Goal: Answer question/provide support: Share knowledge or assist other users

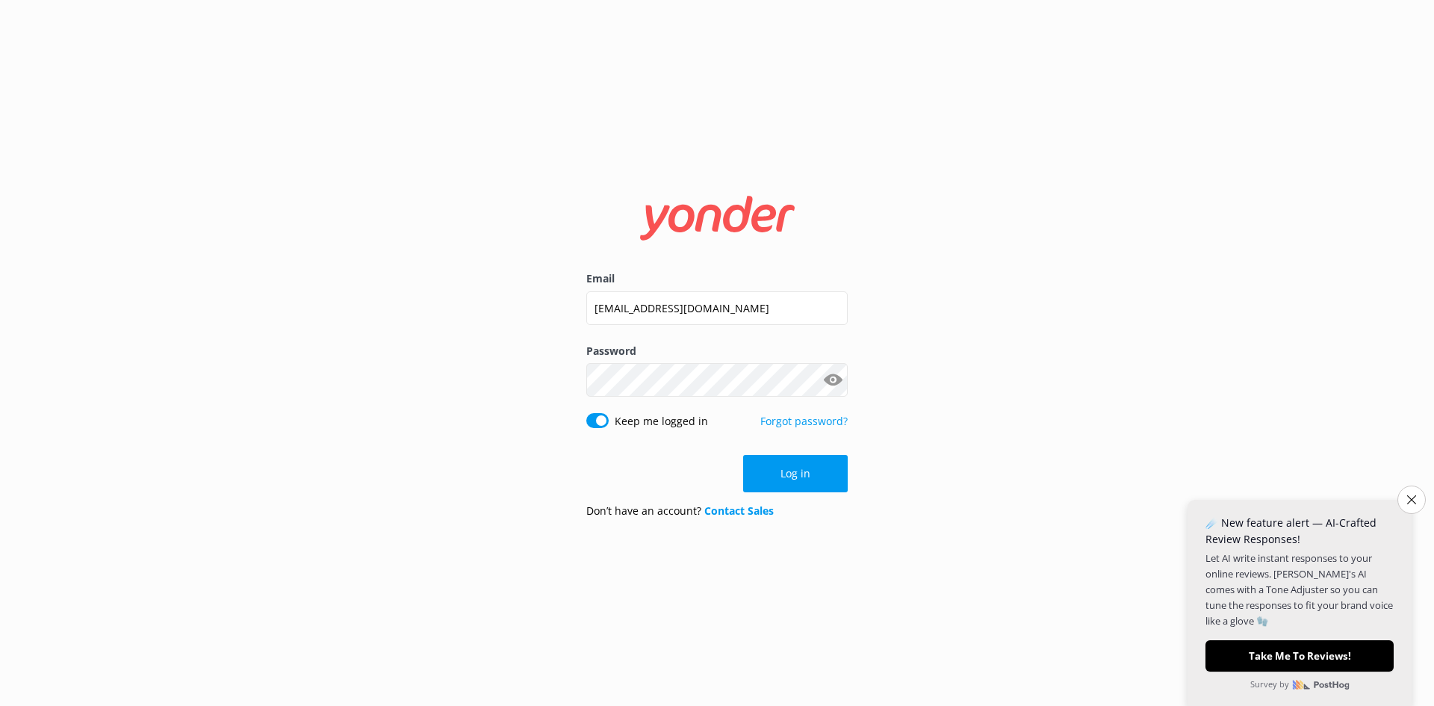
click at [798, 473] on button "Log in" at bounding box center [795, 473] width 105 height 37
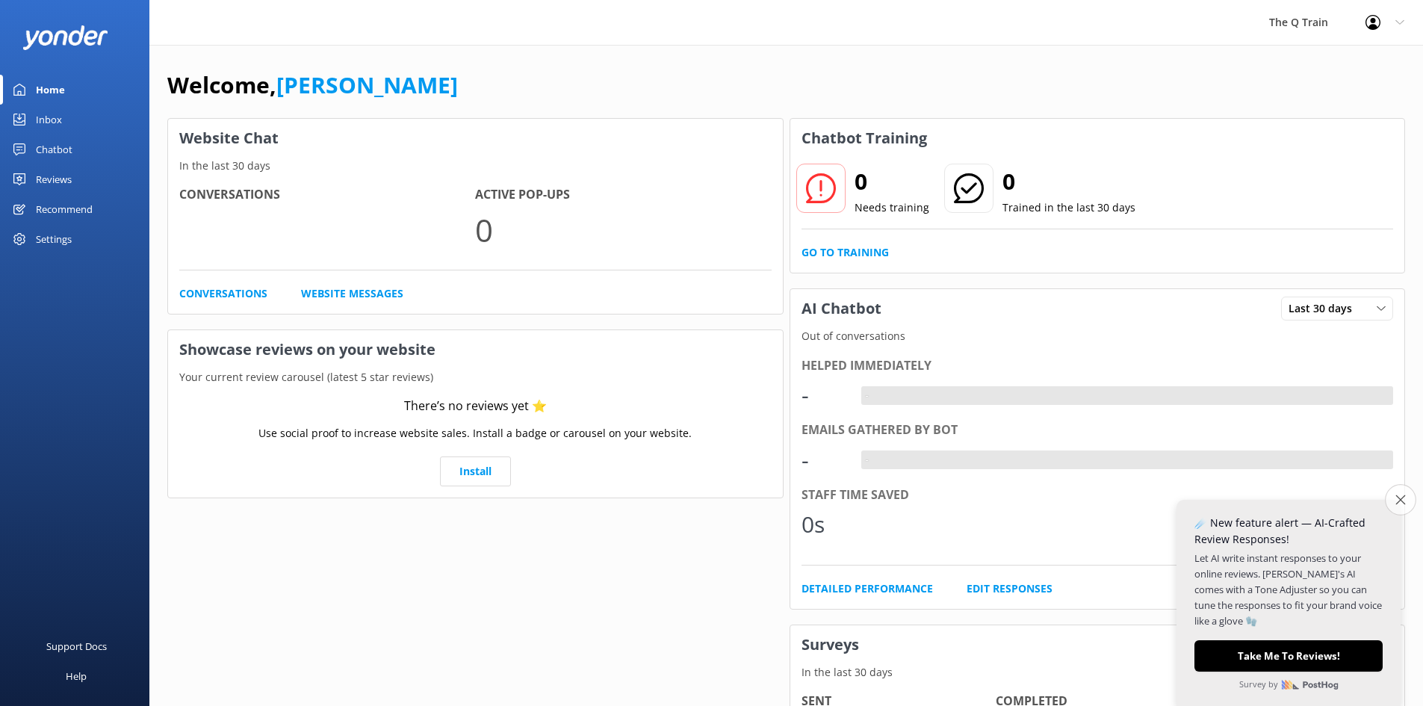
click at [1397, 503] on icon "Close survey" at bounding box center [1400, 500] width 10 height 10
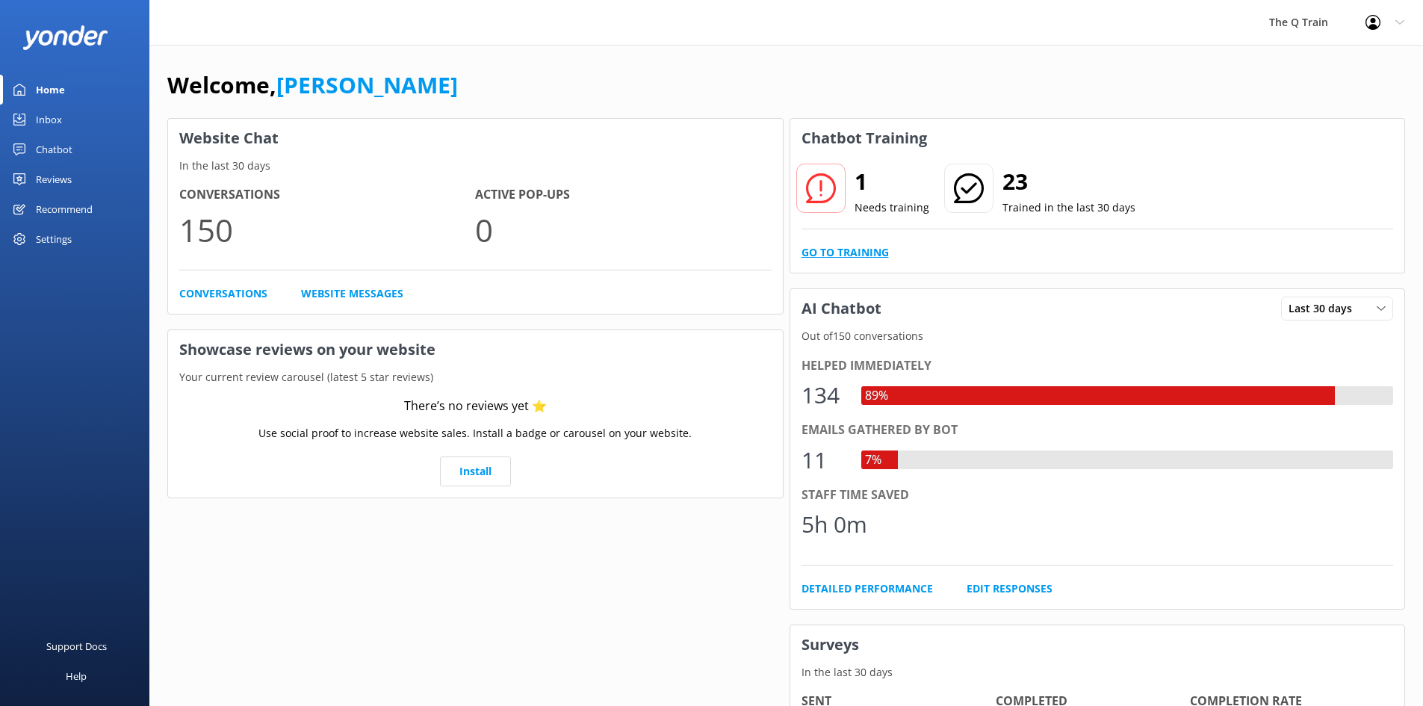
click at [864, 256] on link "Go to Training" at bounding box center [845, 252] width 87 height 16
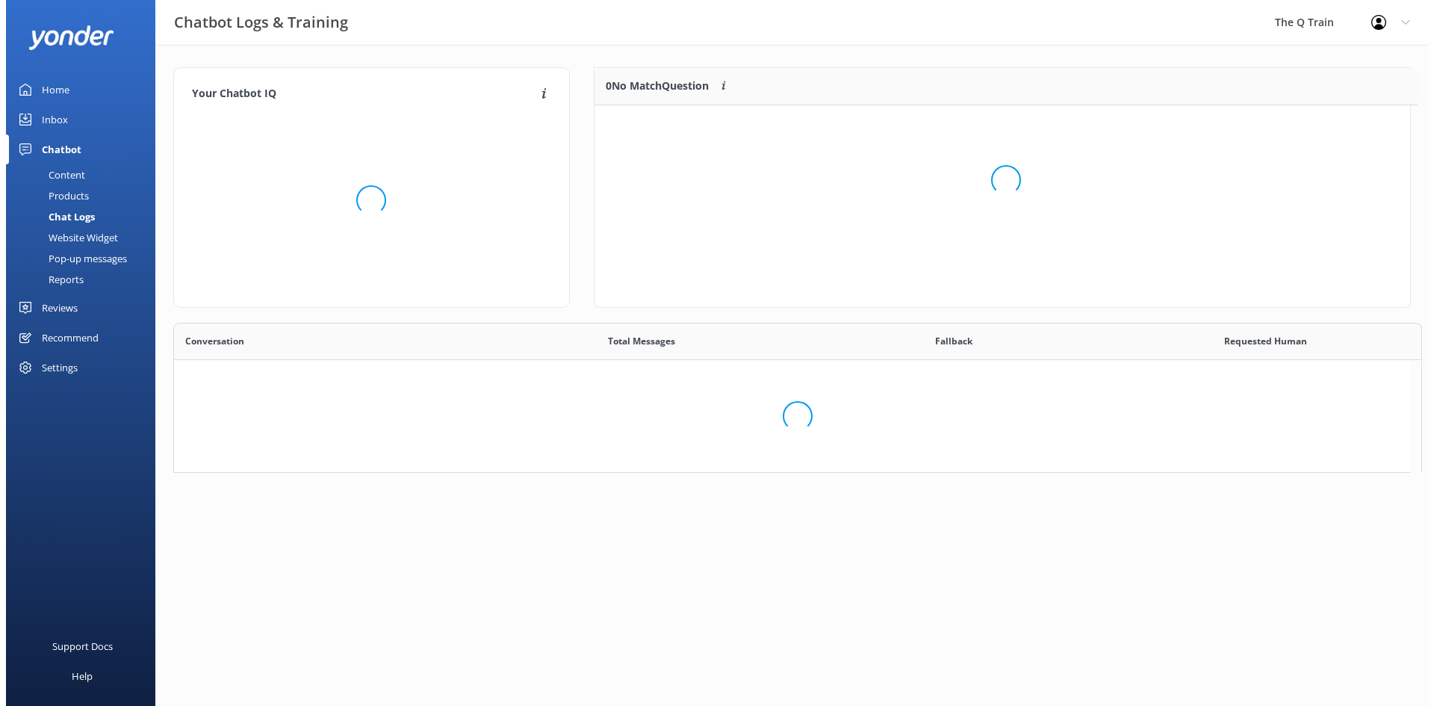
scroll to position [64, 805]
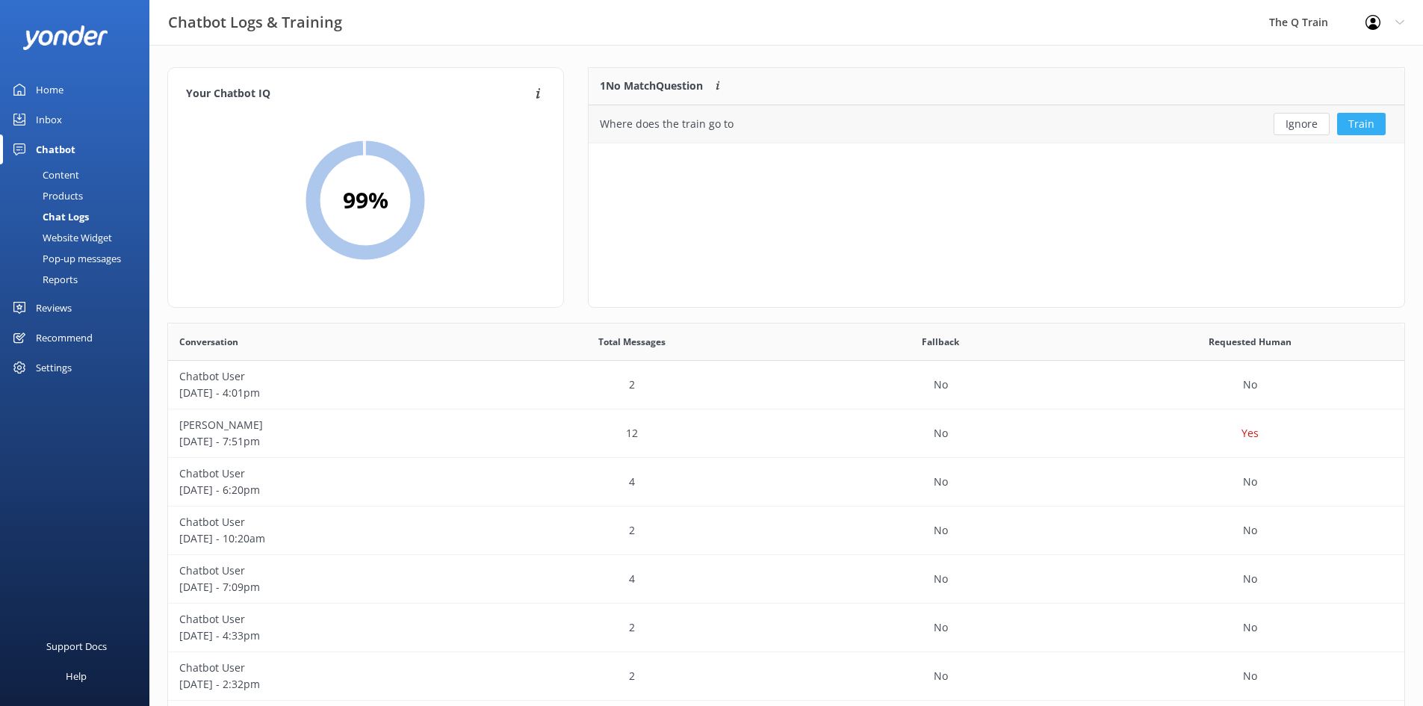
click at [1357, 125] on button "Train" at bounding box center [1361, 124] width 49 height 22
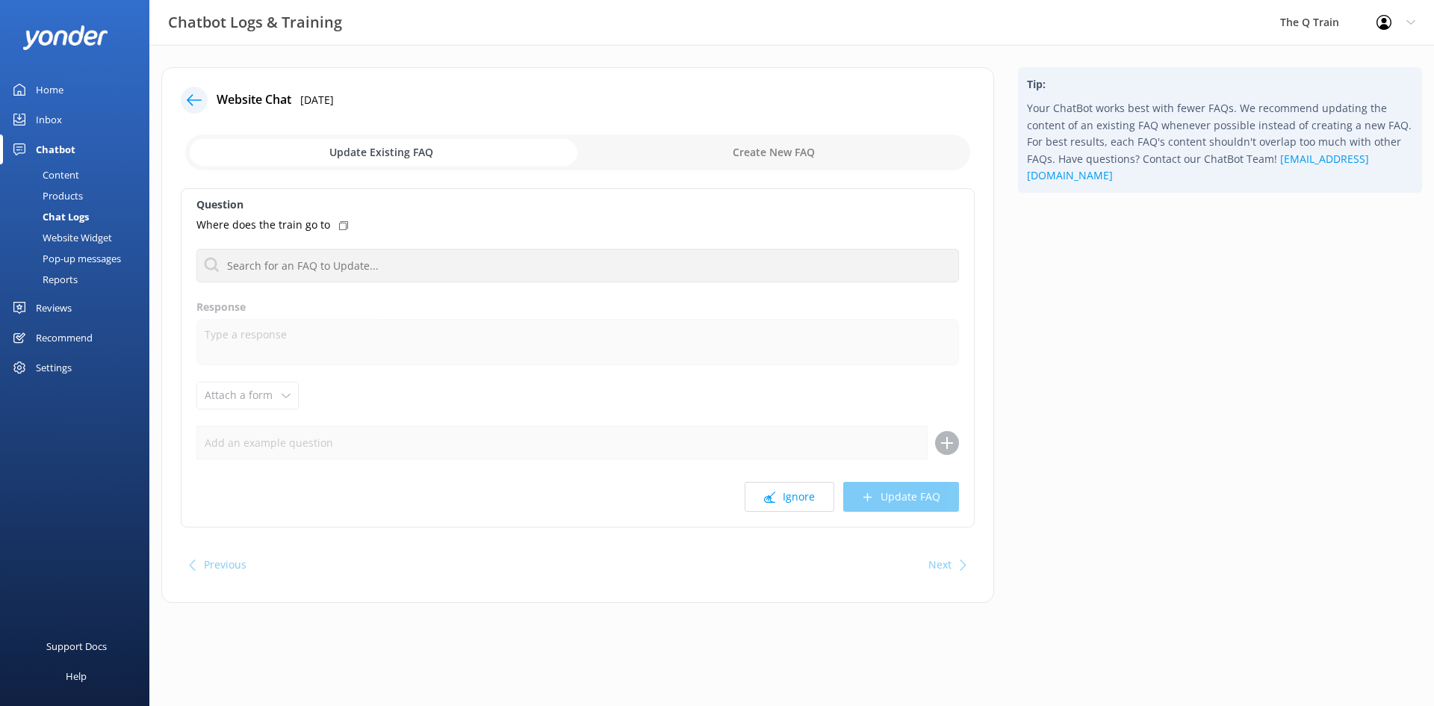
click at [341, 223] on icon at bounding box center [343, 225] width 9 height 9
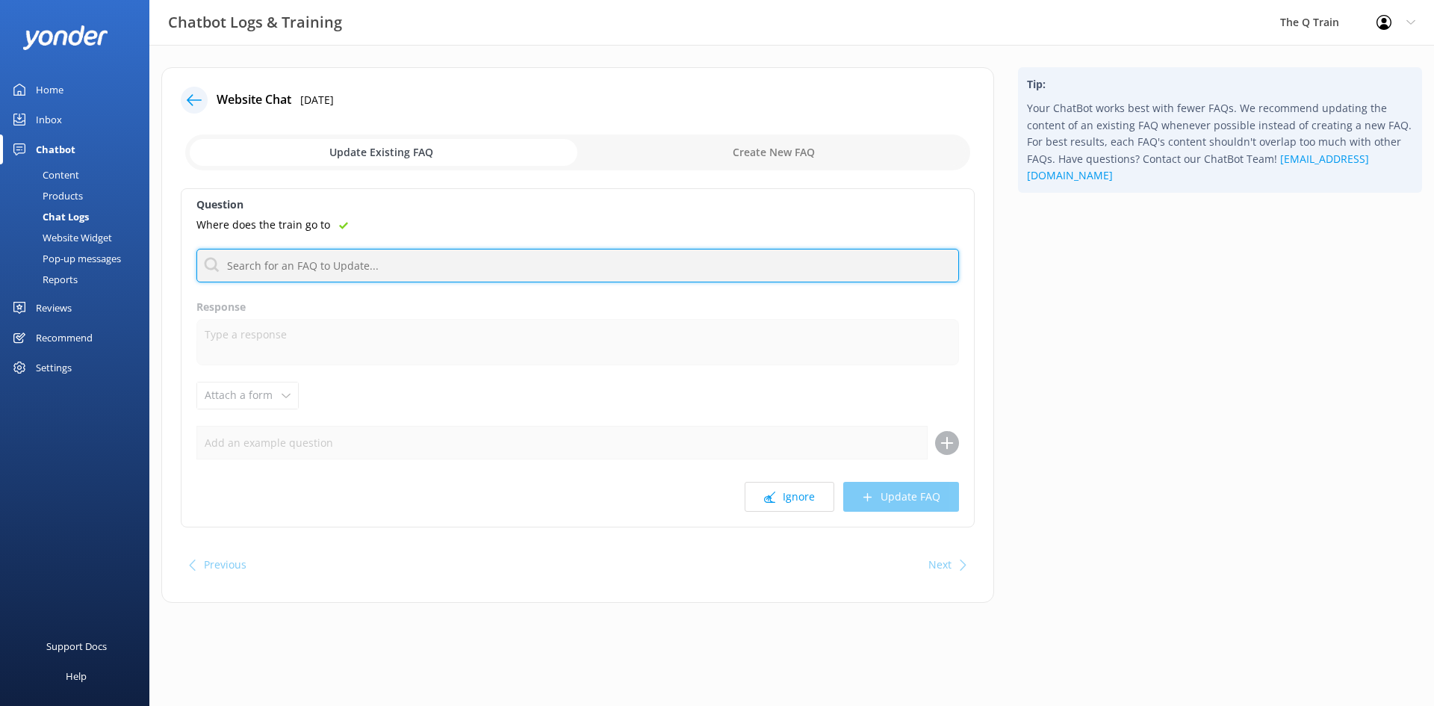
click at [341, 267] on input "text" at bounding box center [577, 266] width 763 height 34
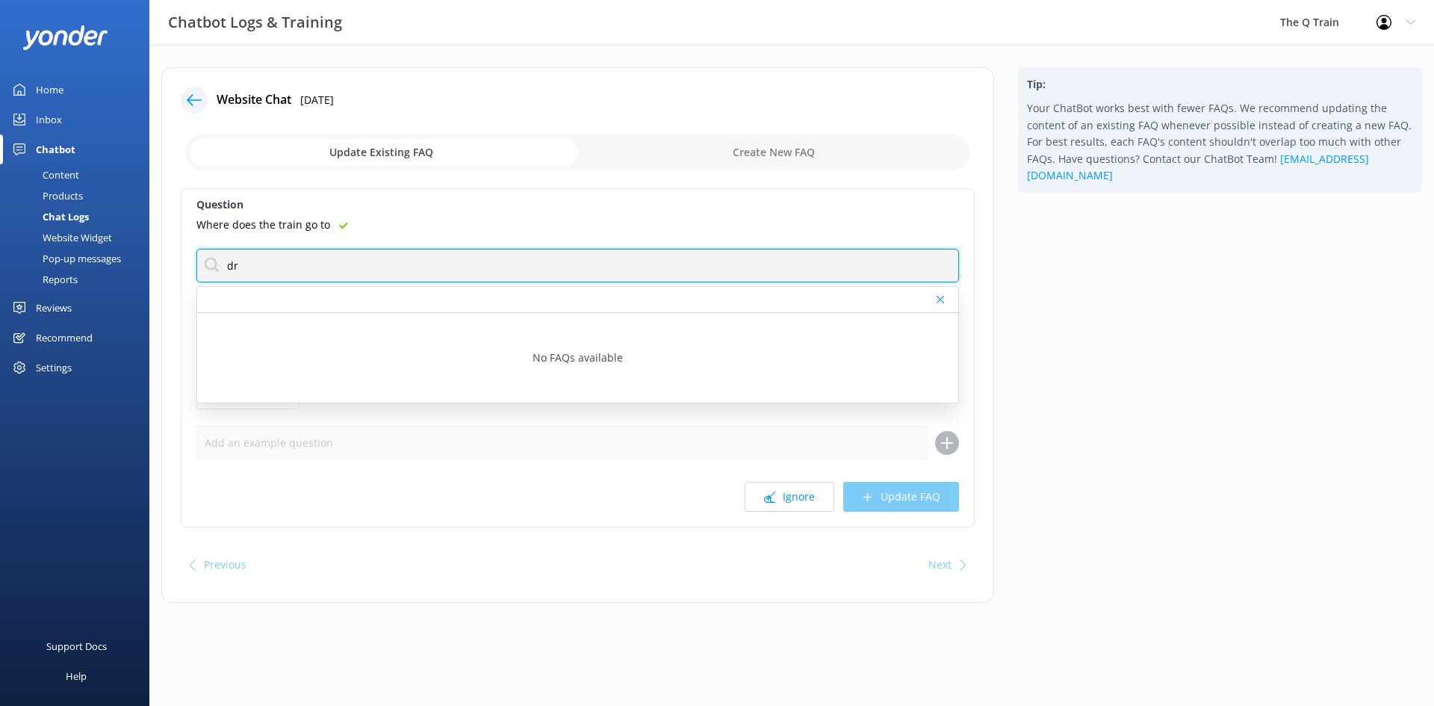
type input "d"
type input "j"
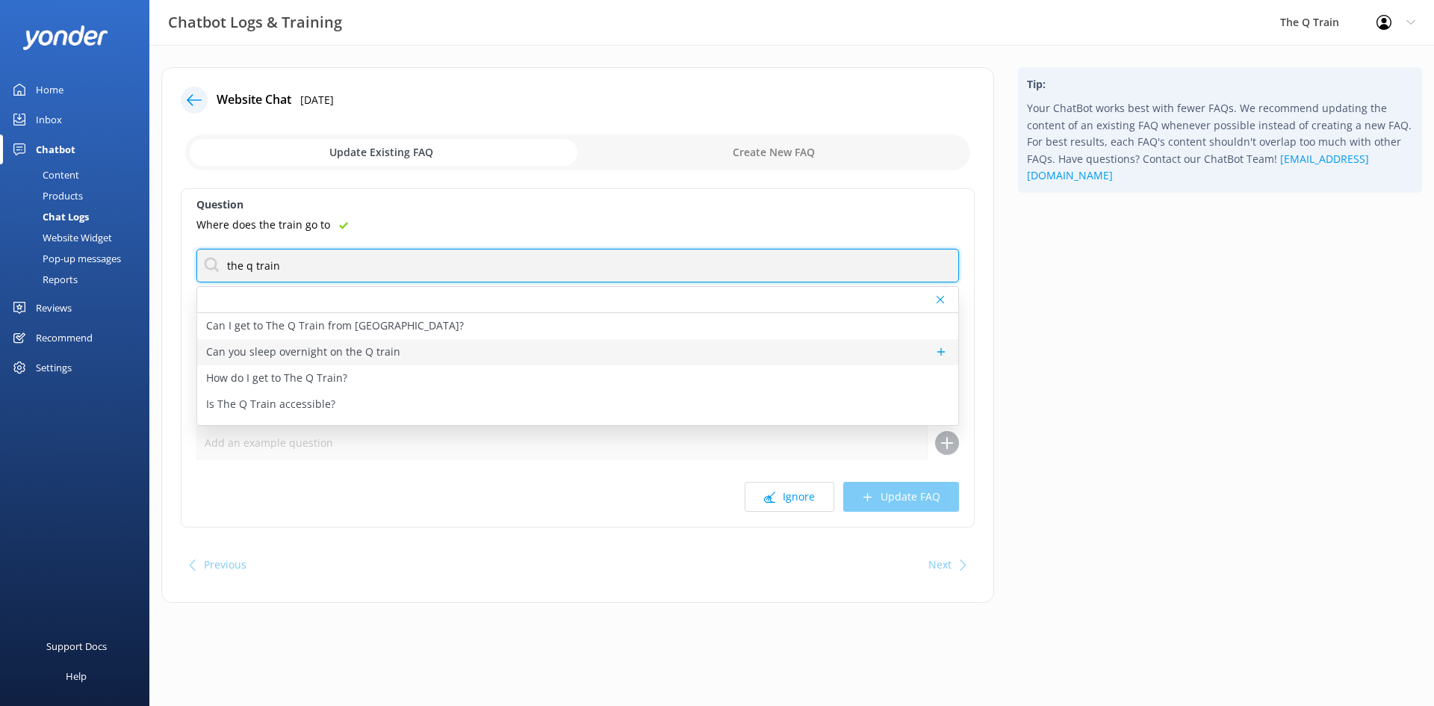
scroll to position [19, 0]
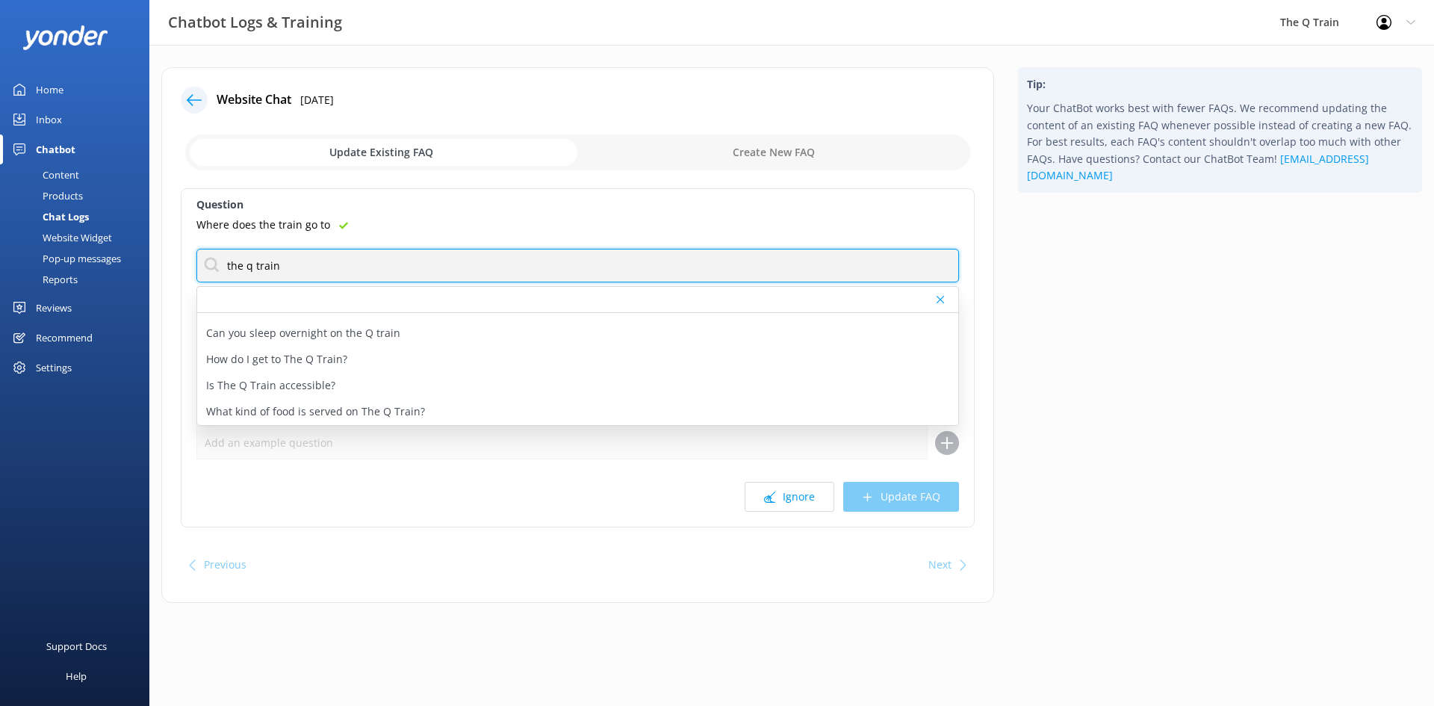
drag, startPoint x: 291, startPoint y: 269, endPoint x: 218, endPoint y: 263, distance: 73.4
click at [218, 263] on input "the q train" at bounding box center [577, 266] width 763 height 34
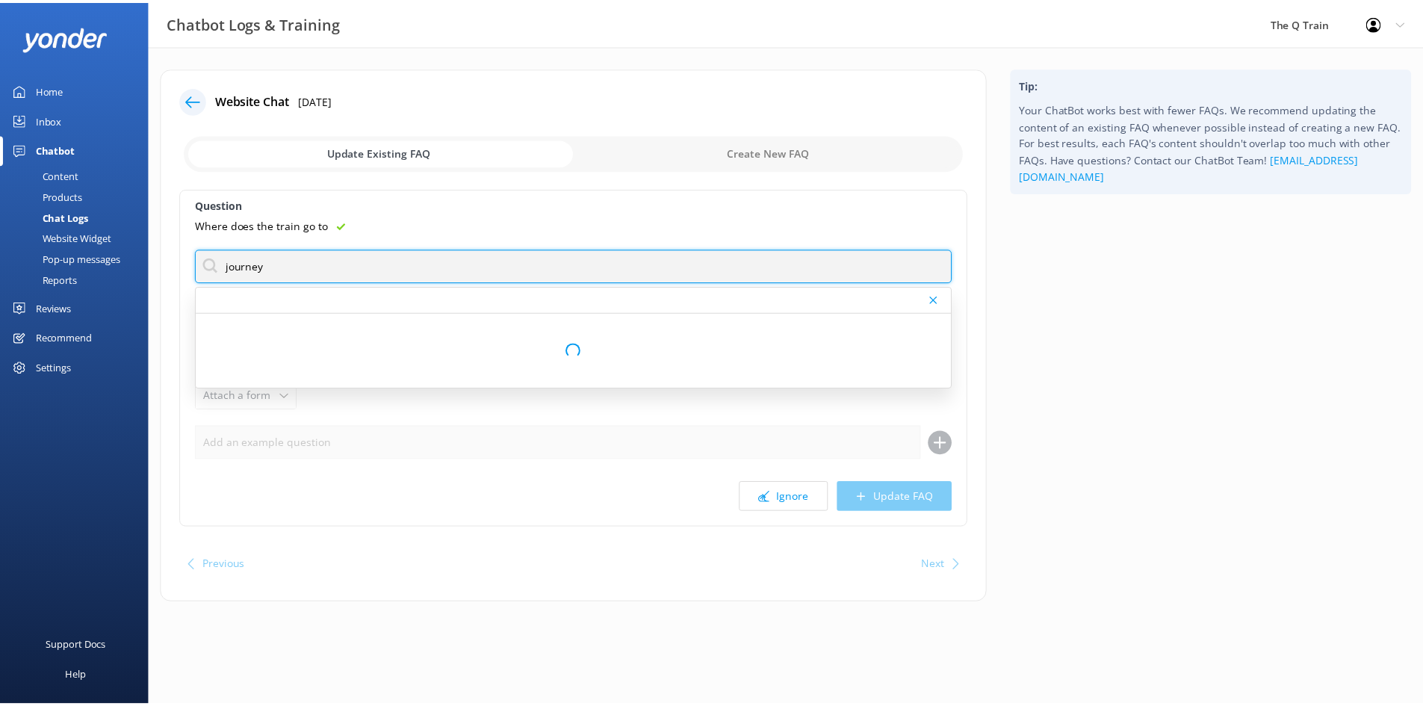
scroll to position [0, 0]
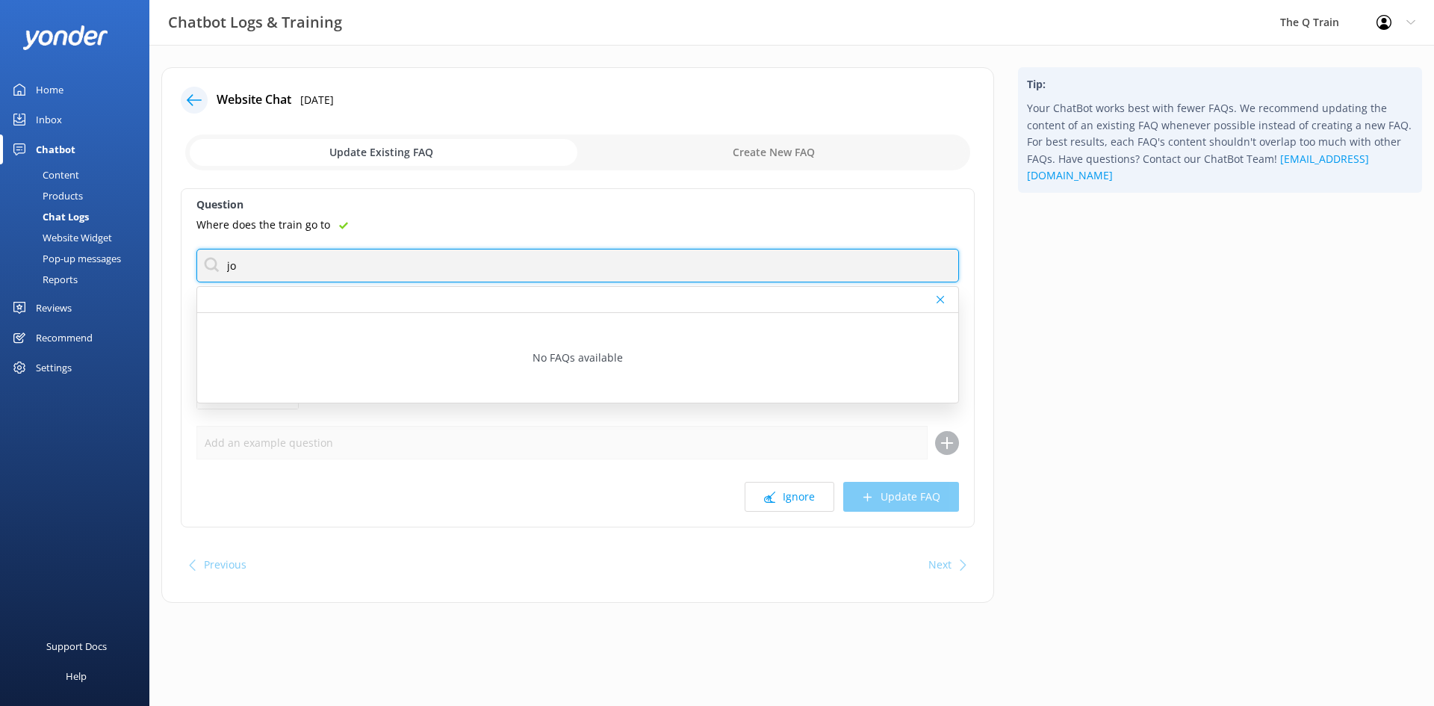
type input "j"
type input "m"
type input "queenscliff"
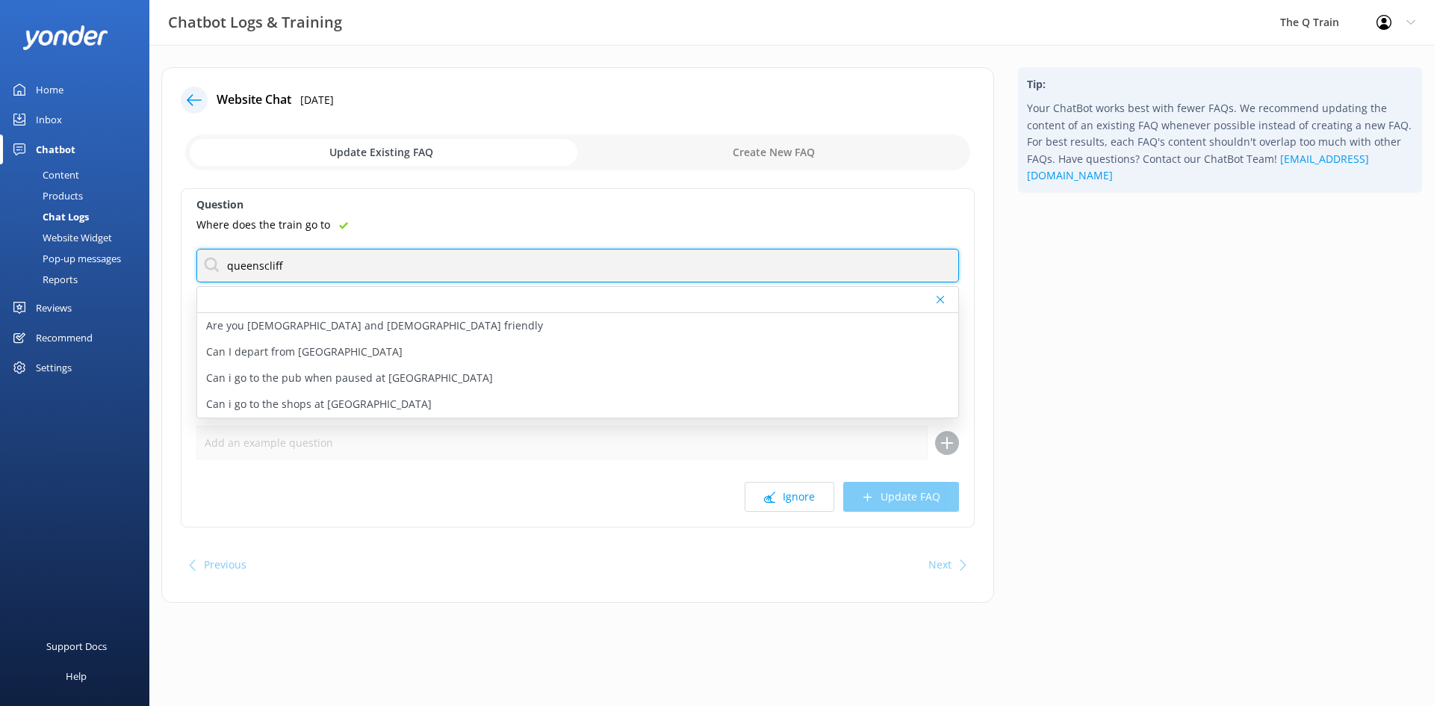
drag, startPoint x: 289, startPoint y: 272, endPoint x: 216, endPoint y: 267, distance: 73.3
click at [216, 267] on input "queenscliff" at bounding box center [577, 266] width 763 height 34
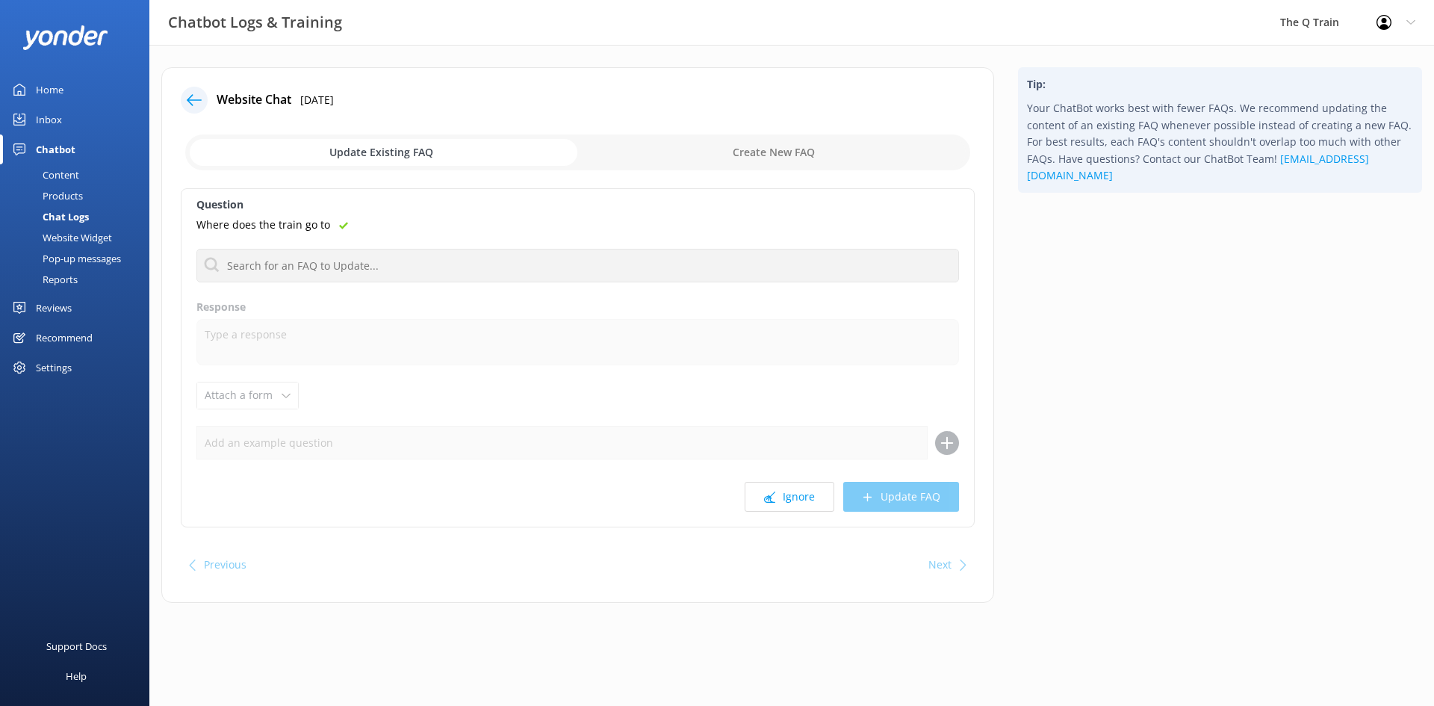
click at [385, 215] on div "Question Where does the train go to Are you [DEMOGRAPHIC_DATA] and [DEMOGRAPHIC…" at bounding box center [578, 357] width 794 height 339
click at [72, 173] on div "Content" at bounding box center [44, 174] width 70 height 21
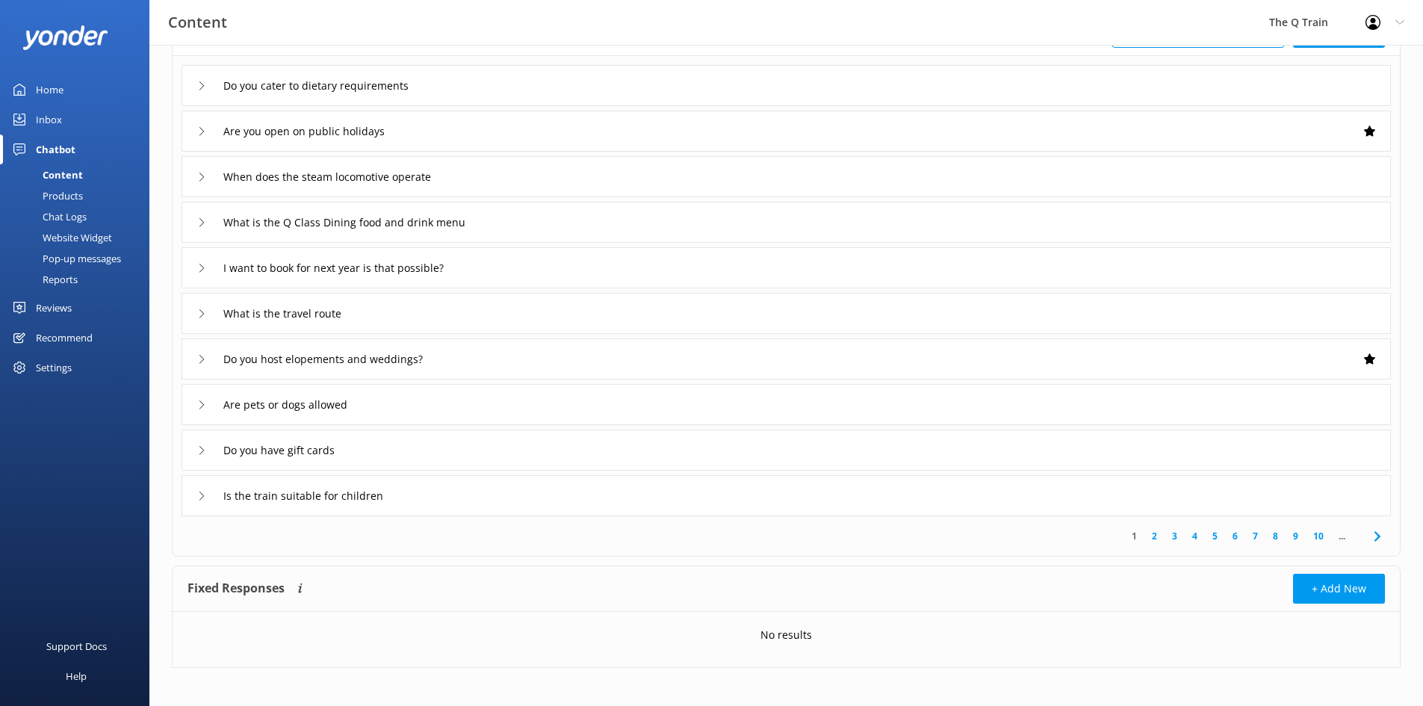
scroll to position [120, 0]
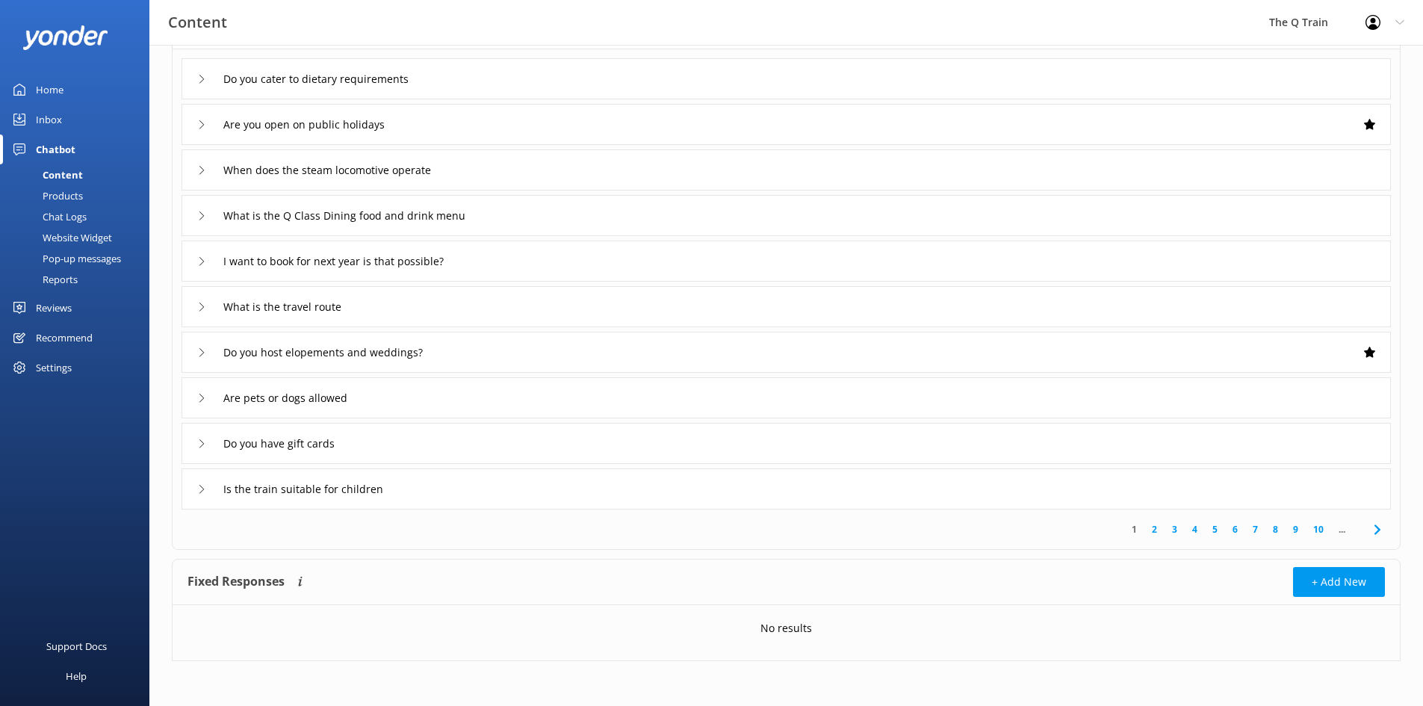
click at [1153, 527] on link "2" at bounding box center [1154, 529] width 20 height 14
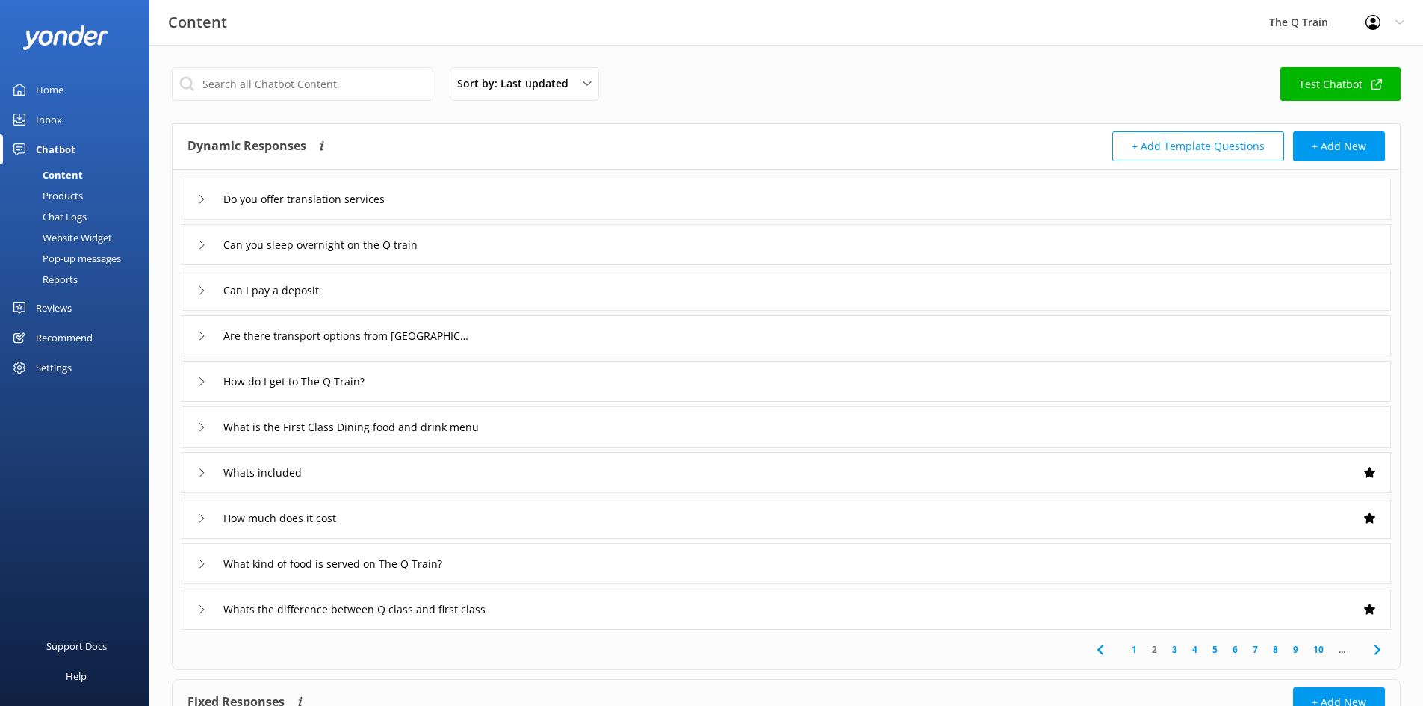
click at [201, 469] on icon at bounding box center [201, 472] width 9 height 9
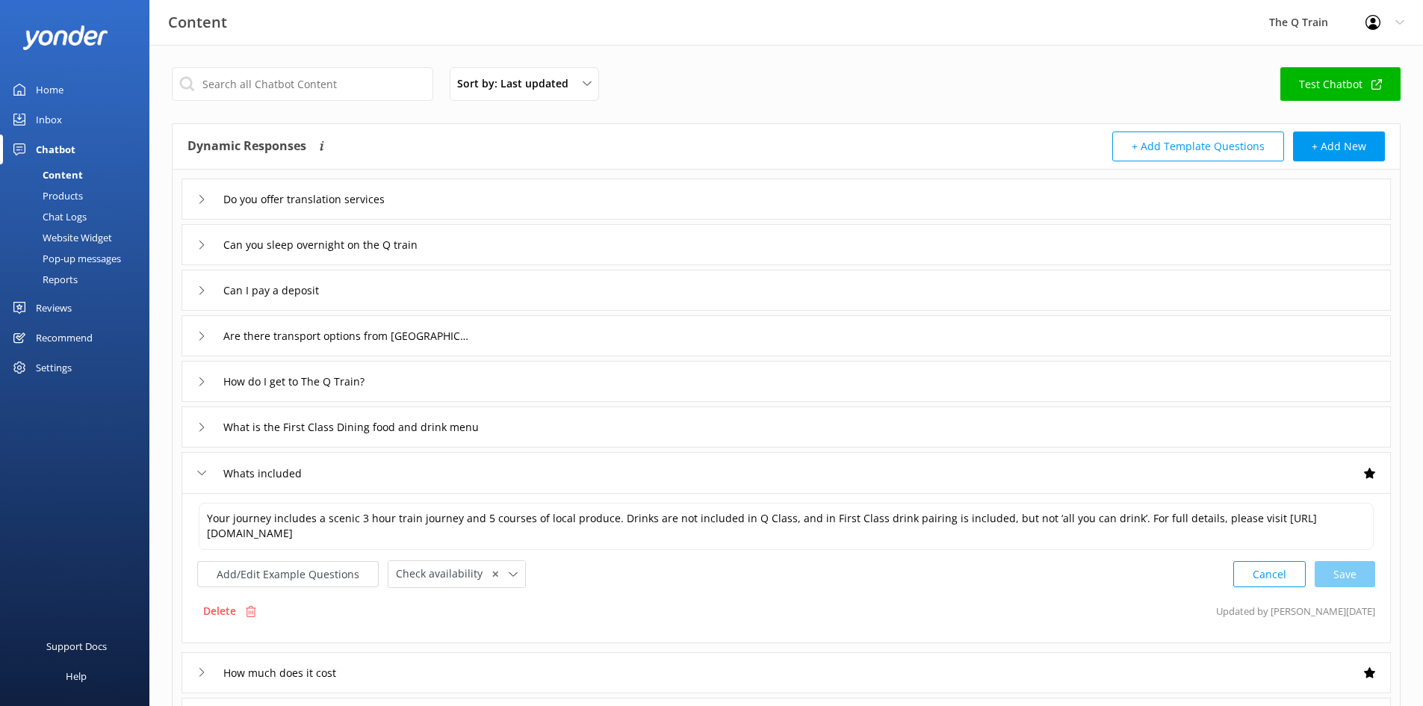
click at [201, 469] on icon at bounding box center [201, 472] width 9 height 9
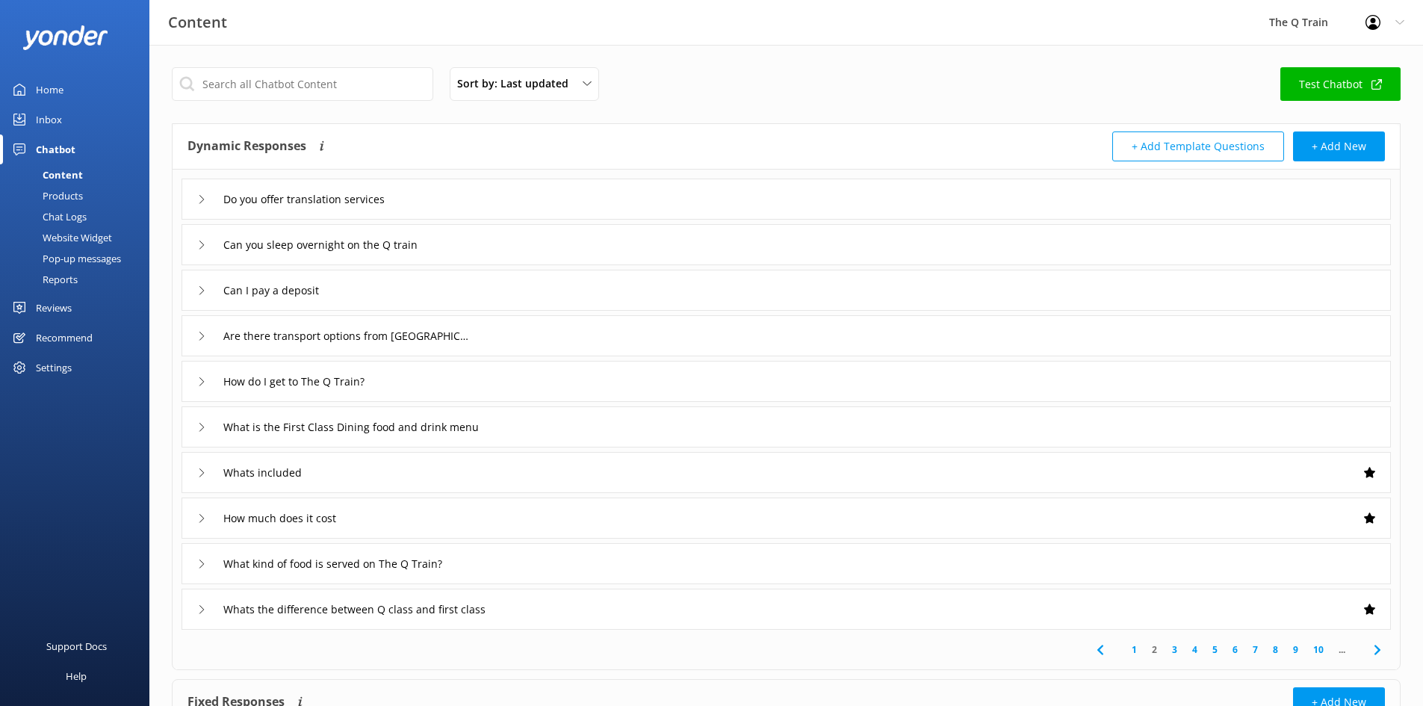
click at [1178, 649] on link "3" at bounding box center [1175, 649] width 20 height 14
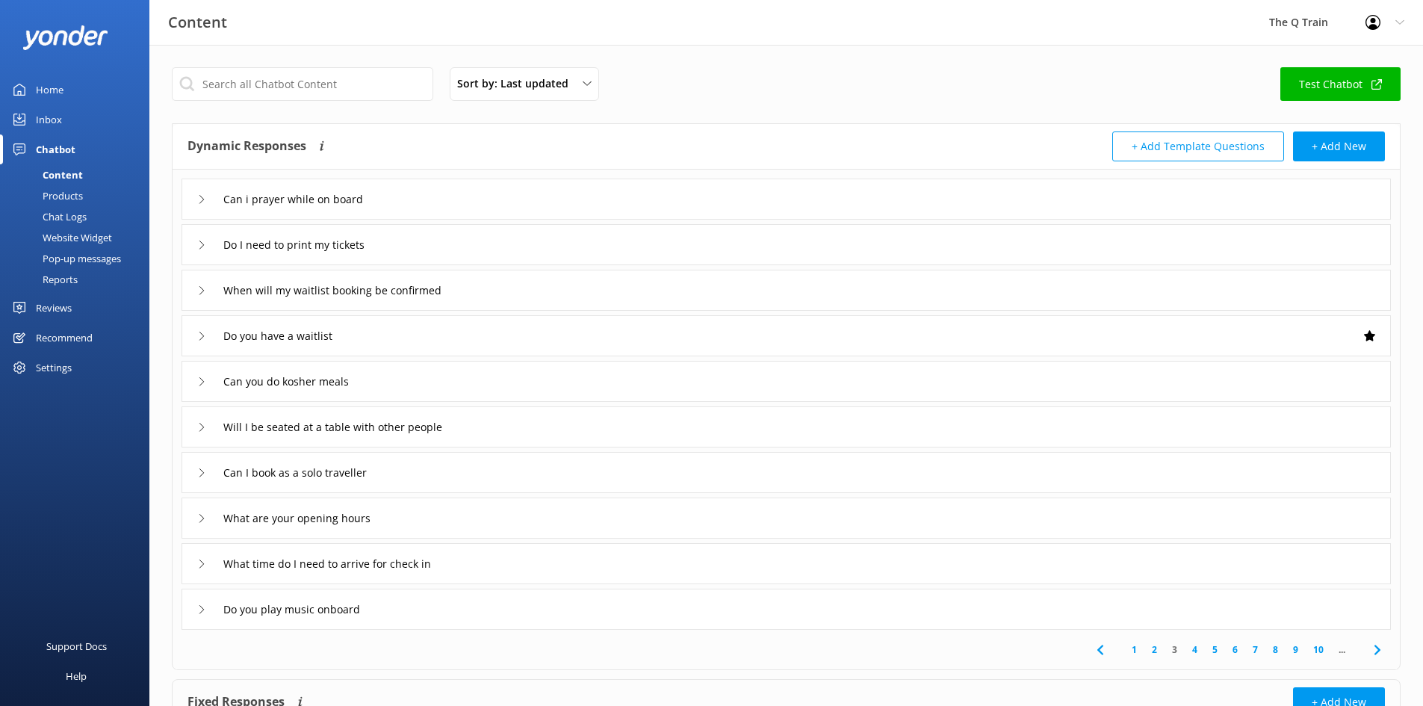
click at [1194, 650] on link "4" at bounding box center [1195, 649] width 20 height 14
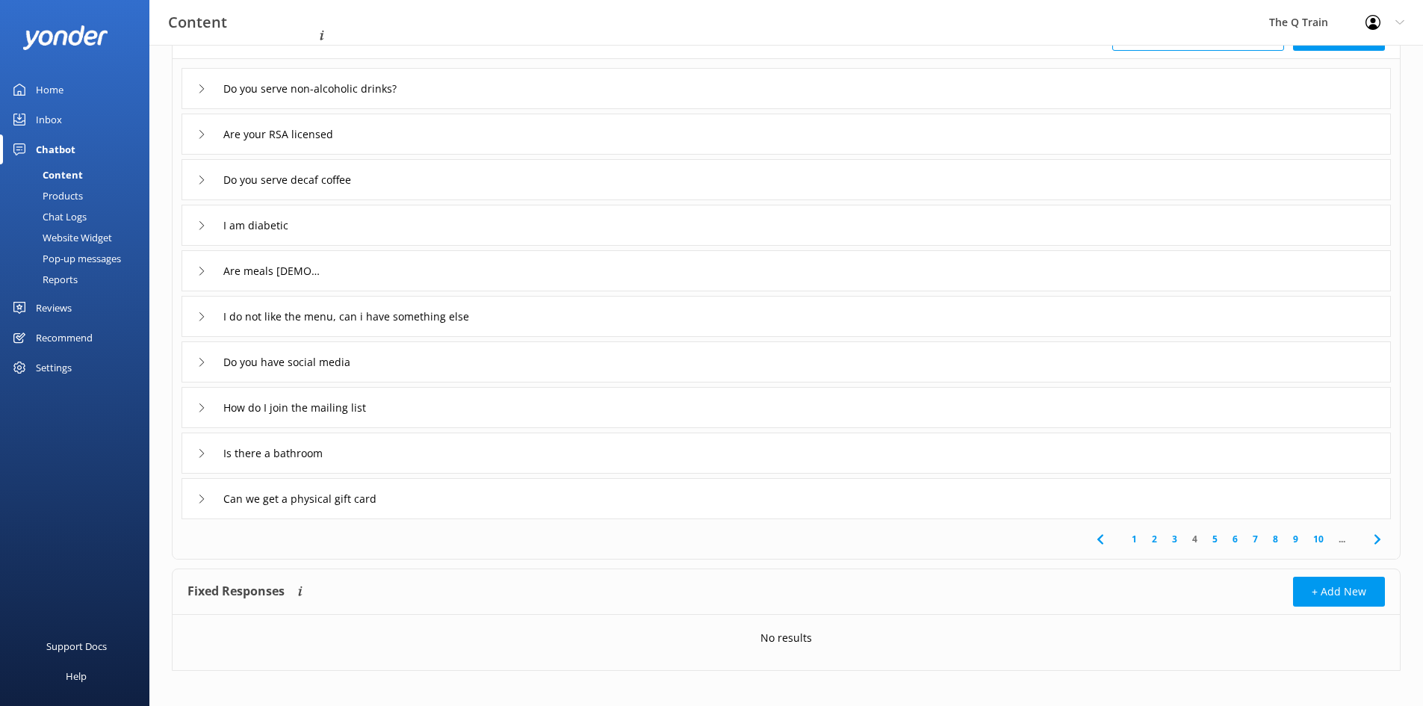
scroll to position [120, 0]
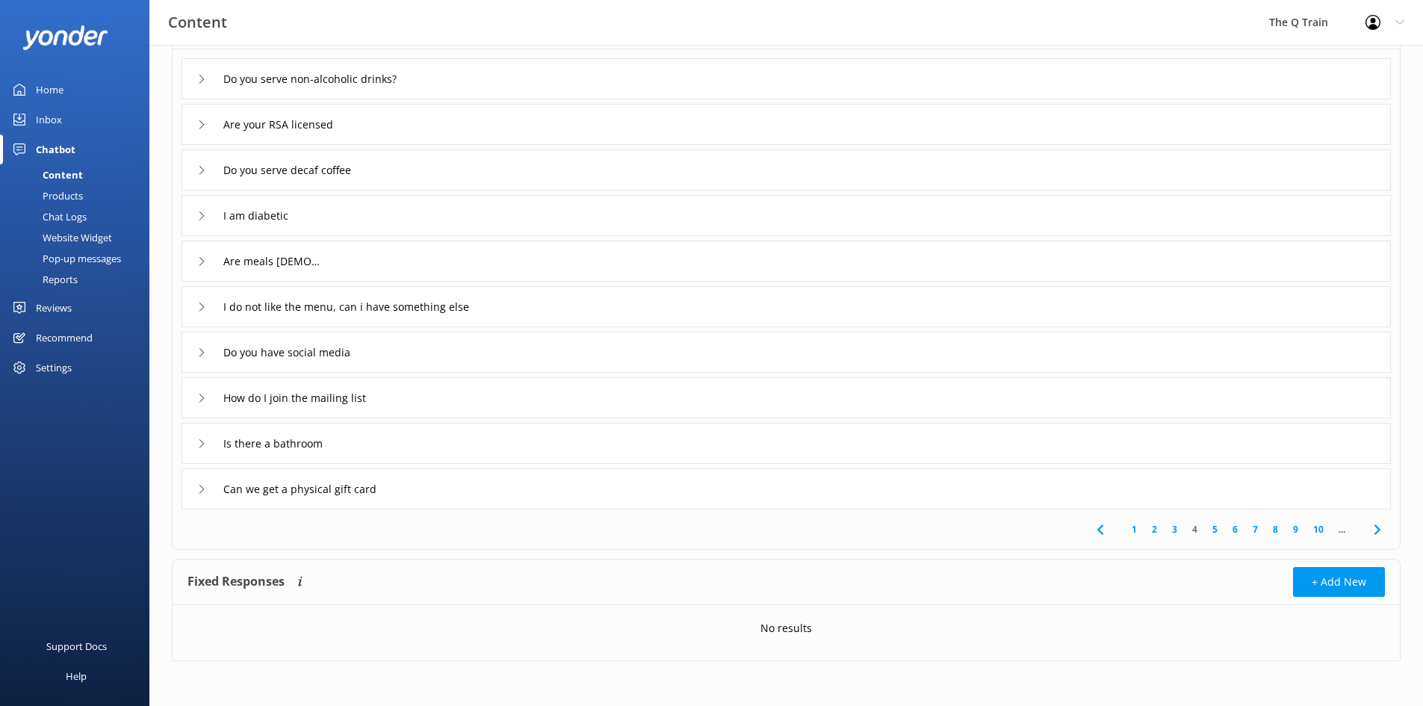
click at [1217, 528] on link "5" at bounding box center [1215, 529] width 20 height 14
click at [1232, 529] on link "6" at bounding box center [1235, 529] width 20 height 14
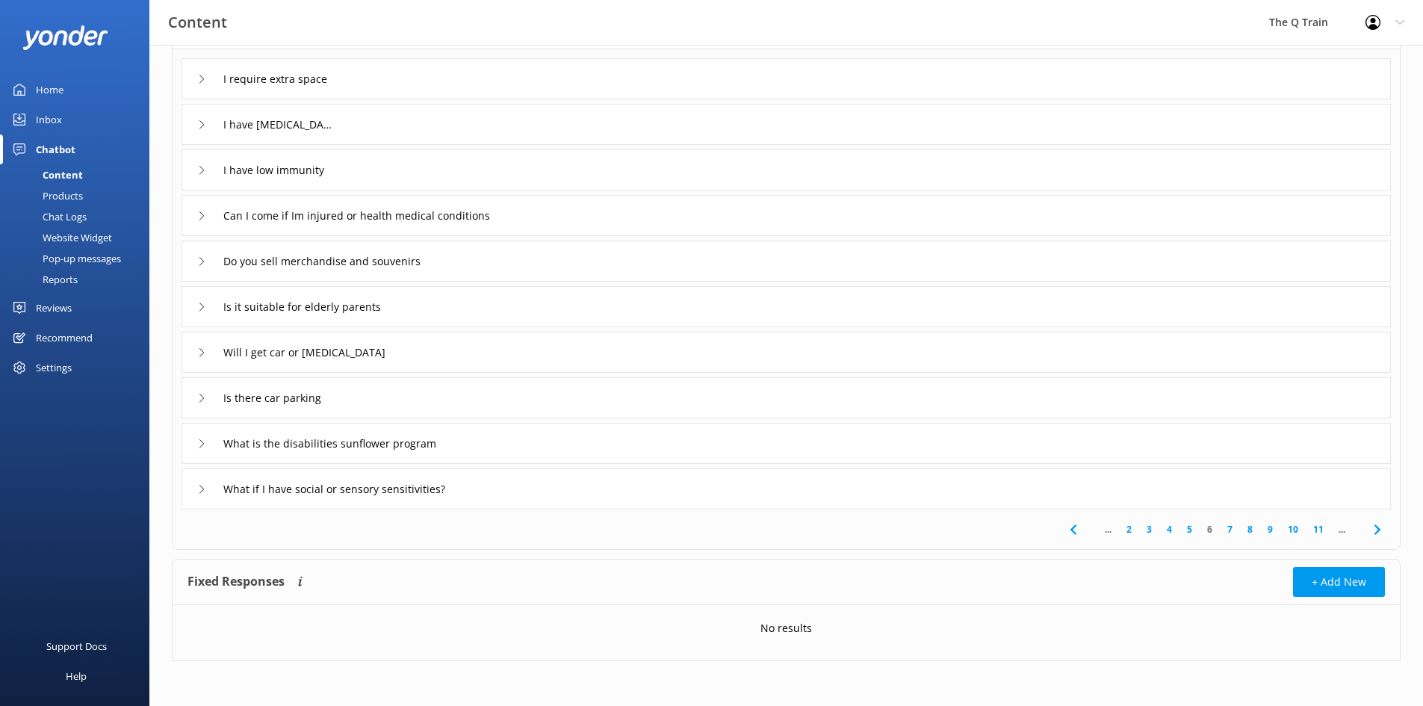
click at [1230, 529] on link "7" at bounding box center [1230, 529] width 20 height 14
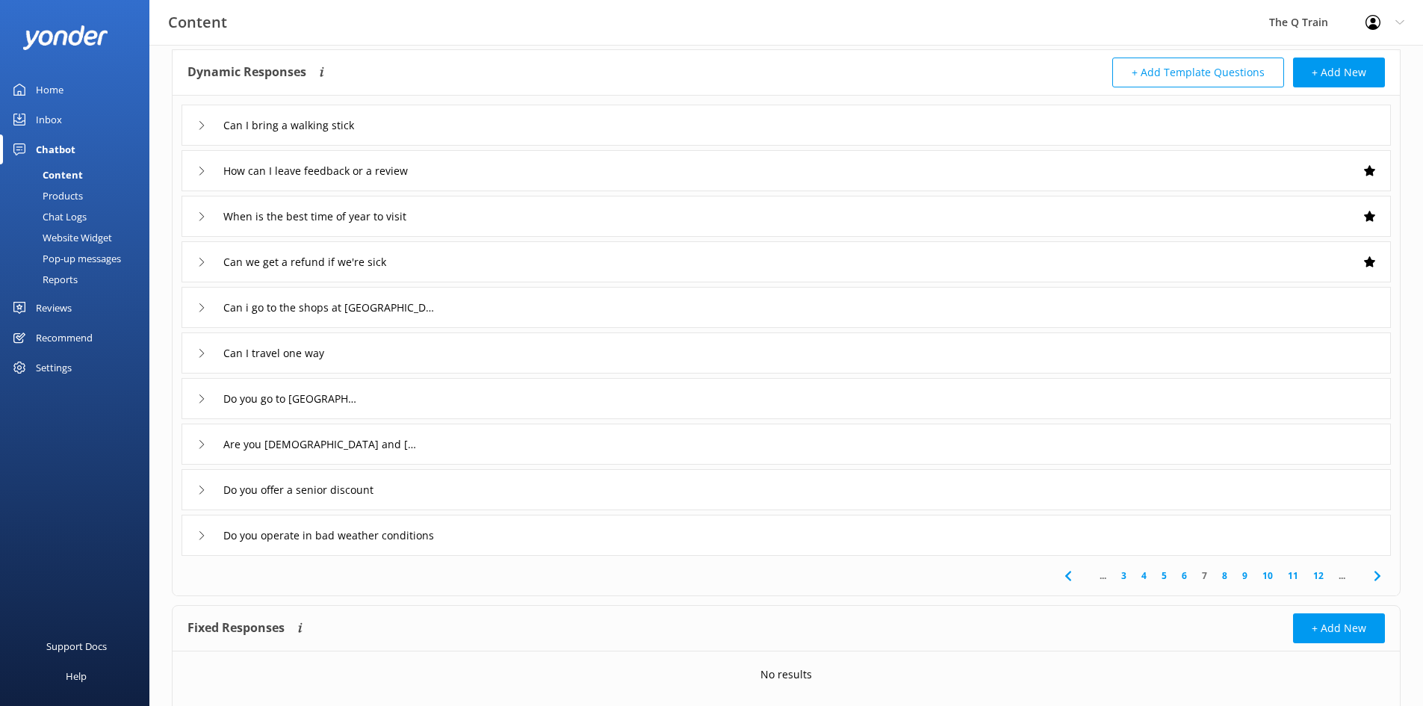
scroll to position [75, 0]
click at [1227, 574] on link "8" at bounding box center [1225, 575] width 20 height 14
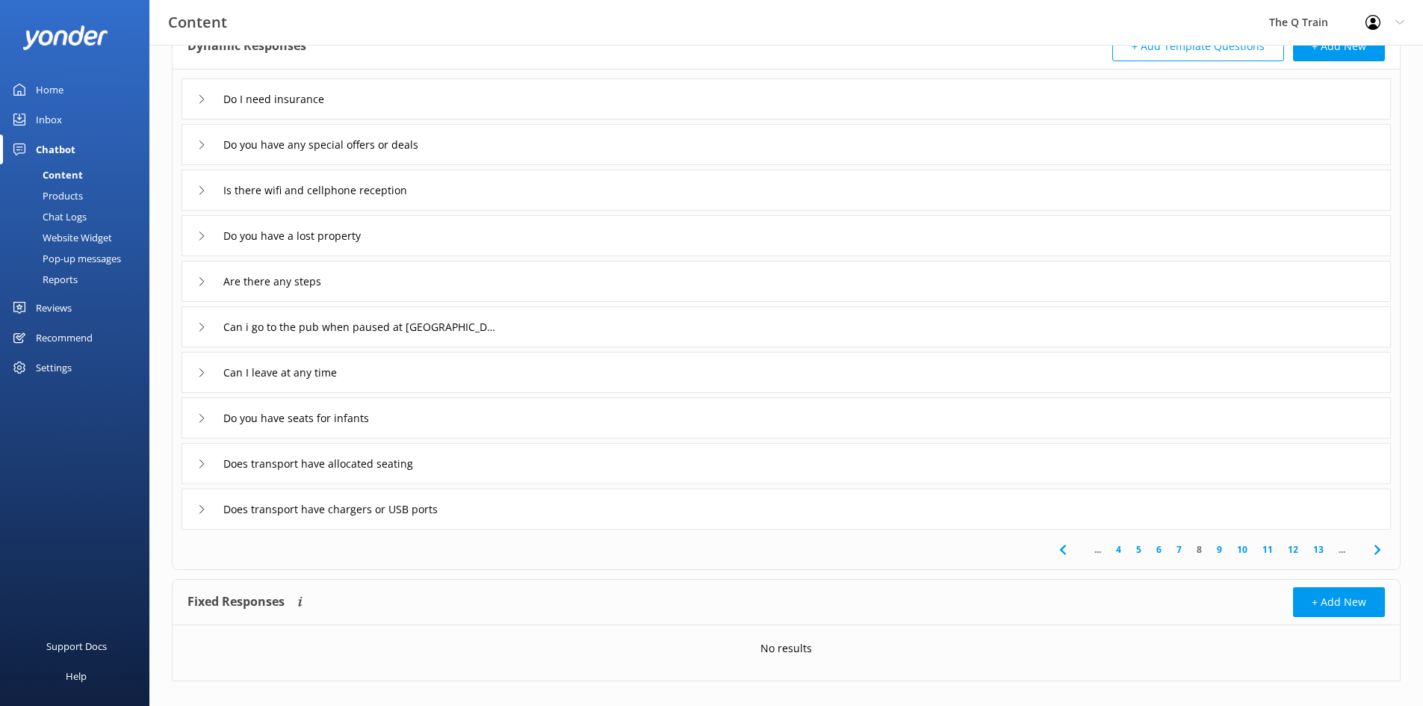
scroll to position [120, 0]
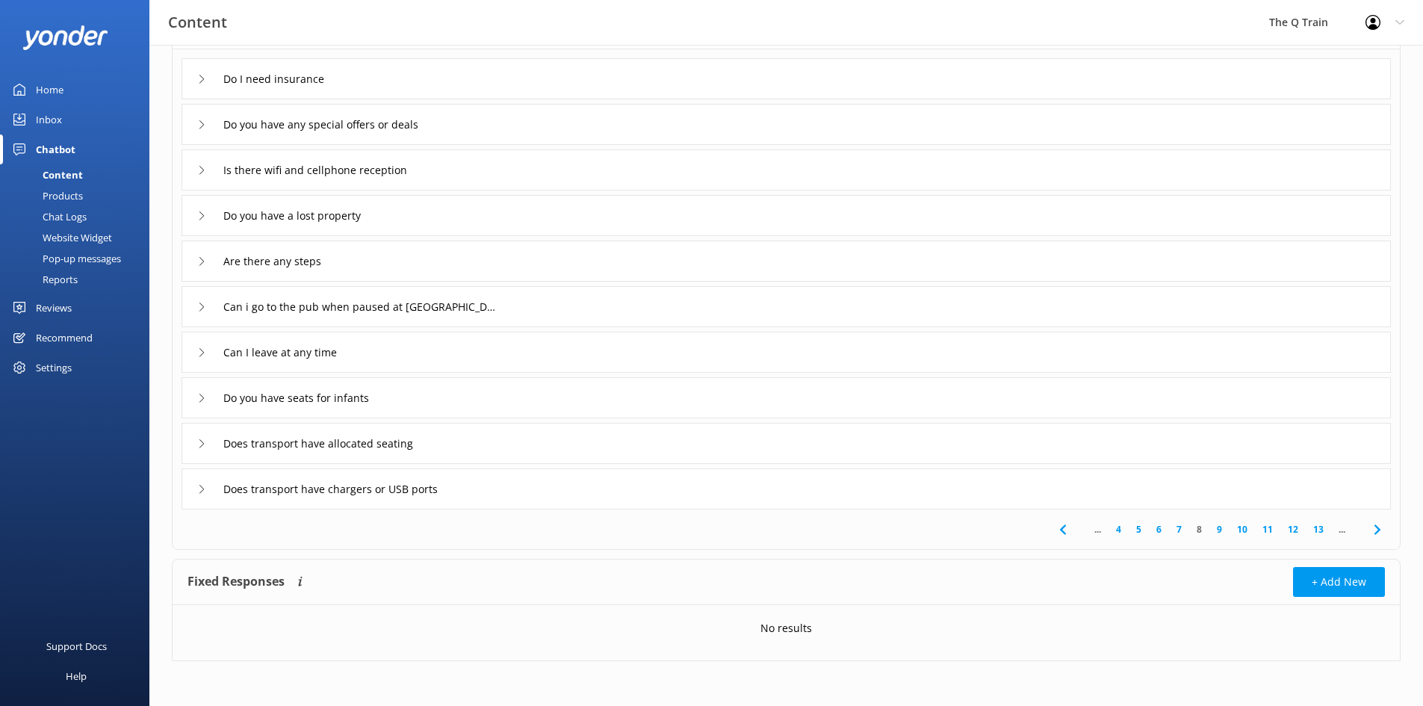
click at [1215, 528] on link "9" at bounding box center [1219, 529] width 20 height 14
click at [1217, 528] on link "10" at bounding box center [1216, 529] width 25 height 14
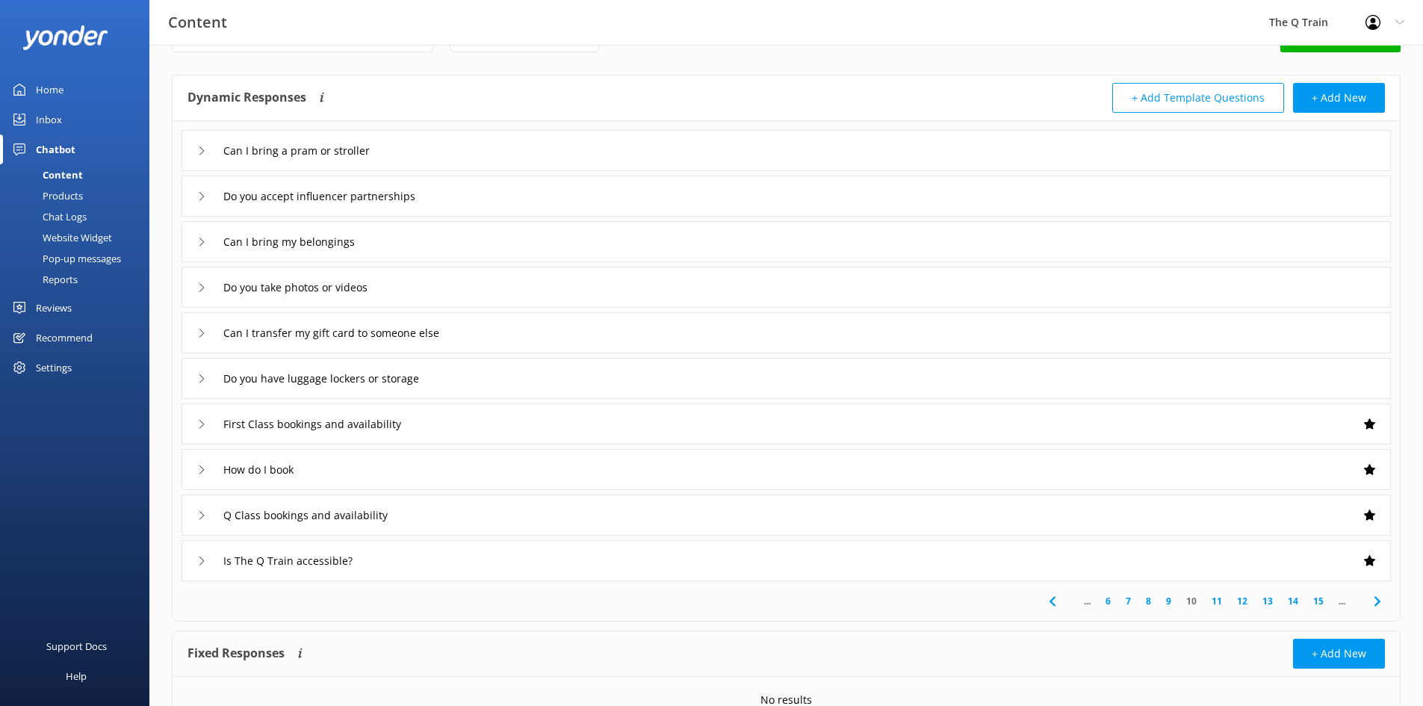
scroll to position [75, 0]
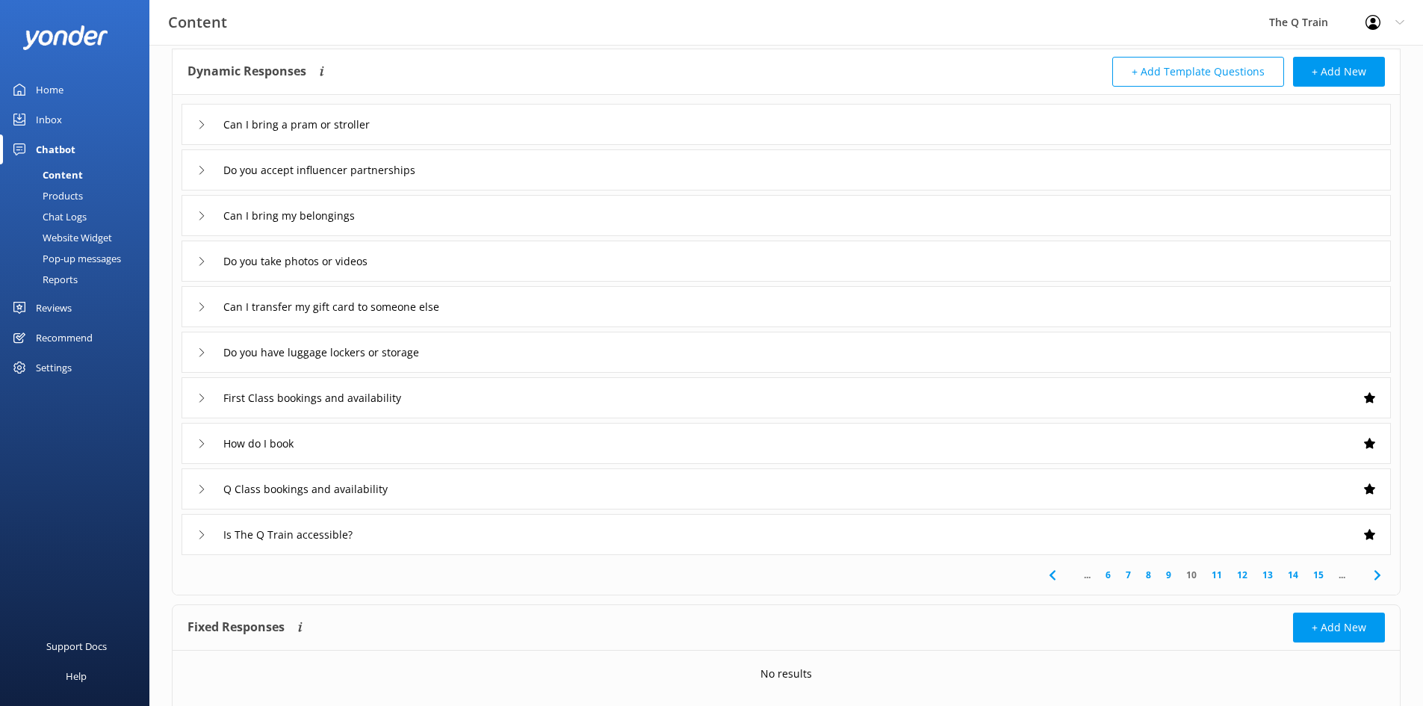
click at [1219, 577] on link "11" at bounding box center [1216, 575] width 25 height 14
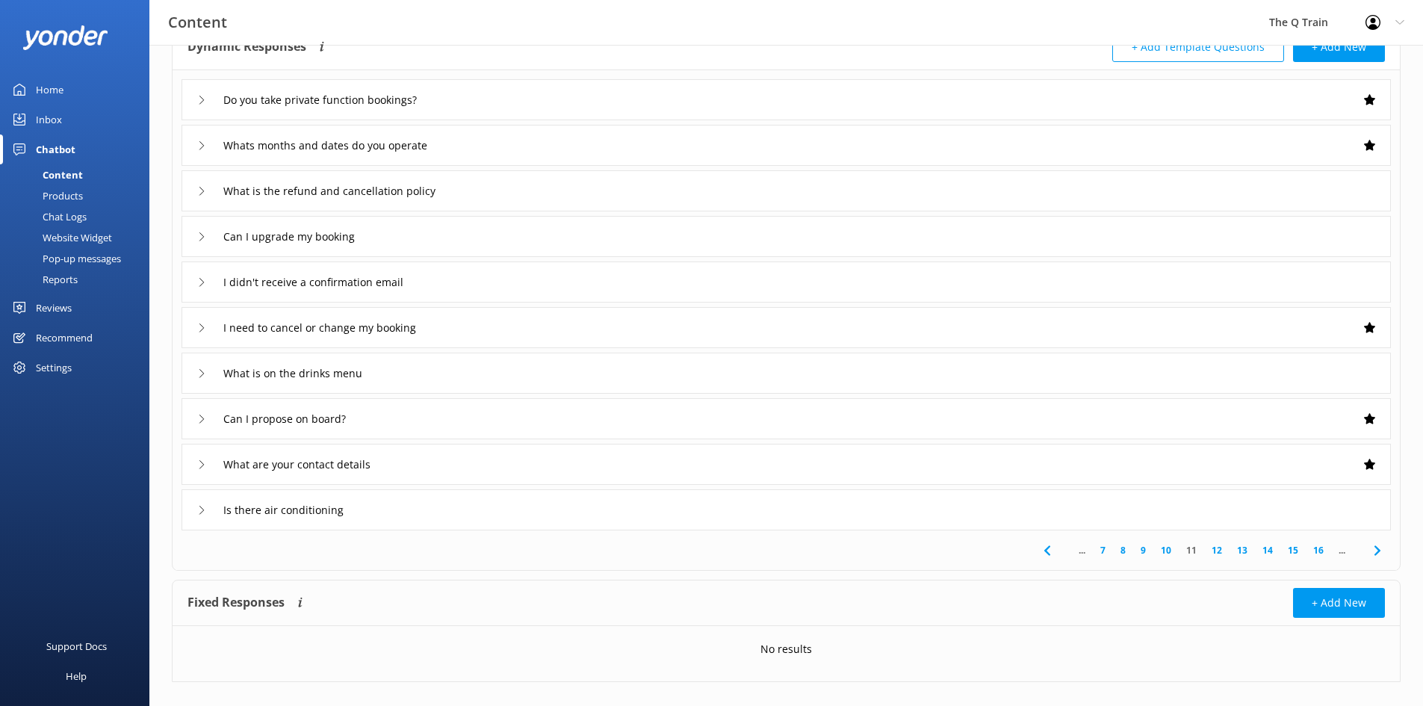
scroll to position [120, 0]
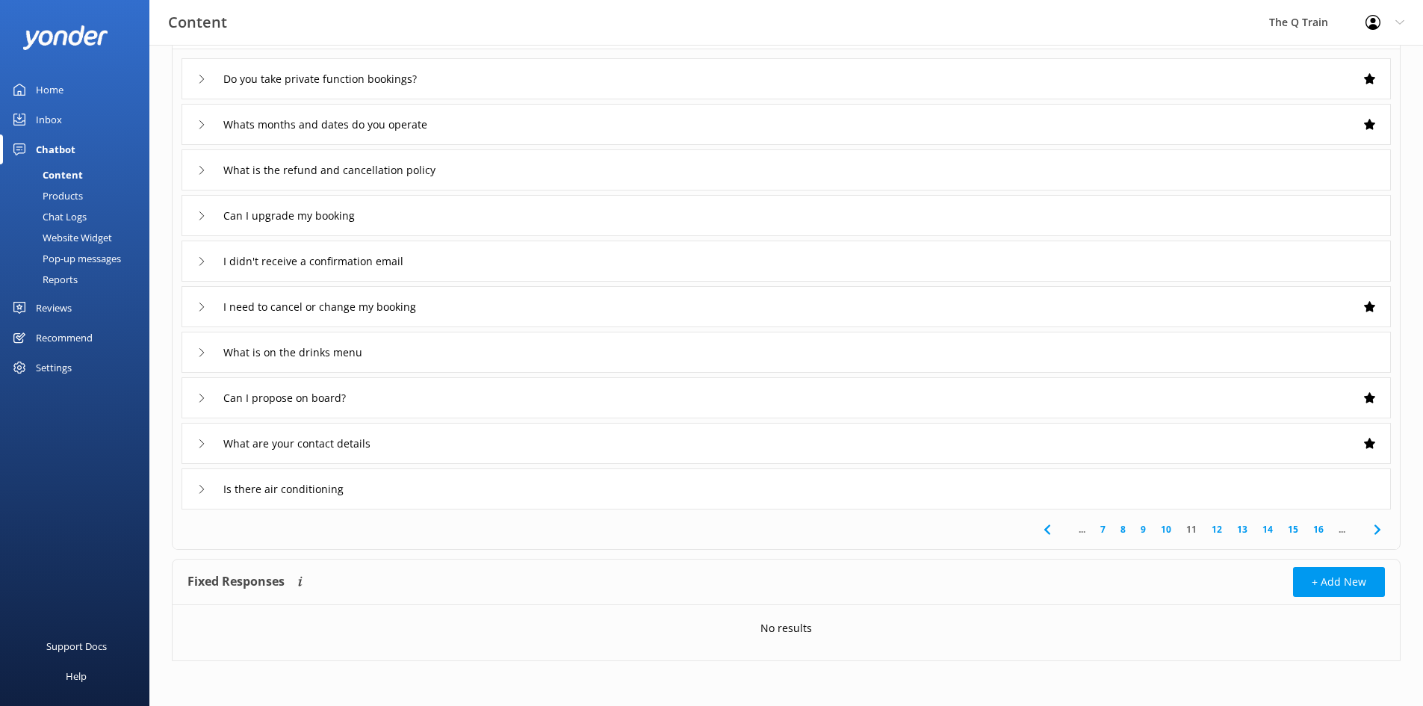
click at [1217, 532] on link "12" at bounding box center [1216, 529] width 25 height 14
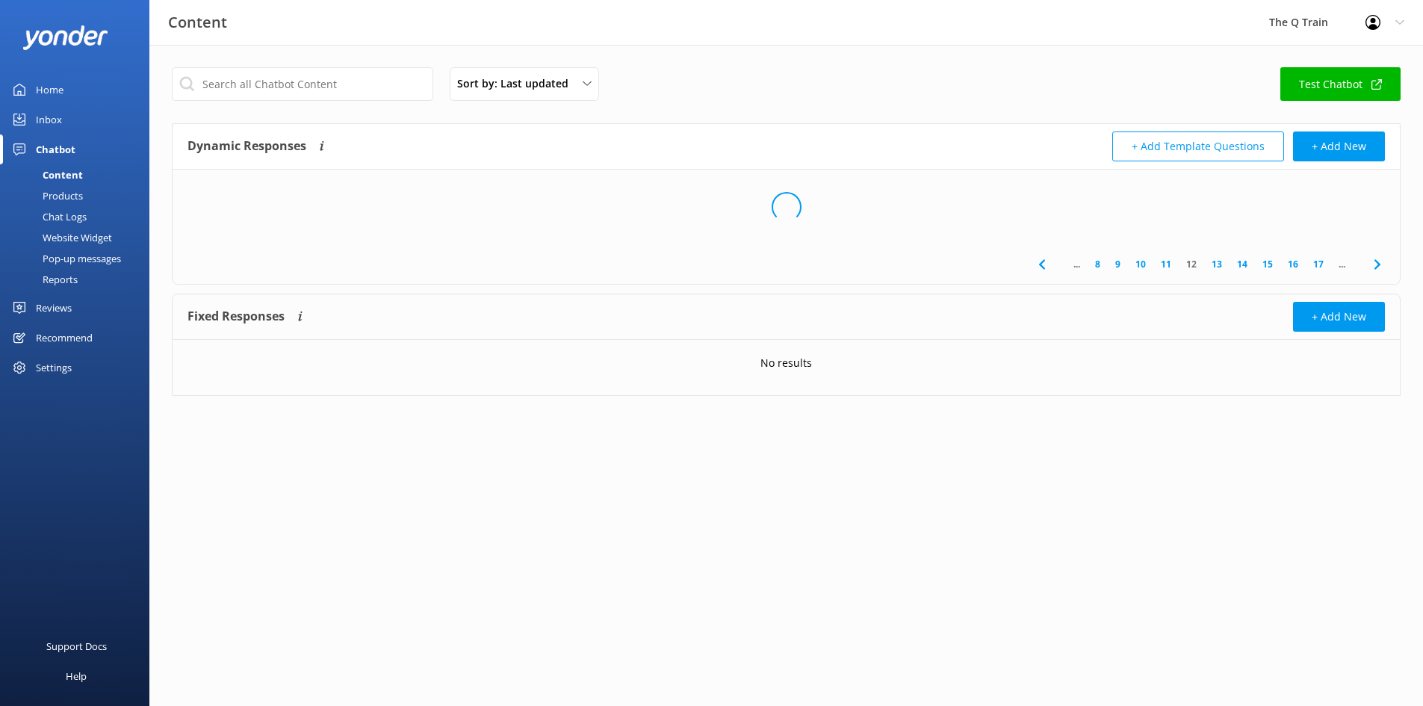
scroll to position [0, 0]
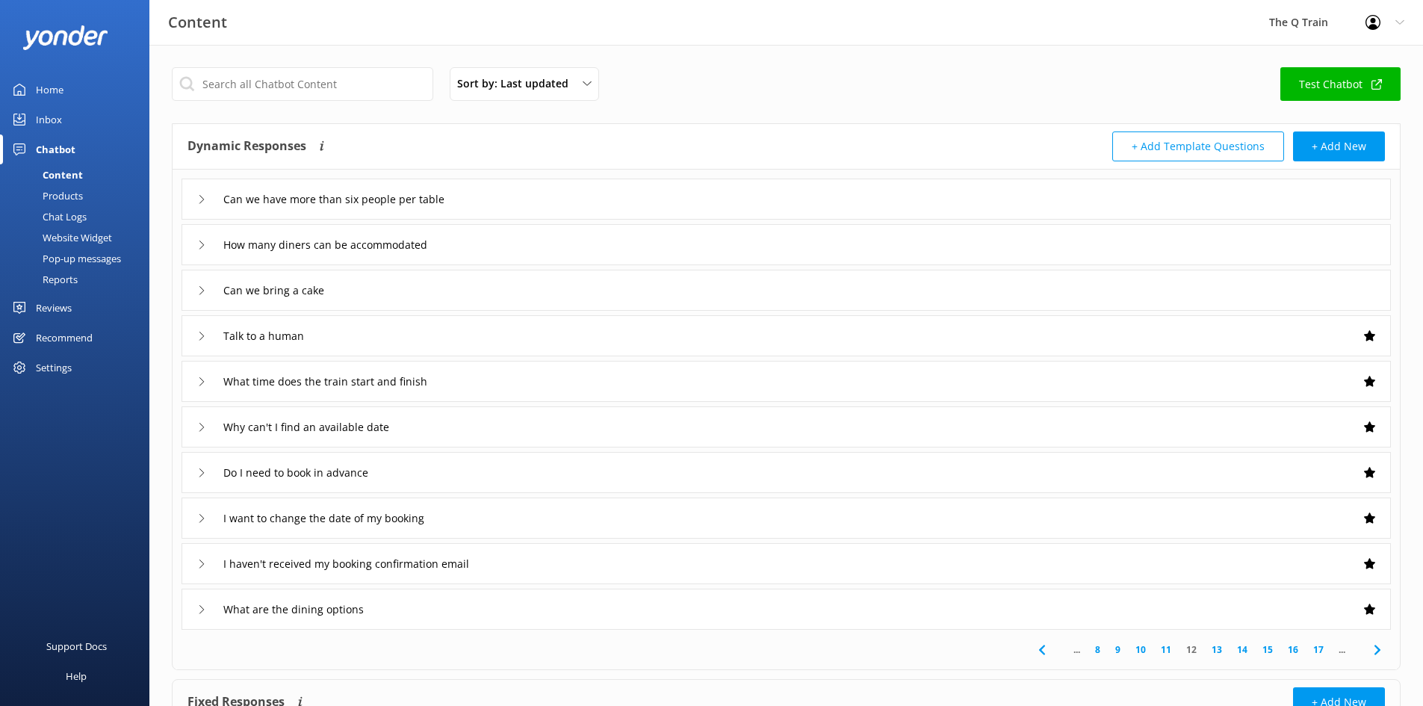
click at [1219, 651] on link "13" at bounding box center [1216, 649] width 25 height 14
click at [1219, 651] on link "14" at bounding box center [1216, 649] width 25 height 14
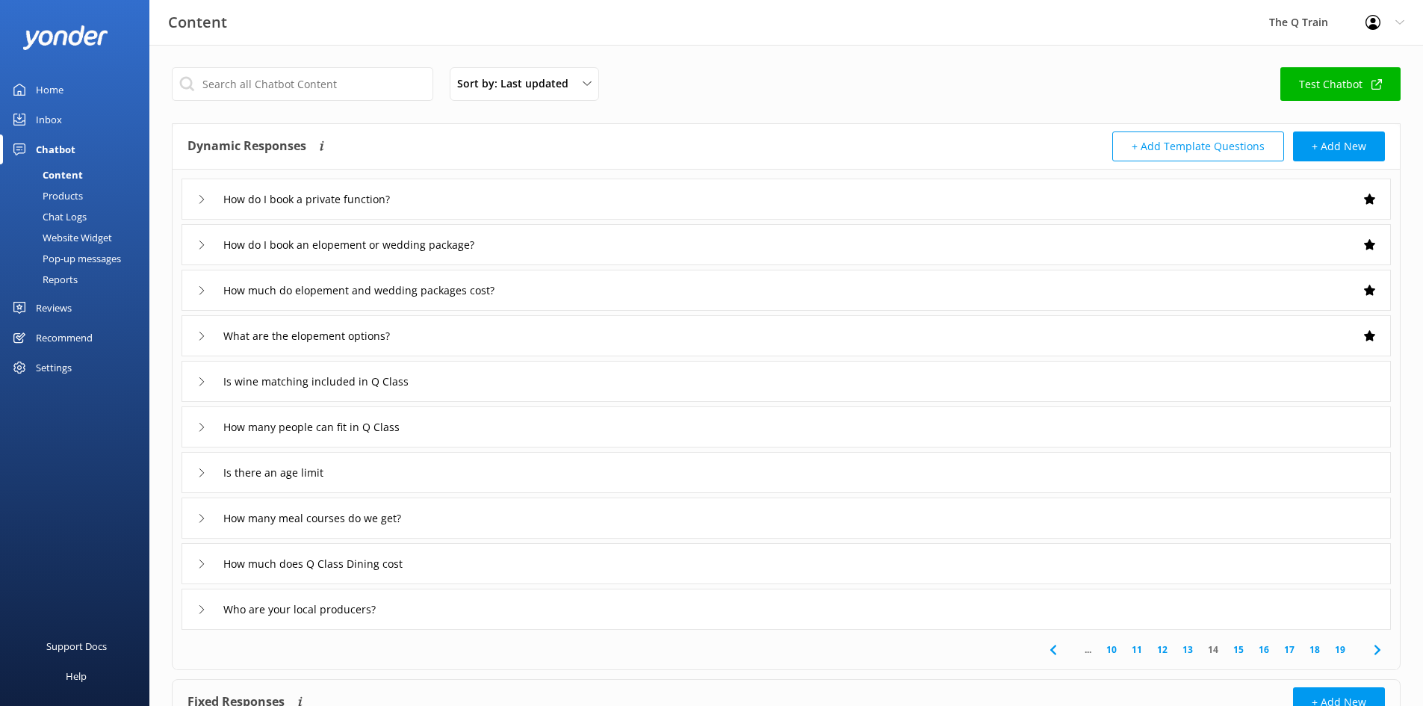
click at [1241, 648] on link "15" at bounding box center [1238, 649] width 25 height 14
click at [1265, 649] on link "16" at bounding box center [1263, 649] width 25 height 14
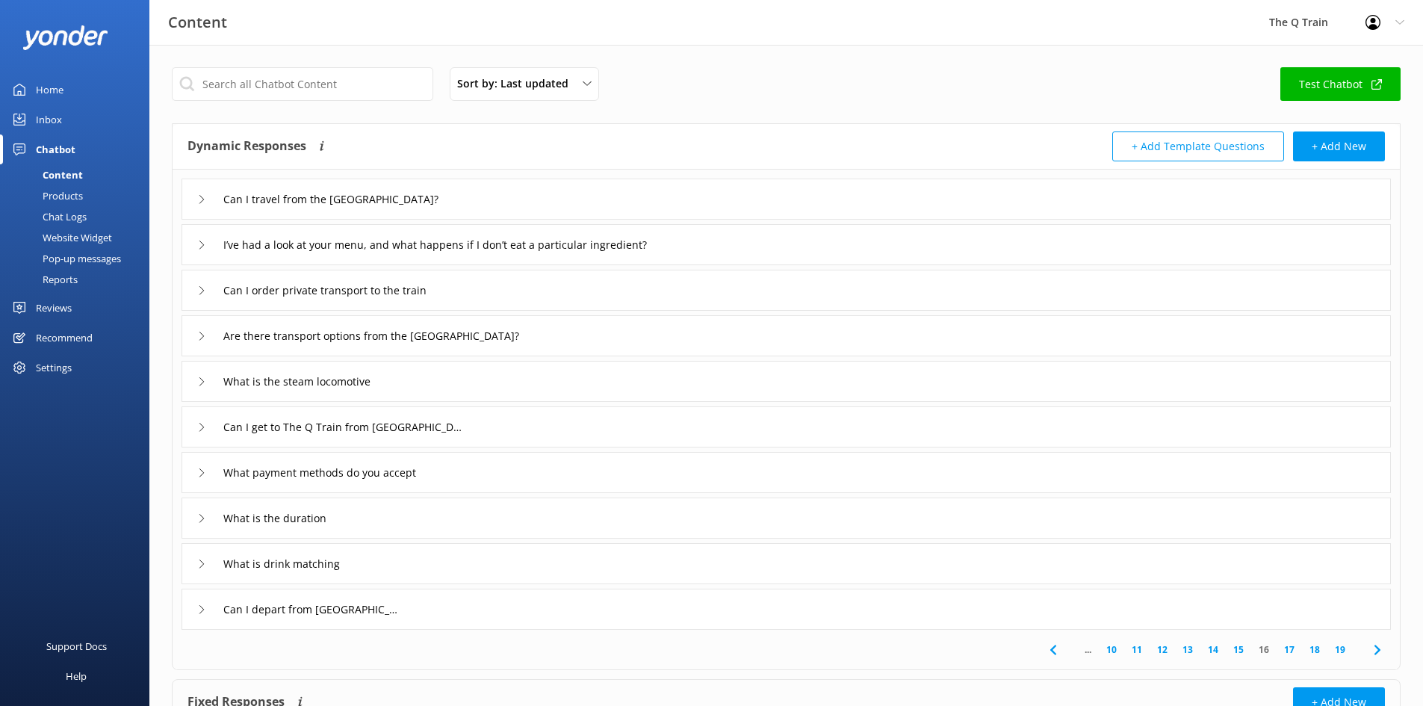
click at [203, 518] on use at bounding box center [201, 518] width 4 height 8
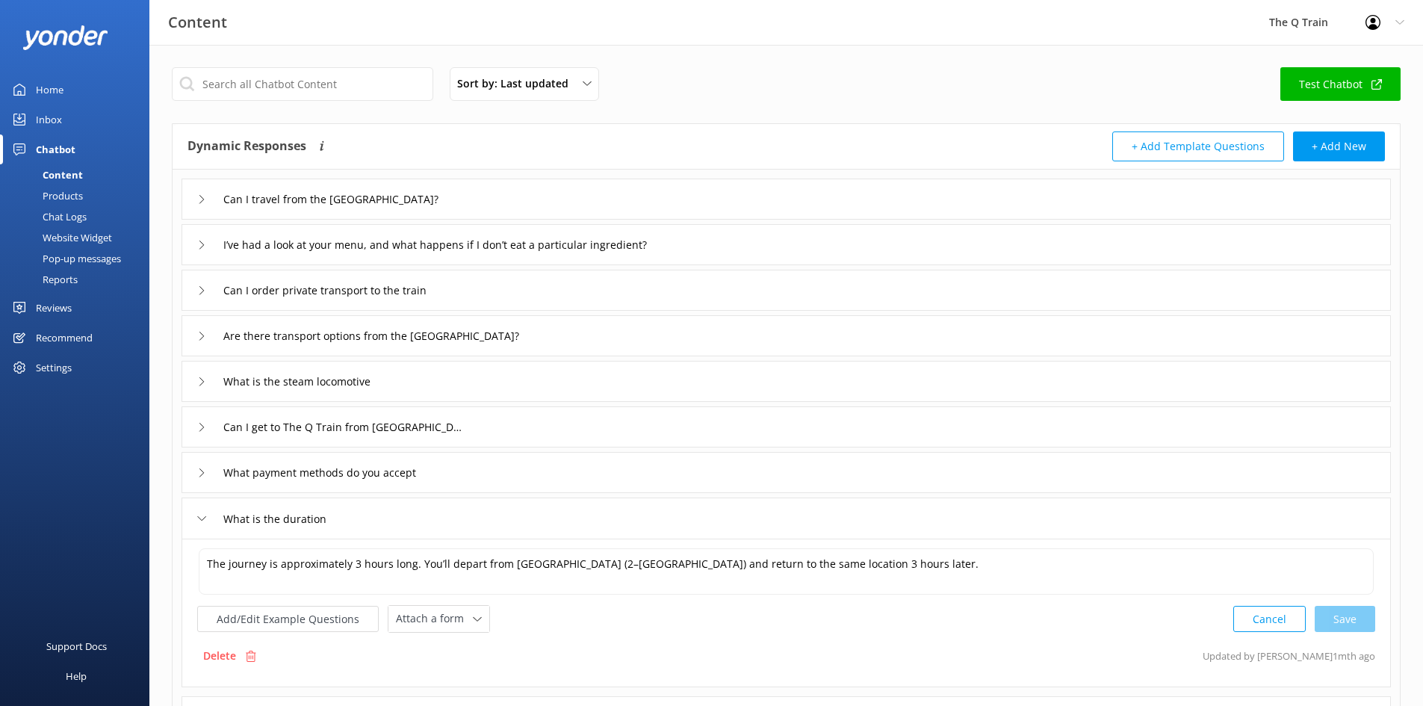
click at [203, 518] on icon at bounding box center [201, 518] width 9 height 9
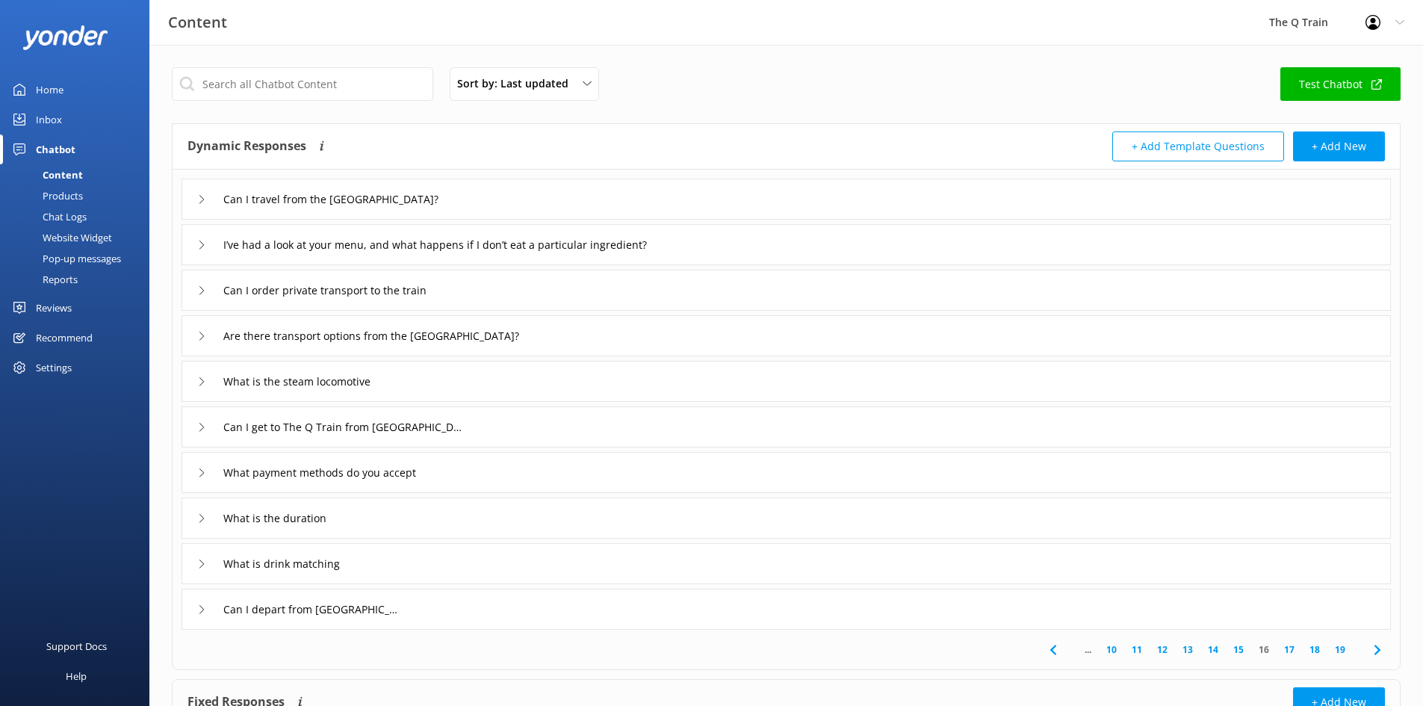
click at [1290, 647] on link "17" at bounding box center [1289, 649] width 25 height 14
click at [1316, 649] on link "18" at bounding box center [1314, 649] width 25 height 14
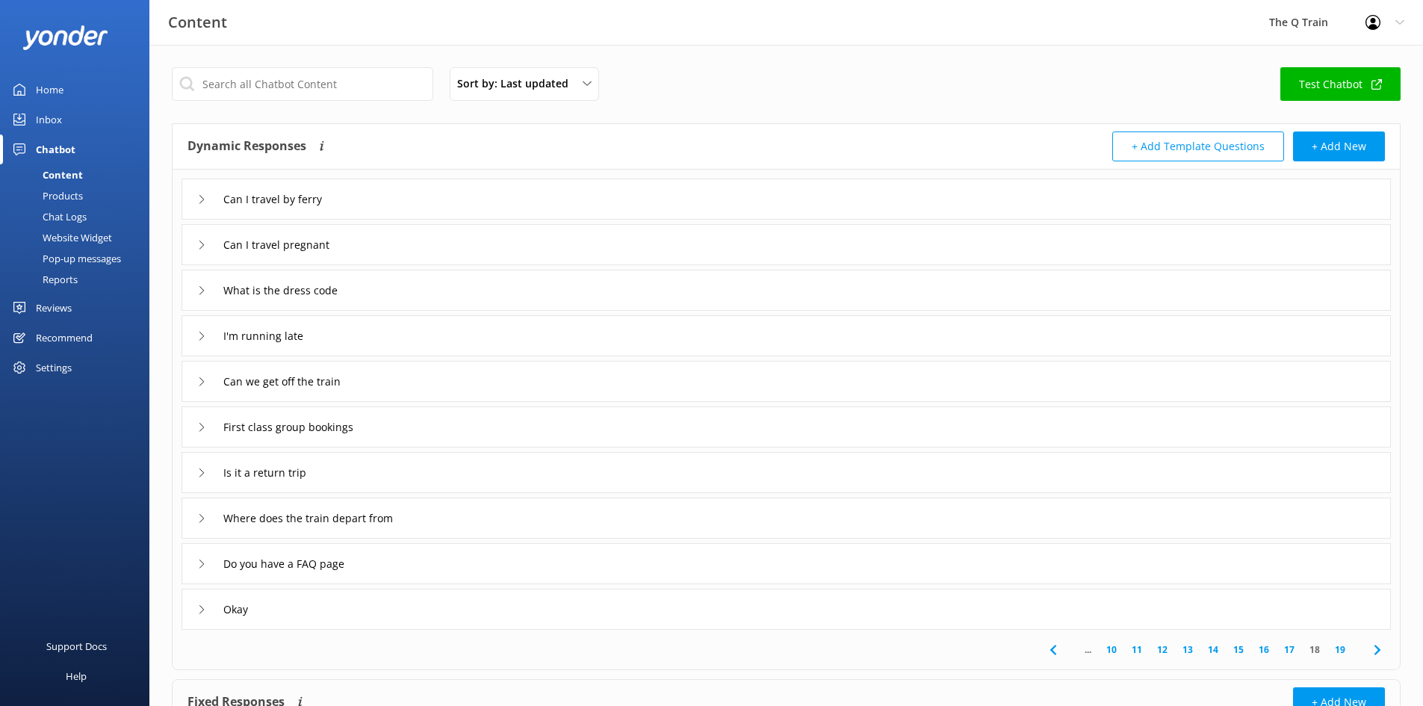
click at [199, 517] on icon at bounding box center [201, 518] width 9 height 9
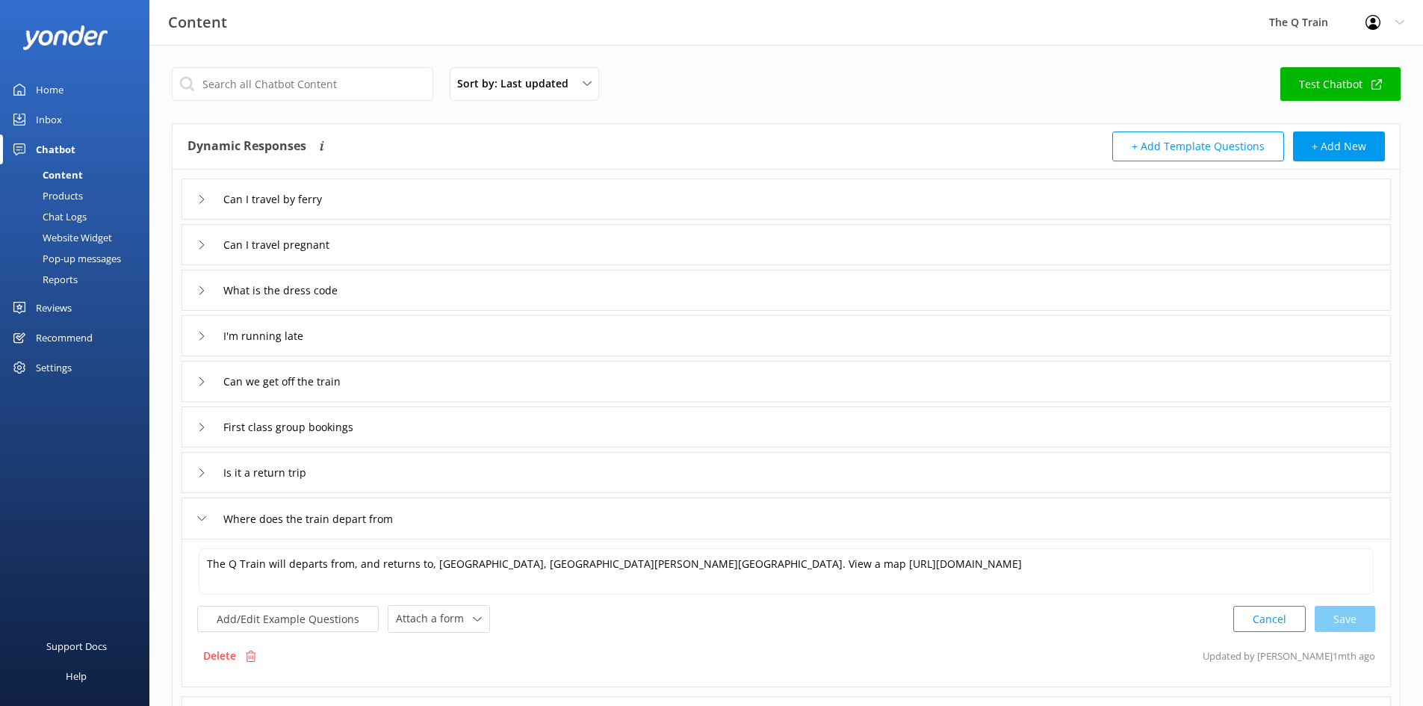
click at [202, 517] on icon at bounding box center [201, 518] width 9 height 9
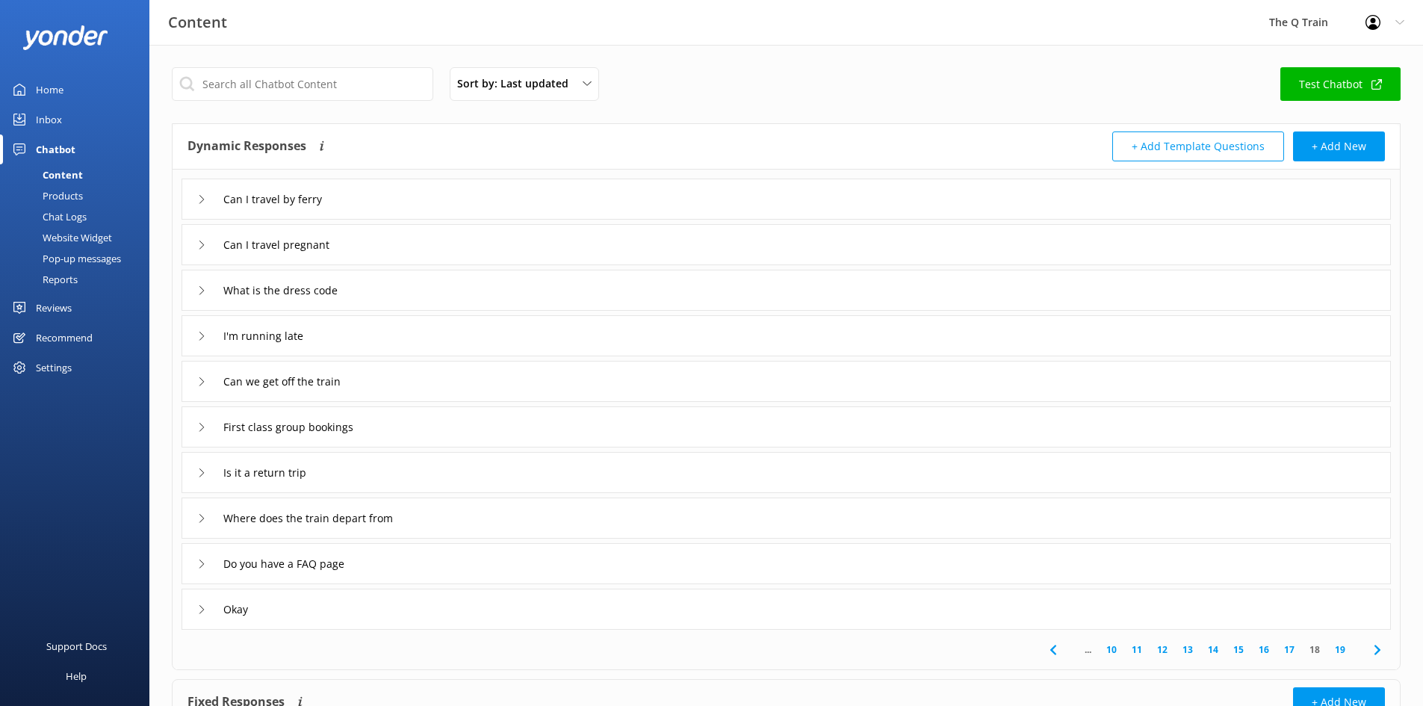
click at [203, 474] on icon at bounding box center [201, 472] width 9 height 9
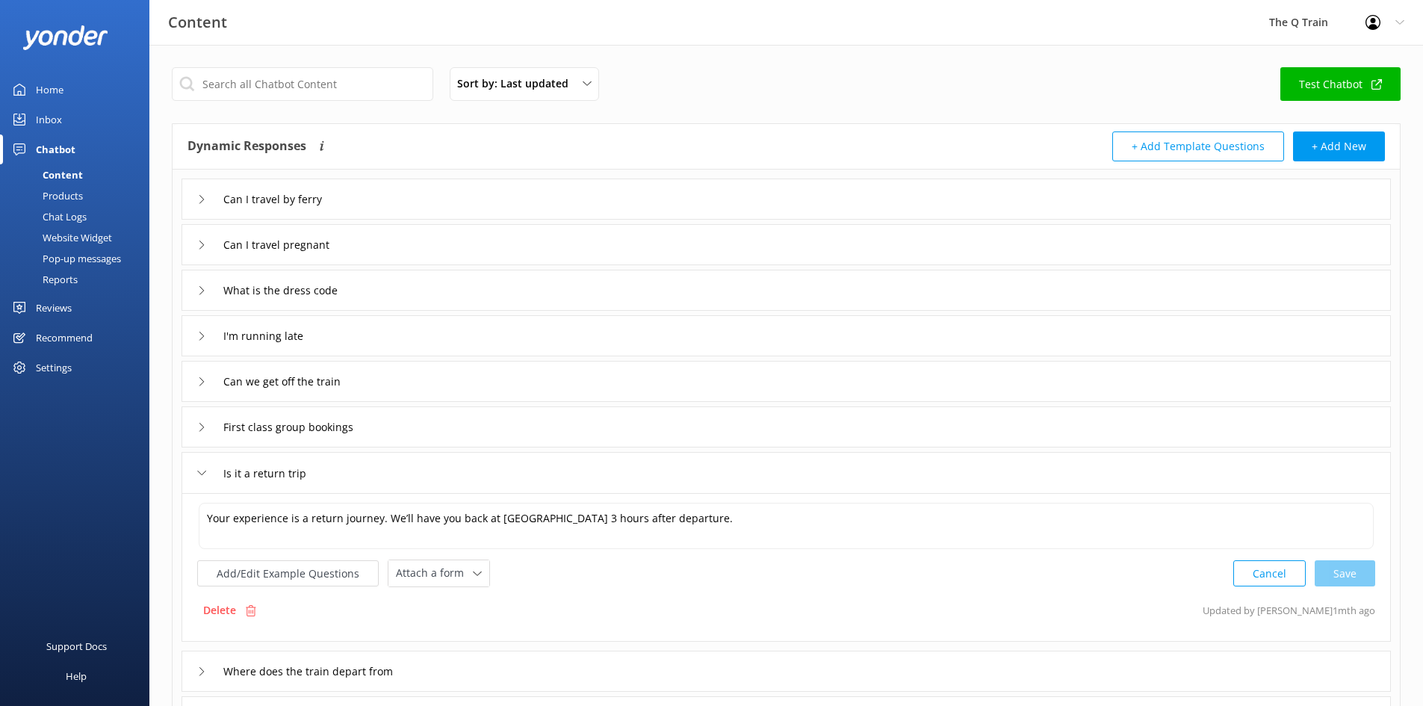
click at [203, 474] on icon at bounding box center [201, 472] width 9 height 9
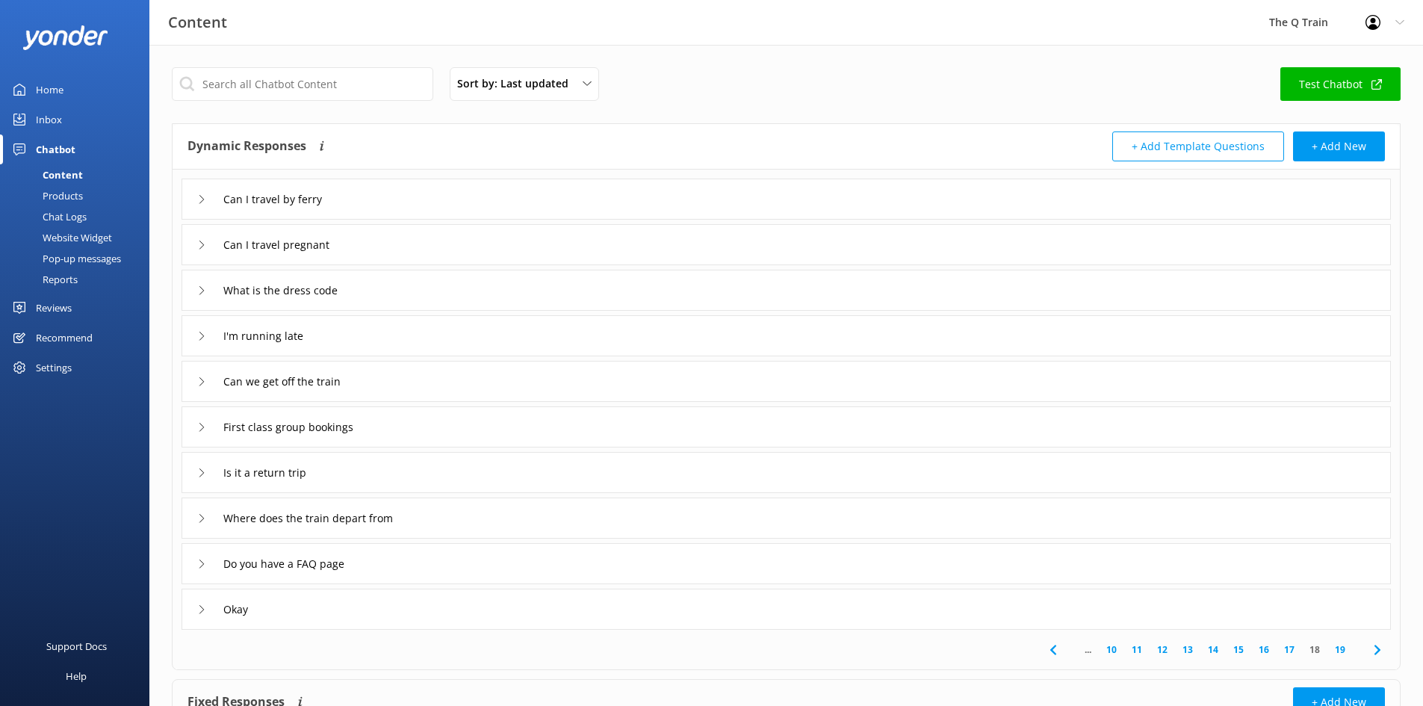
click at [1342, 648] on link "19" at bounding box center [1339, 649] width 25 height 14
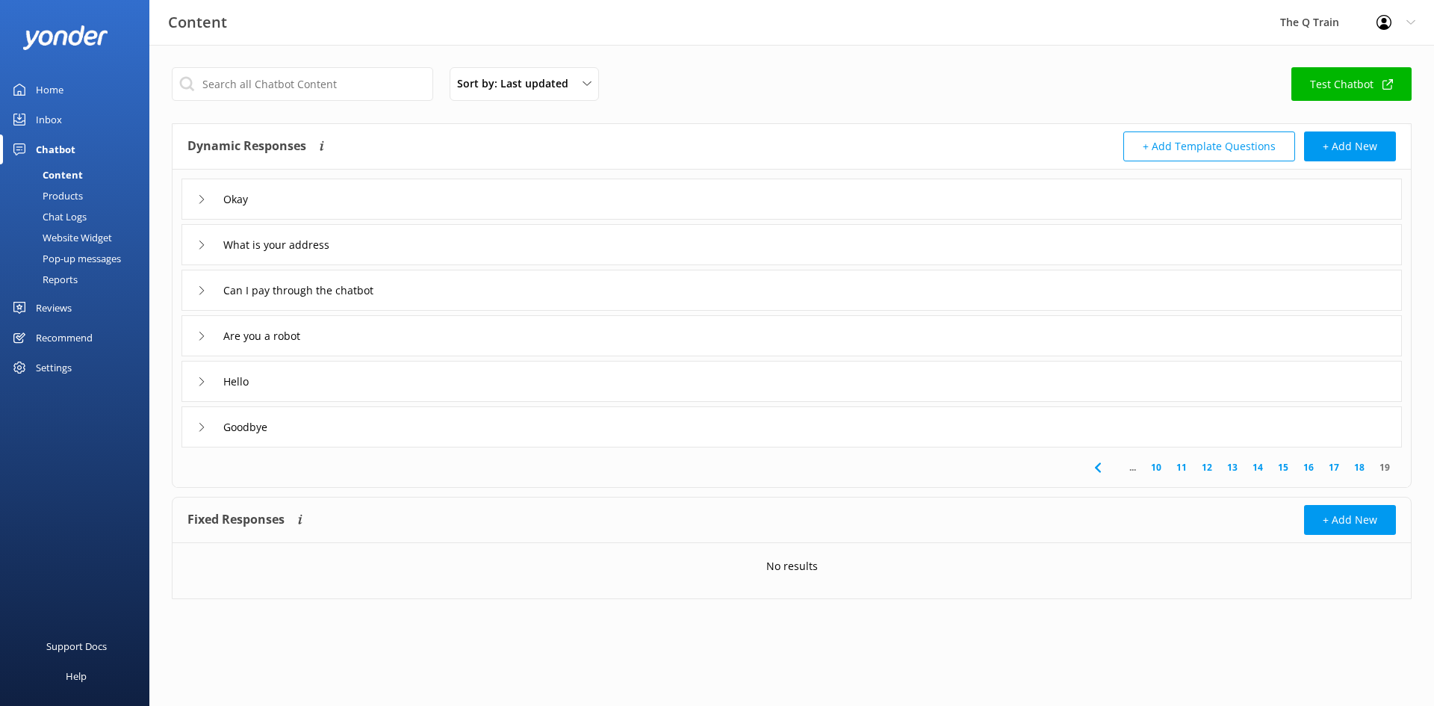
click at [1386, 466] on link "19" at bounding box center [1384, 467] width 25 height 14
click at [1100, 471] on use at bounding box center [1097, 467] width 6 height 10
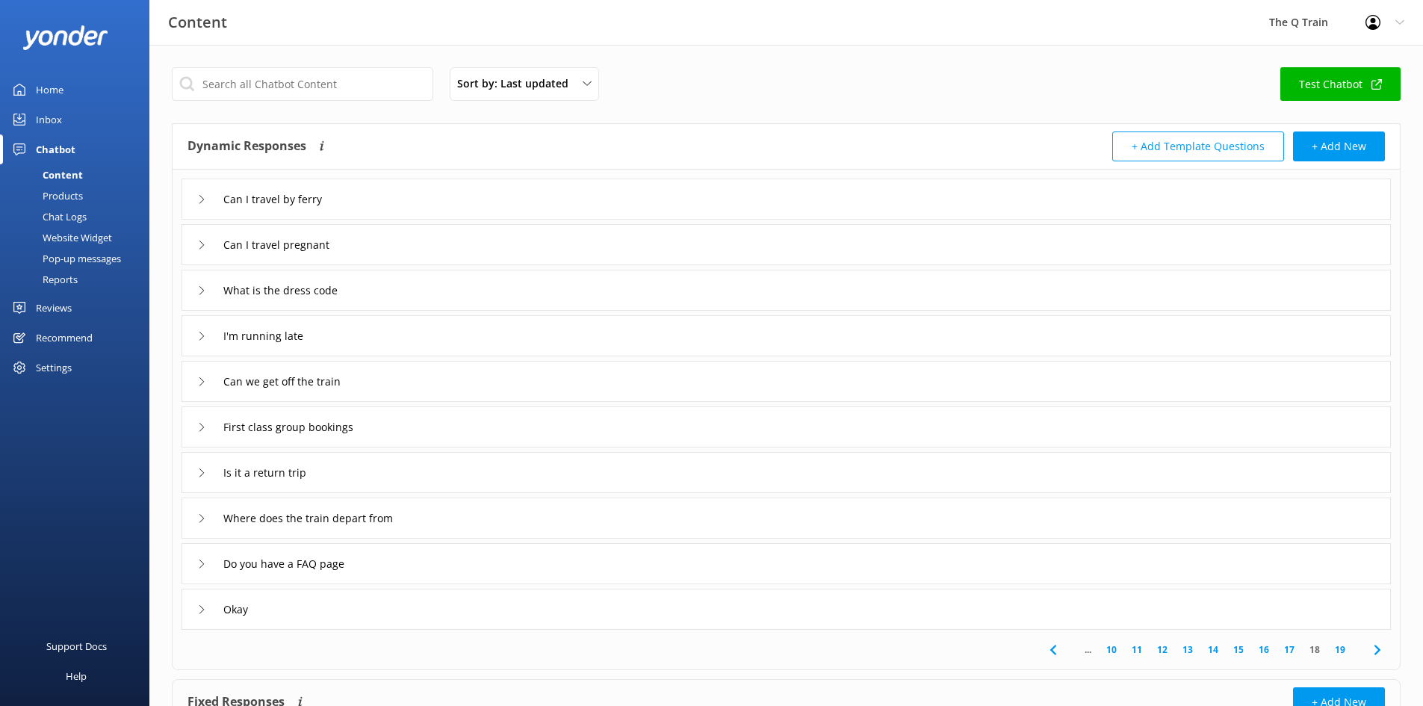
click at [206, 518] on div "Where does the train depart from" at bounding box center [301, 518] width 209 height 25
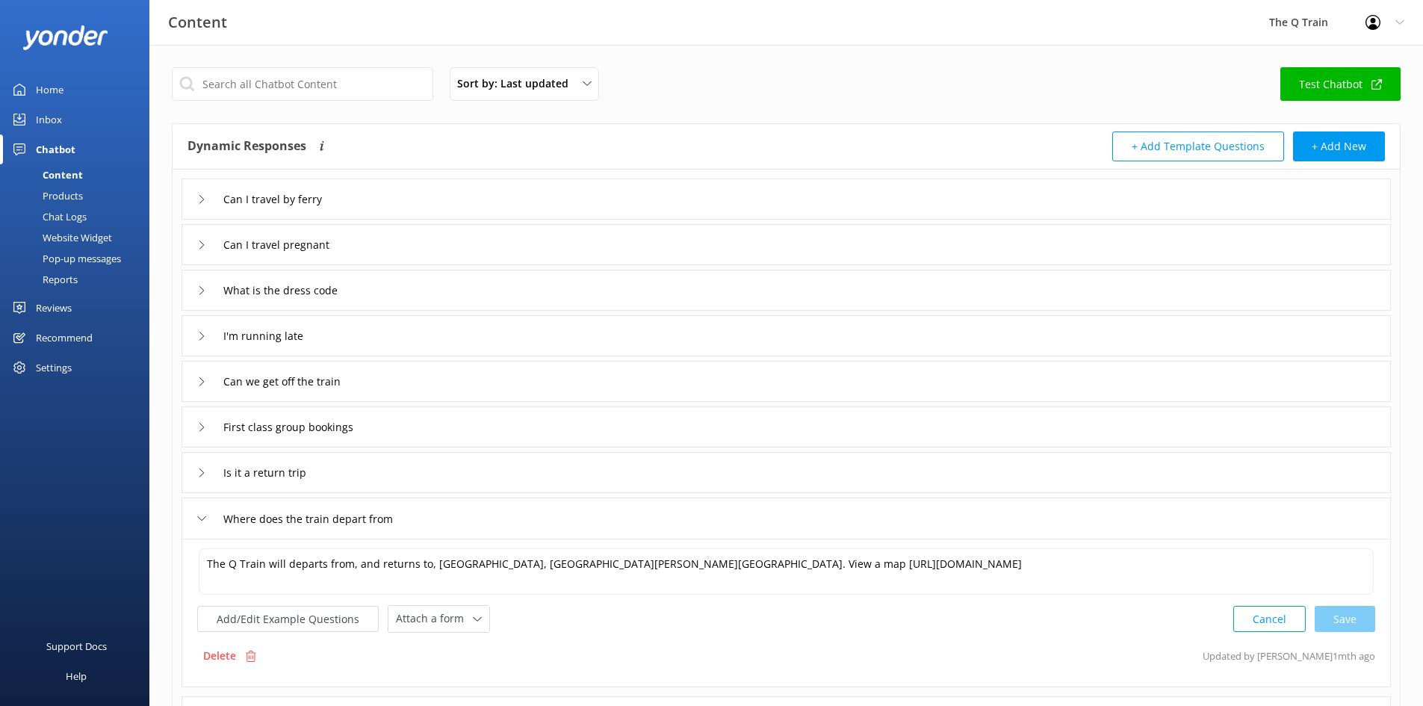
click at [205, 518] on icon at bounding box center [201, 518] width 9 height 9
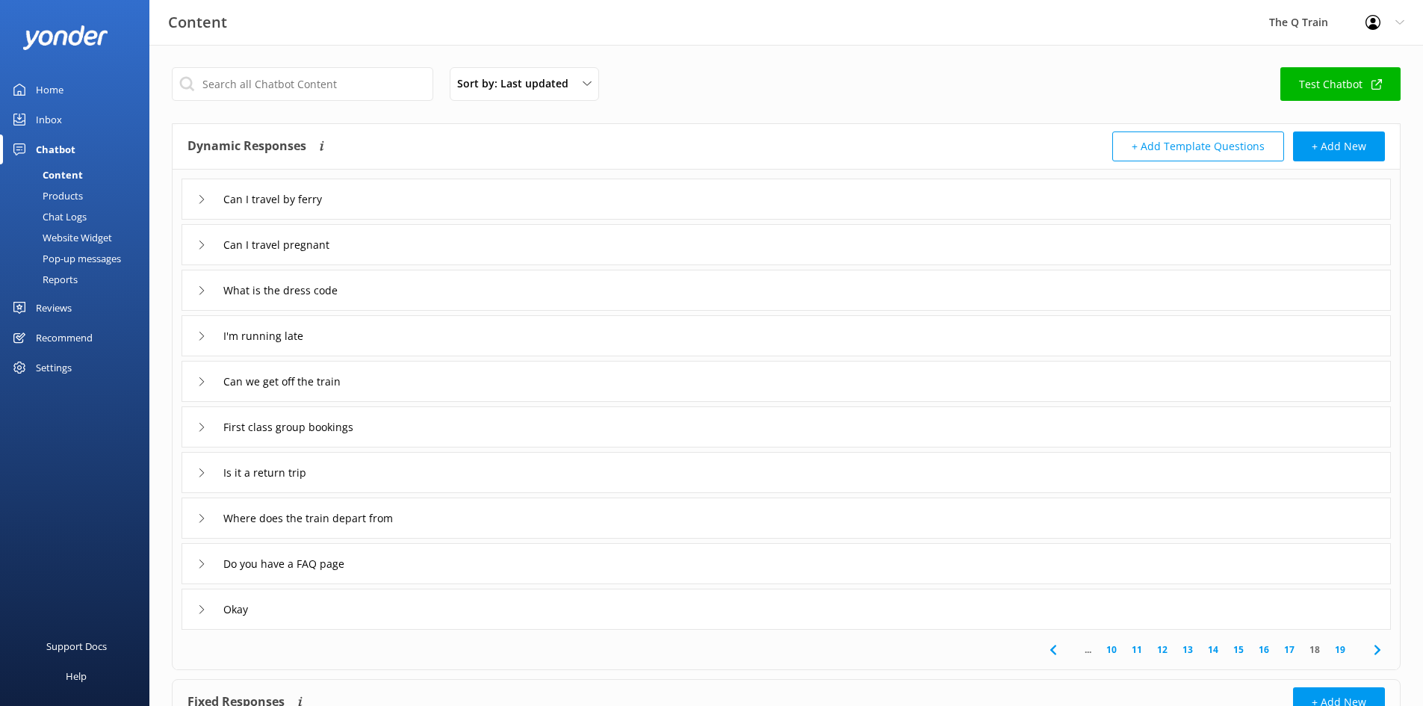
click at [198, 475] on icon at bounding box center [201, 472] width 9 height 9
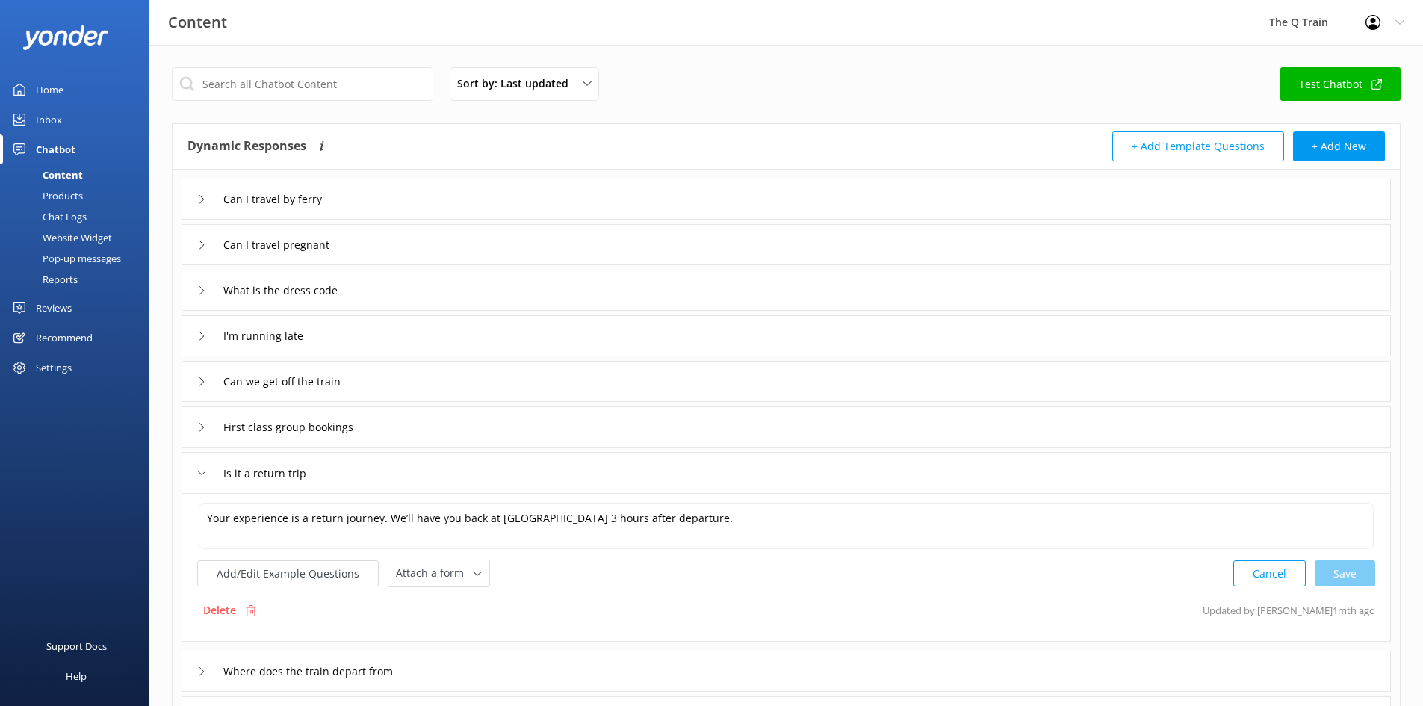
click at [203, 469] on icon at bounding box center [201, 472] width 9 height 9
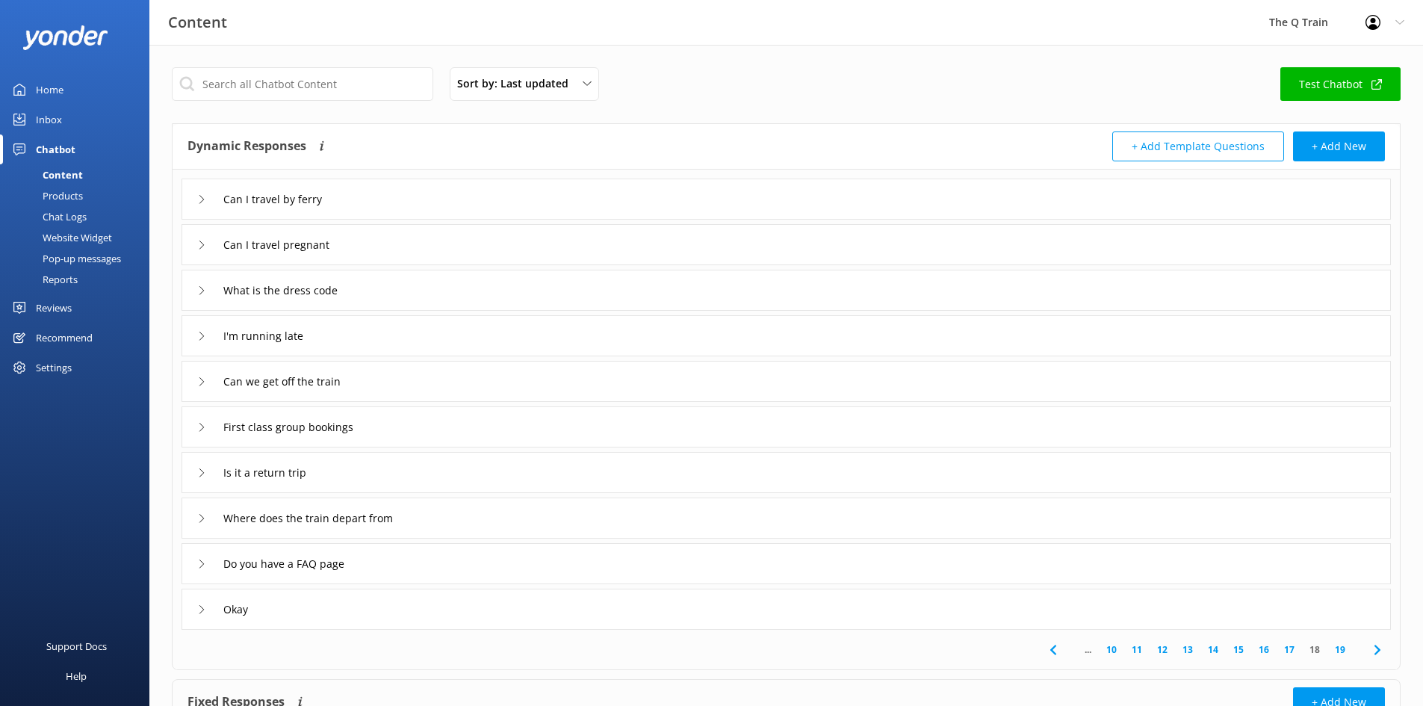
click at [1052, 651] on use at bounding box center [1053, 650] width 6 height 10
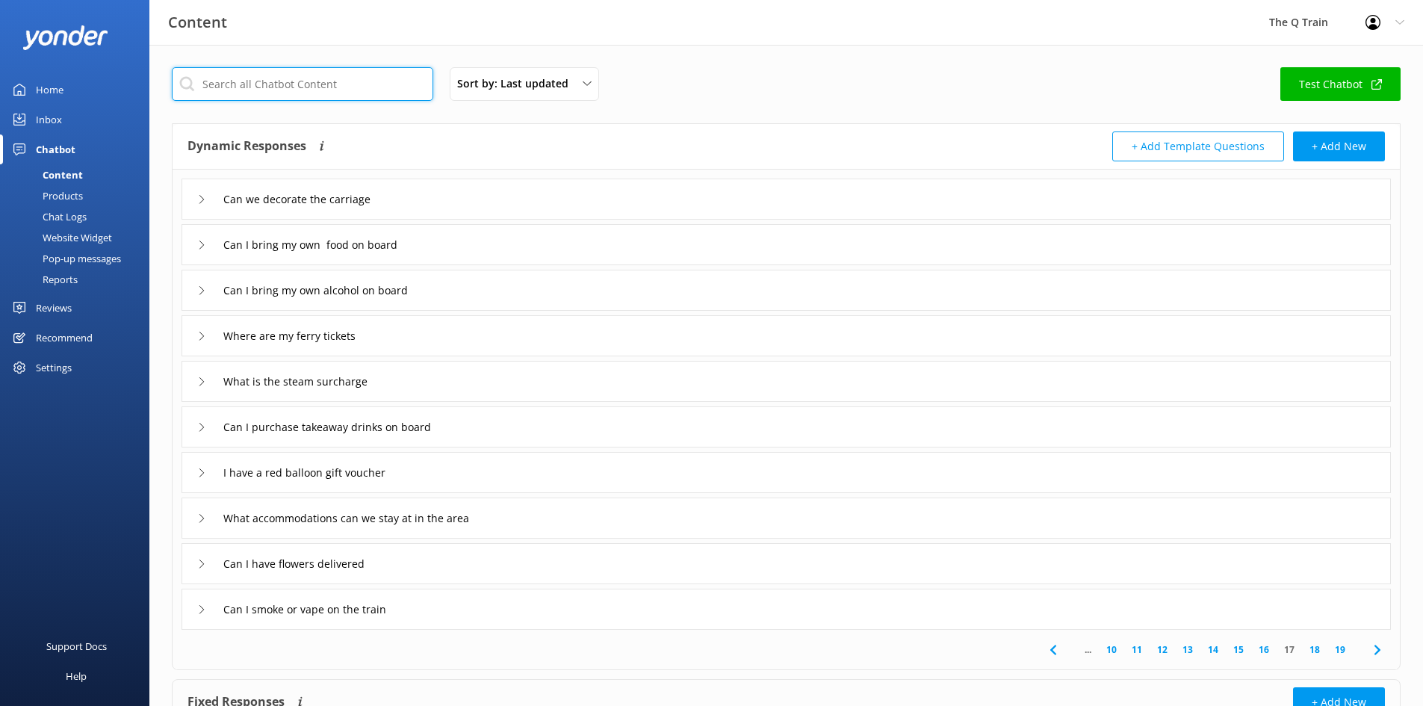
click at [291, 90] on input "text" at bounding box center [302, 84] width 261 height 34
click at [388, 85] on input "text" at bounding box center [302, 84] width 261 height 34
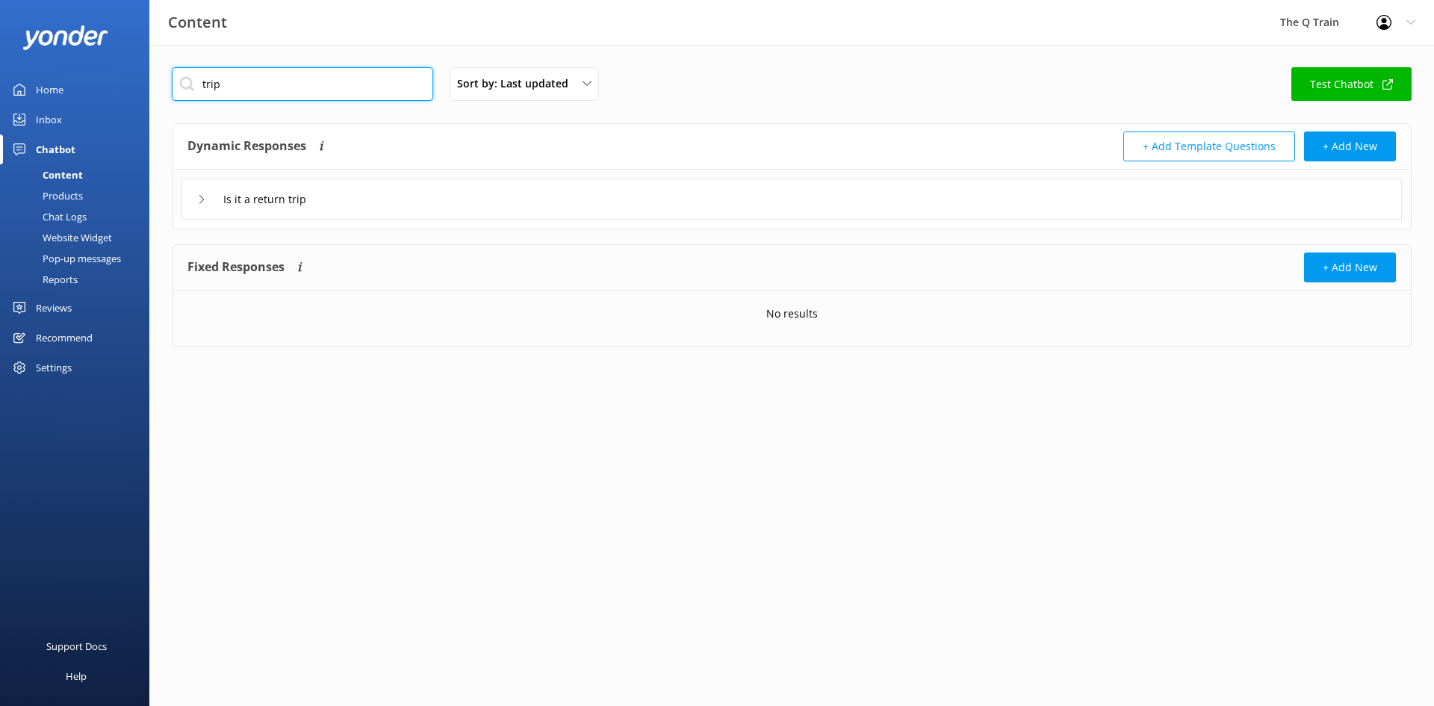
type input "trip"
click at [199, 195] on icon at bounding box center [201, 199] width 9 height 9
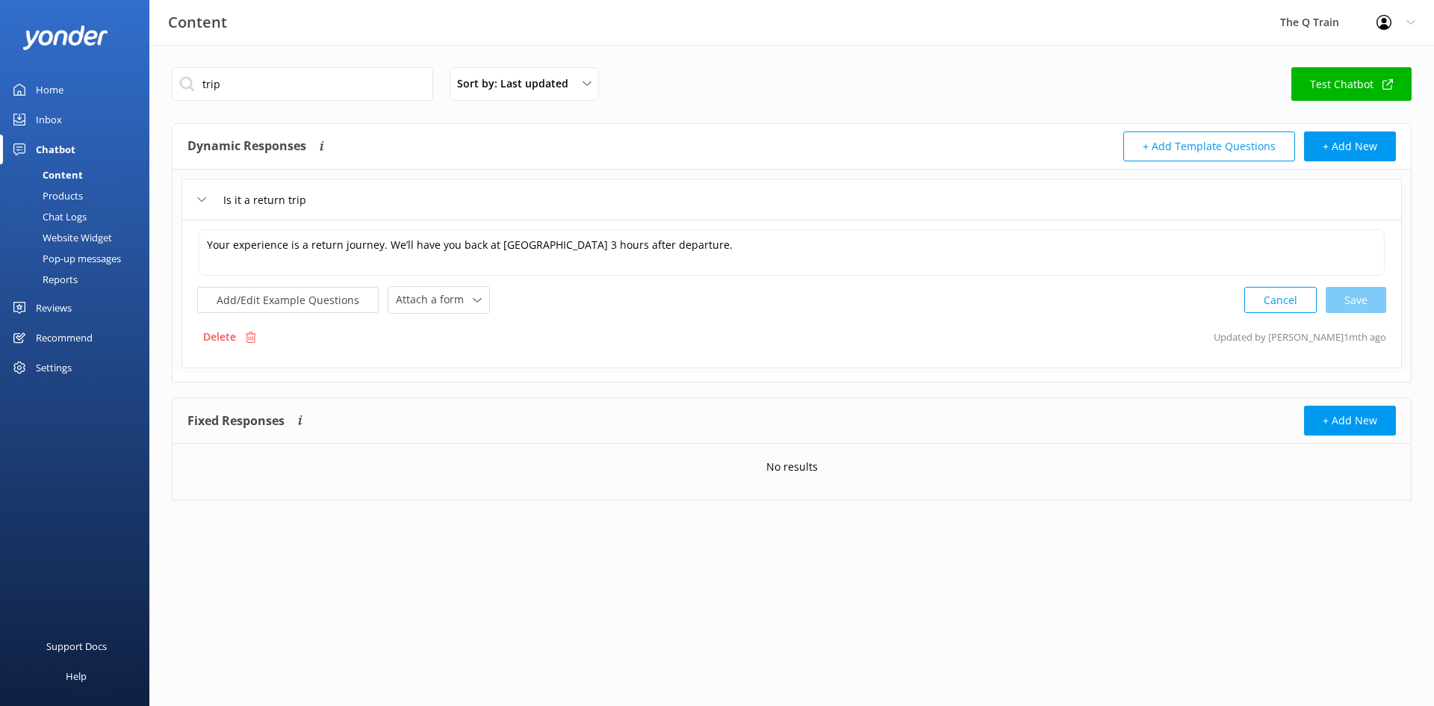
click at [202, 193] on div "Is it a return trip" at bounding box center [265, 199] width 137 height 25
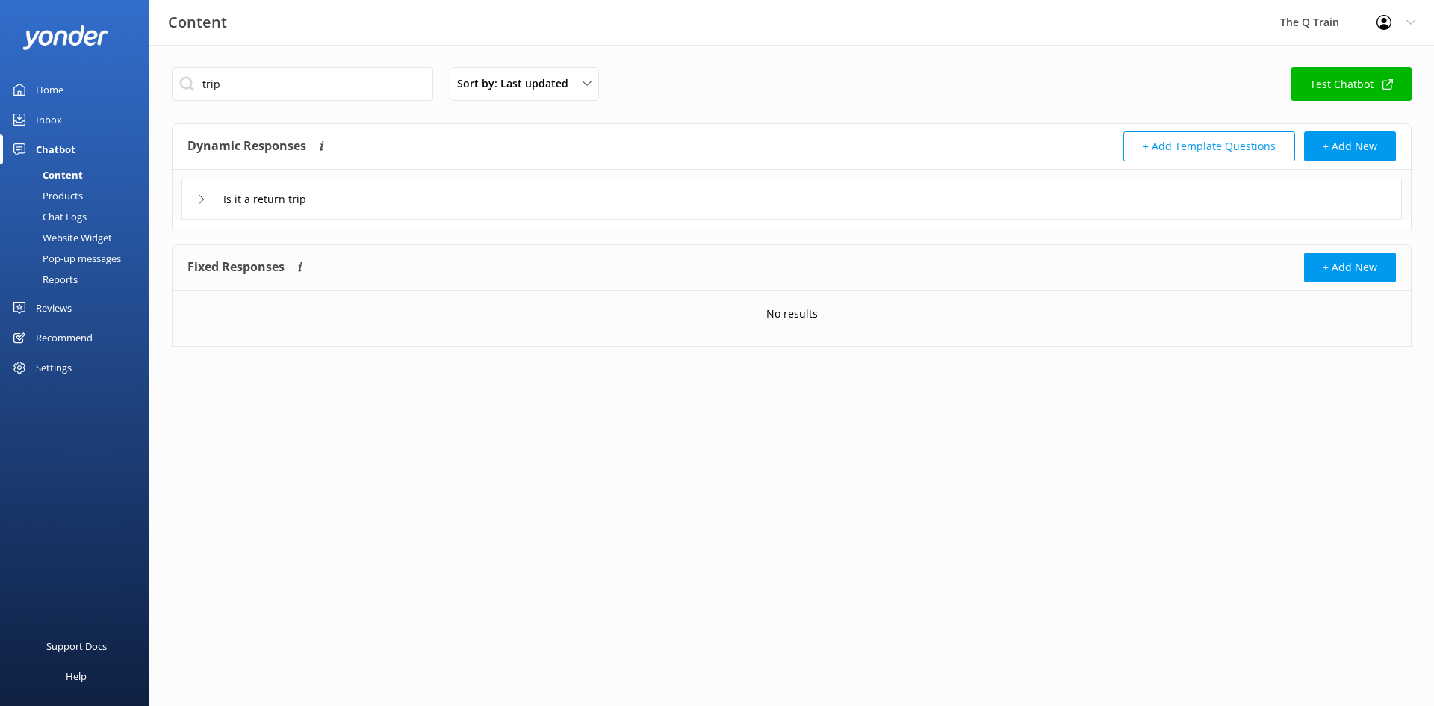
click at [76, 173] on div "Content" at bounding box center [46, 174] width 74 height 21
click at [75, 191] on div "Products" at bounding box center [46, 195] width 74 height 21
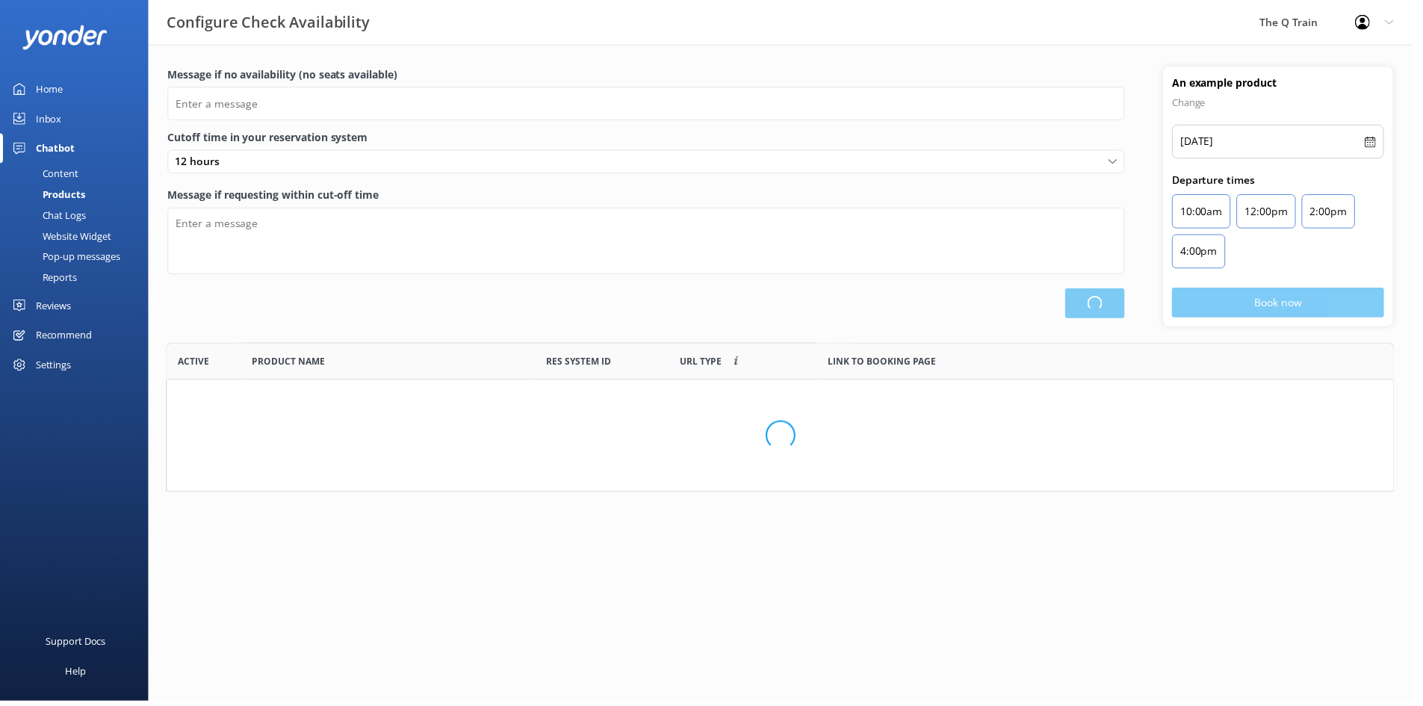
scroll to position [273, 1238]
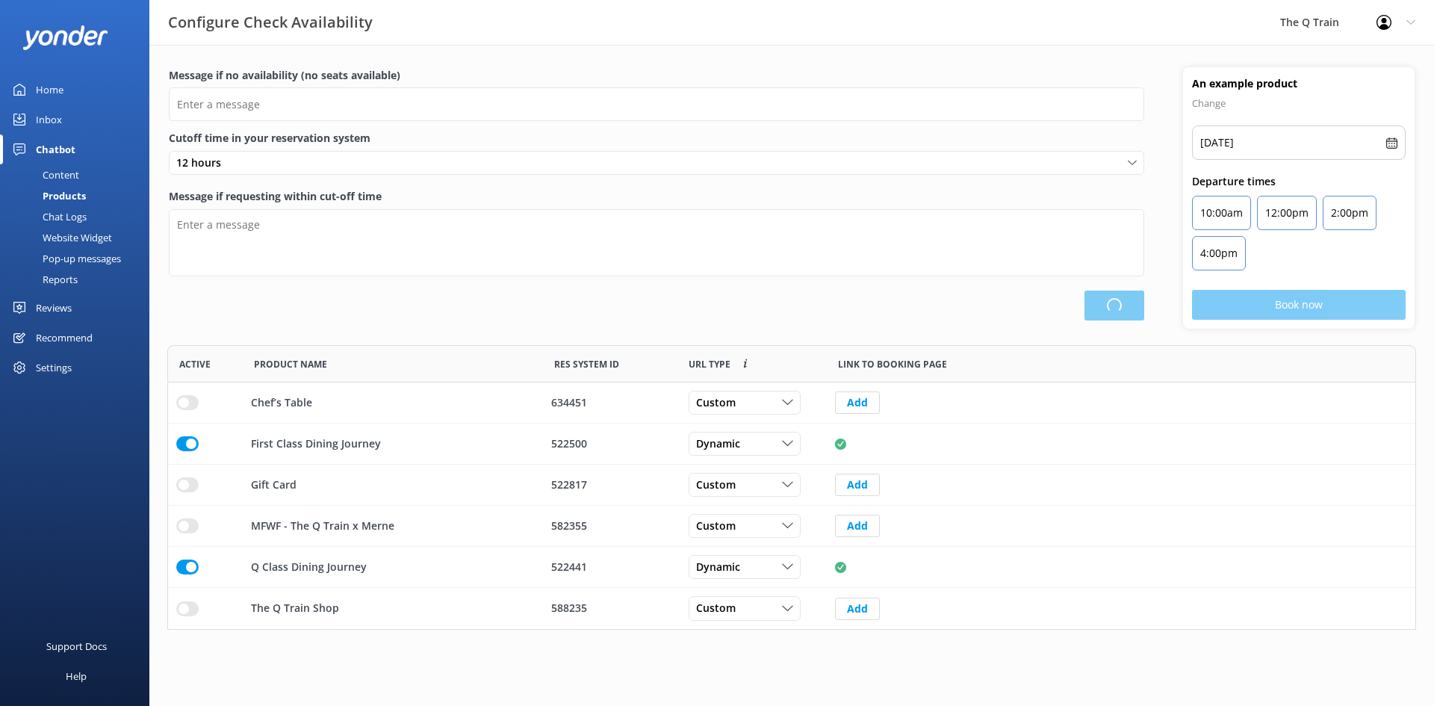
type input "Please choose another date."
type textarea "Please see live availability here: [URL][DOMAIN_NAME]"
click at [78, 176] on div "Content" at bounding box center [44, 174] width 70 height 21
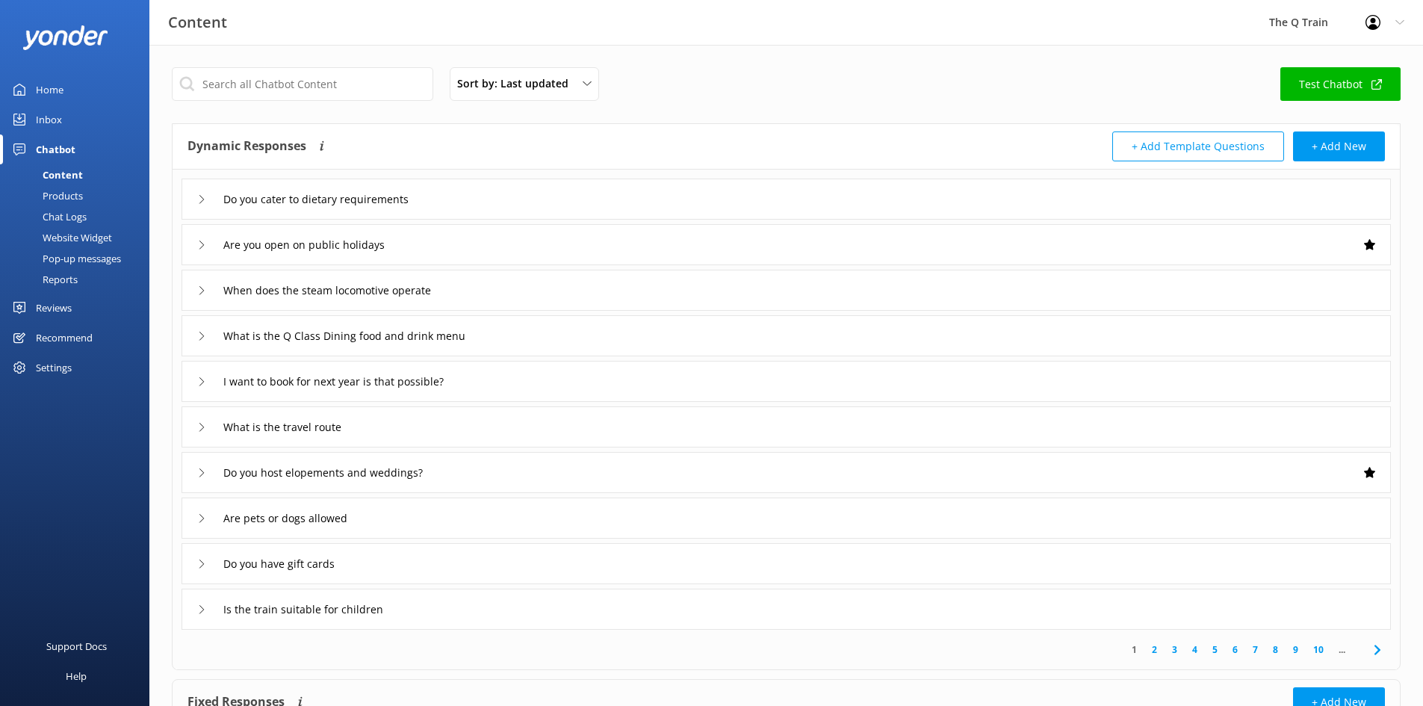
click at [202, 430] on icon at bounding box center [201, 427] width 9 height 9
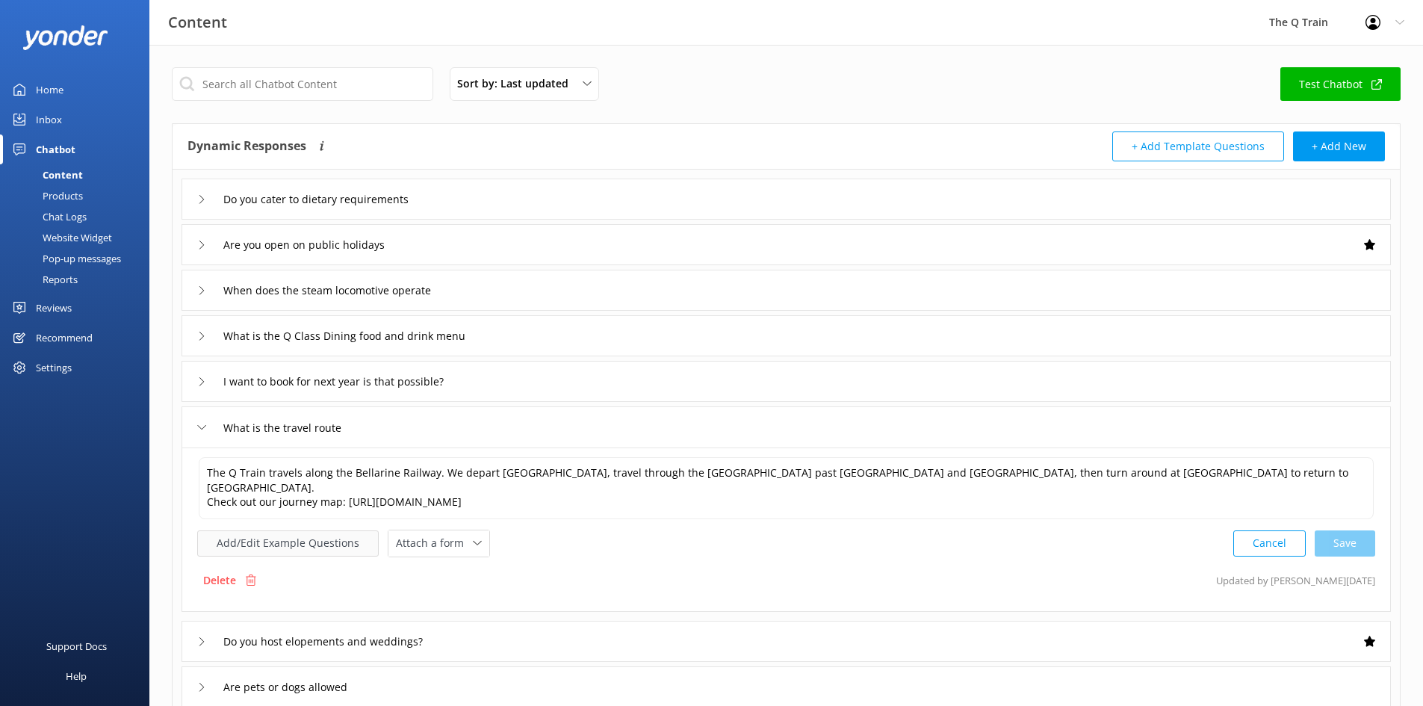
click at [320, 530] on button "Add/Edit Example Questions" at bounding box center [288, 543] width 182 height 26
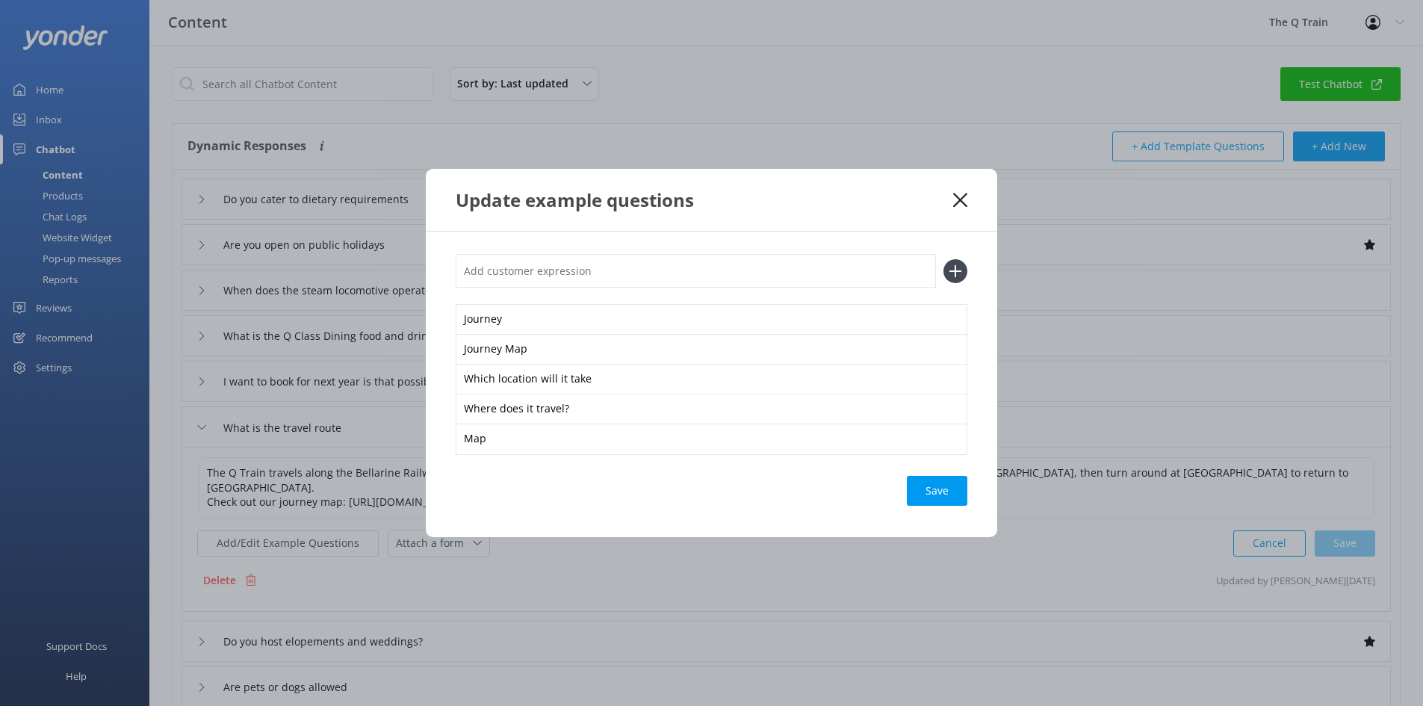
click at [517, 267] on input "text" at bounding box center [696, 271] width 480 height 34
paste input "Where does the train go to"
type input "Where does the train go to"
click at [958, 271] on use at bounding box center [955, 270] width 13 height 13
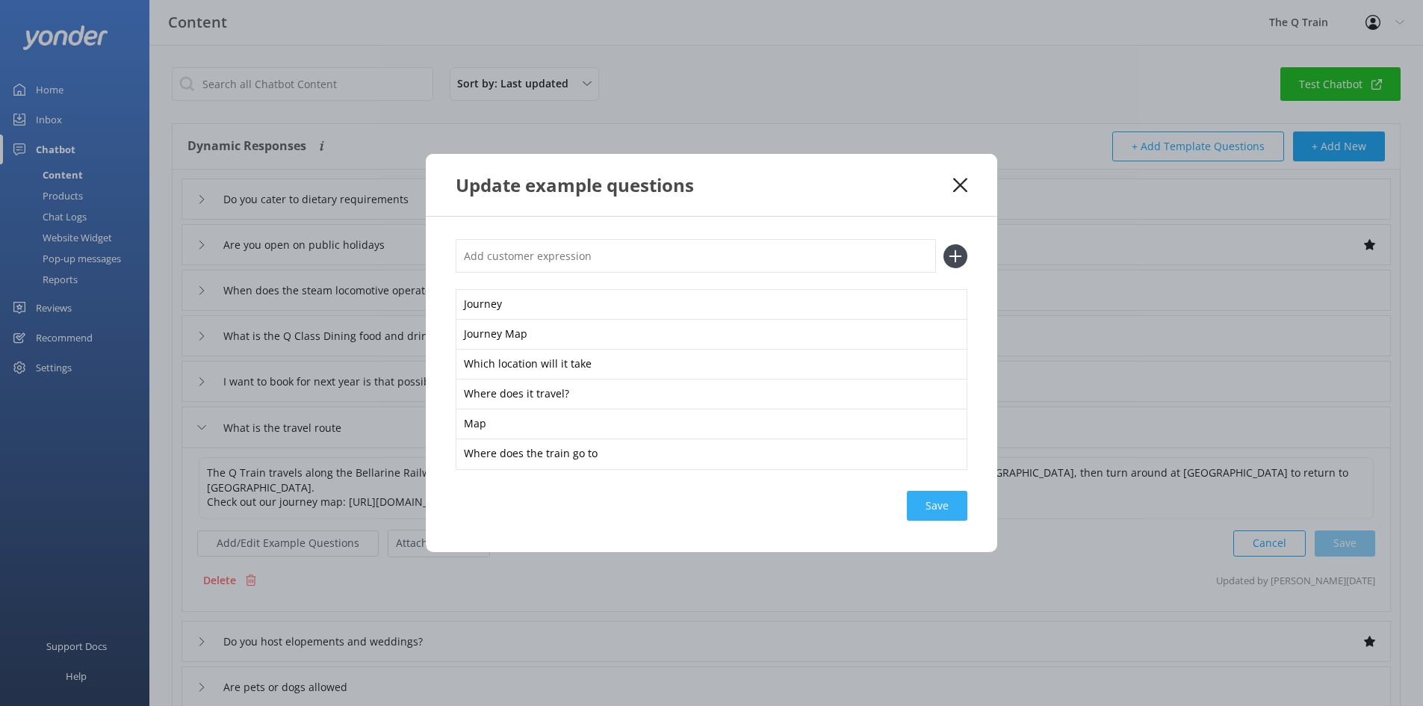
click at [929, 503] on div "Save" at bounding box center [937, 506] width 61 height 30
click at [942, 505] on div "Save" at bounding box center [937, 506] width 61 height 30
click at [960, 187] on icon at bounding box center [960, 185] width 14 height 15
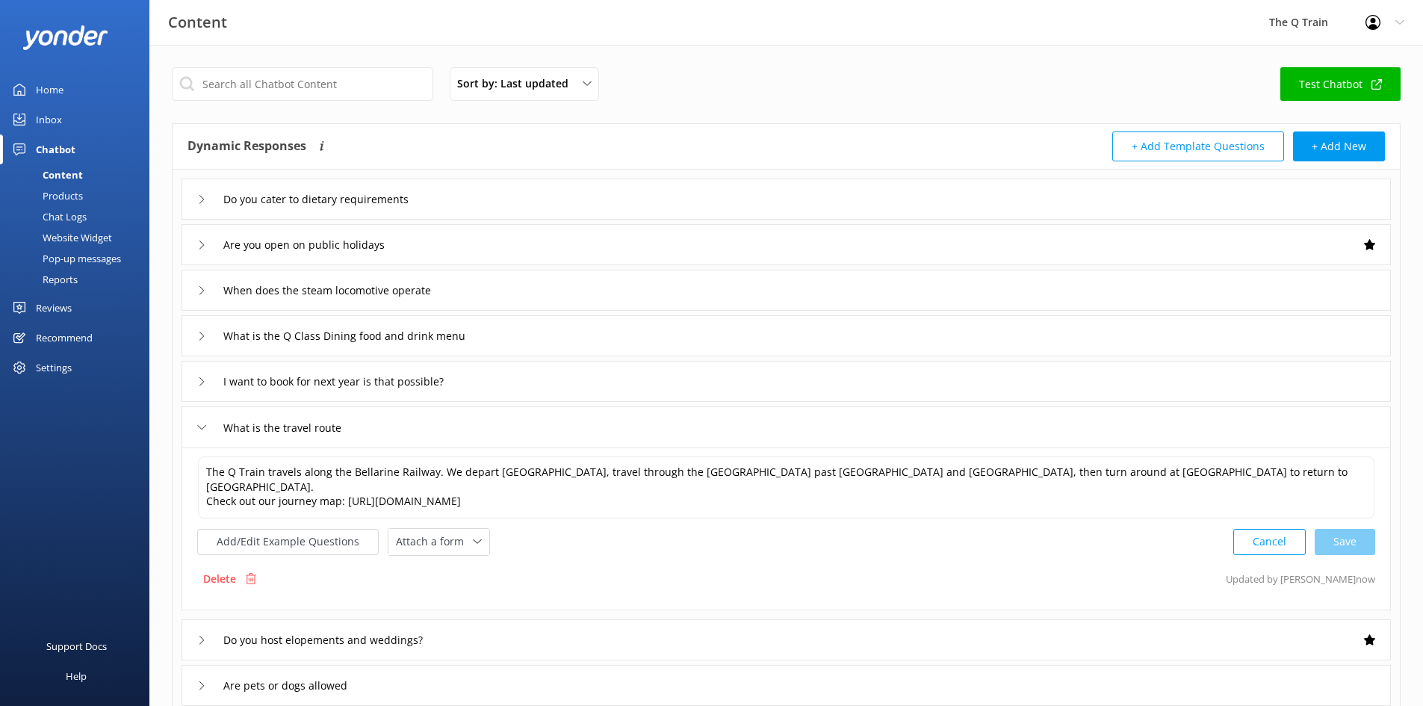
click at [59, 82] on div "Home" at bounding box center [50, 90] width 28 height 30
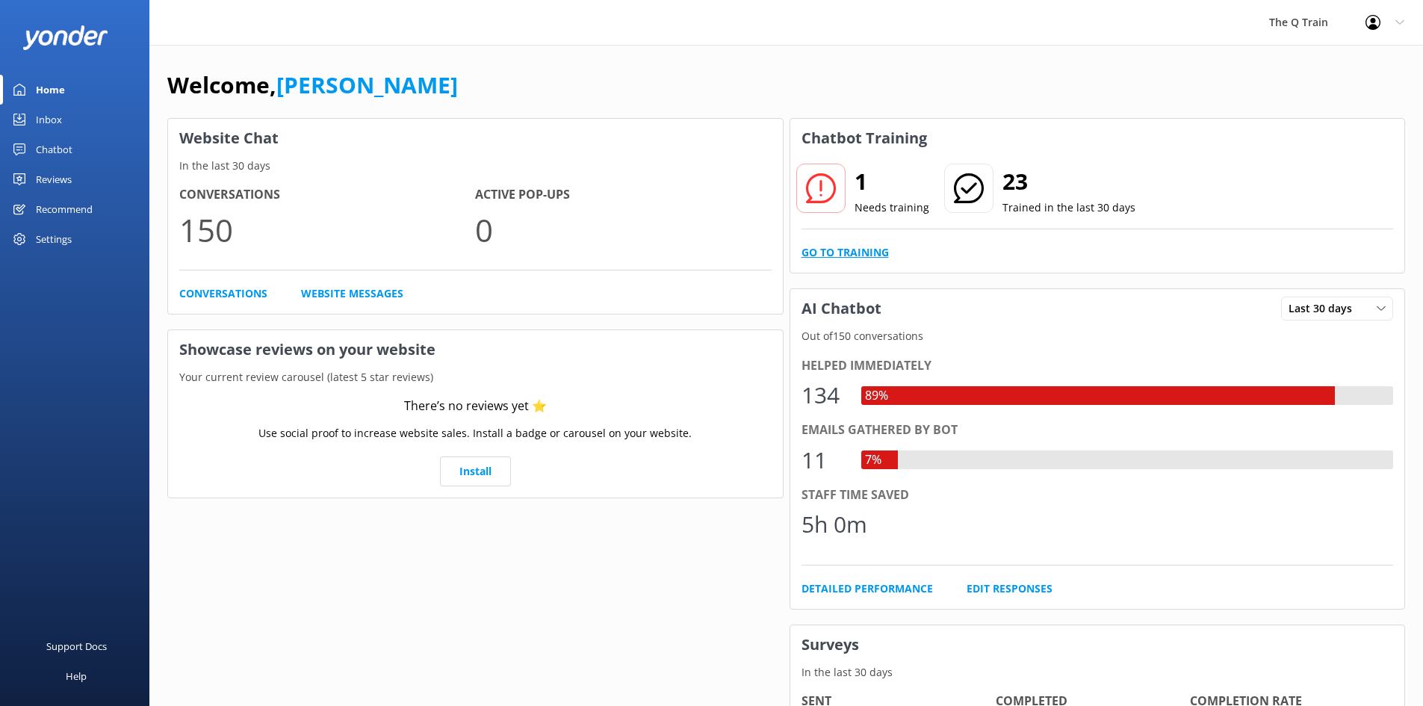
click at [844, 249] on link "Go to Training" at bounding box center [845, 252] width 87 height 16
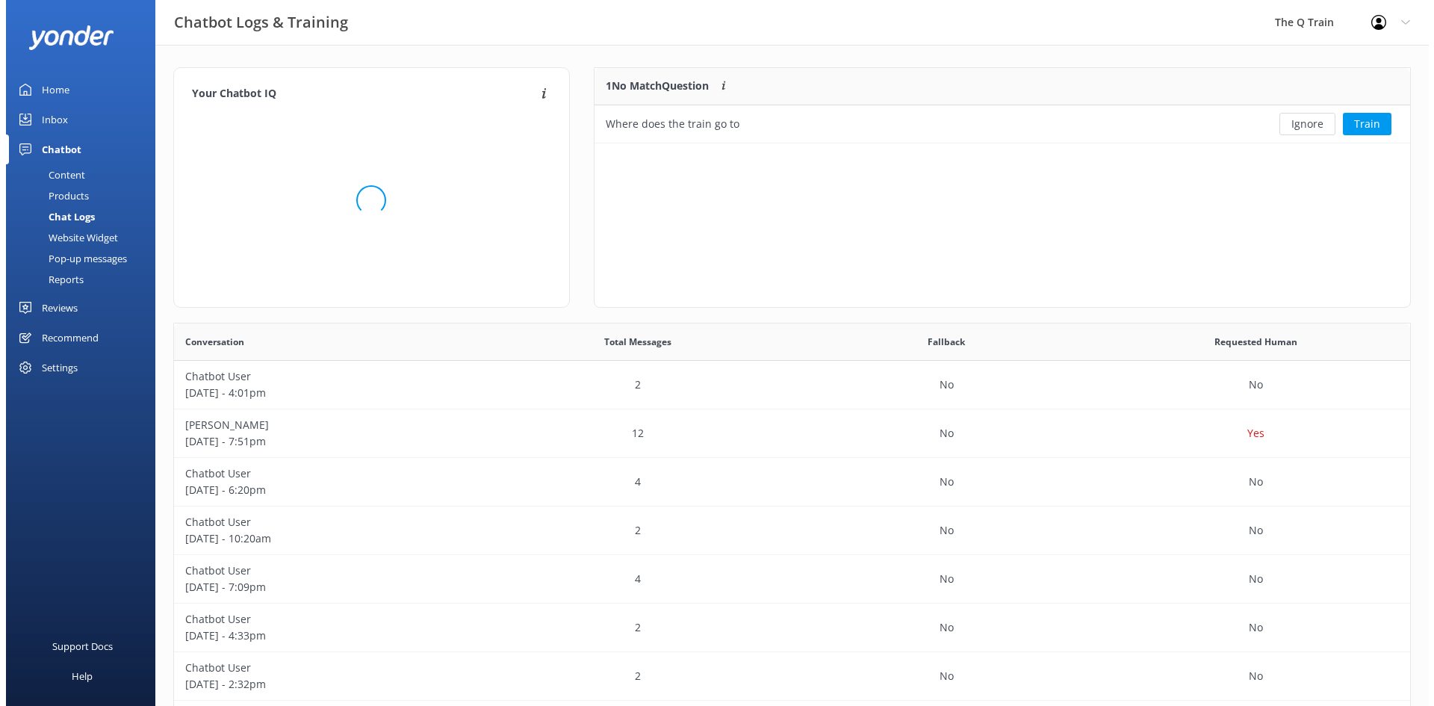
scroll to position [64, 805]
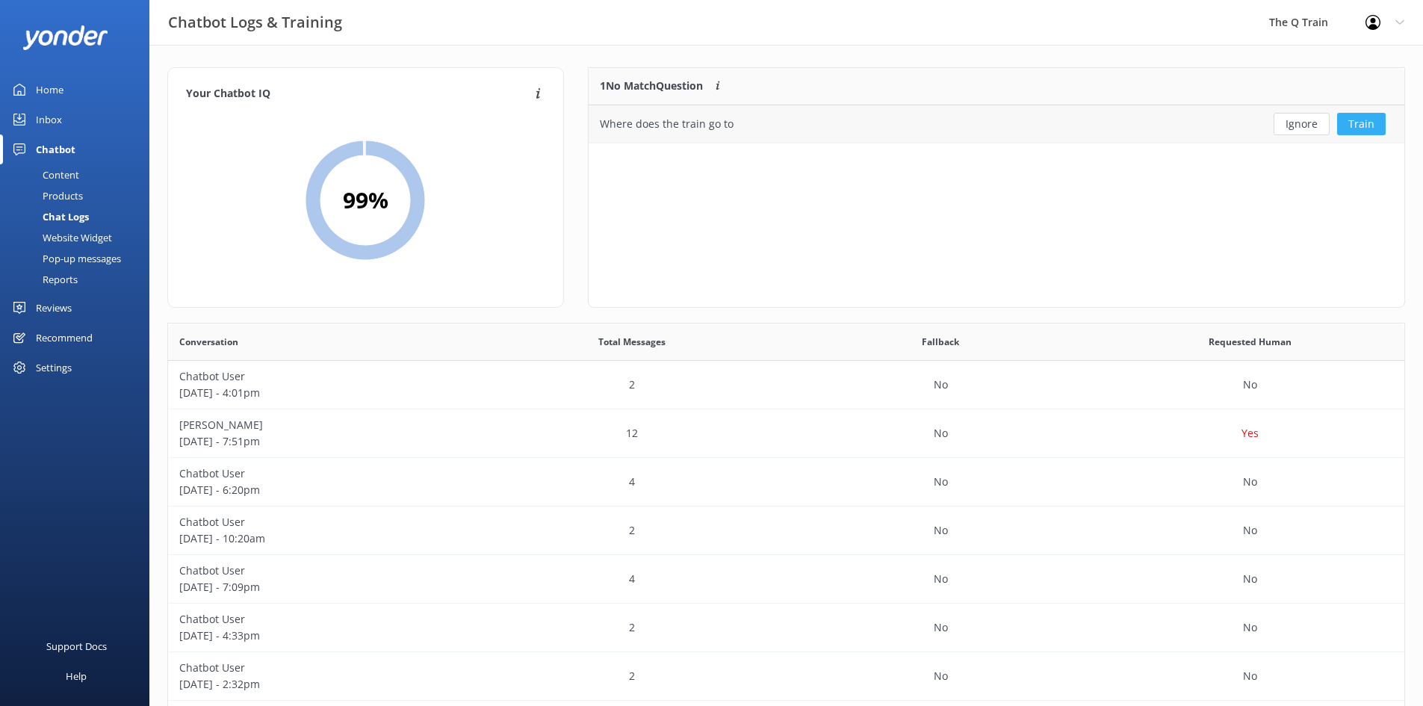
click at [1371, 125] on button "Train" at bounding box center [1361, 124] width 49 height 22
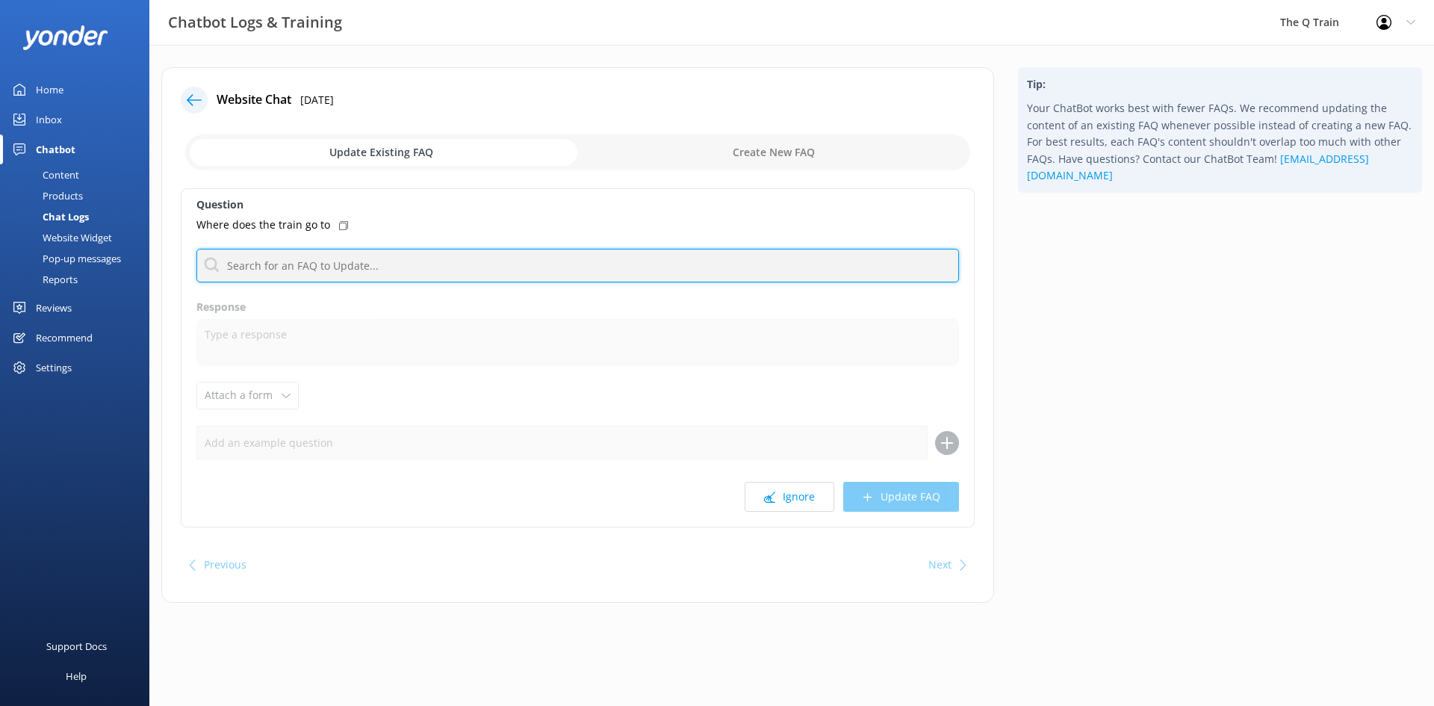
click at [322, 274] on input "text" at bounding box center [577, 266] width 763 height 34
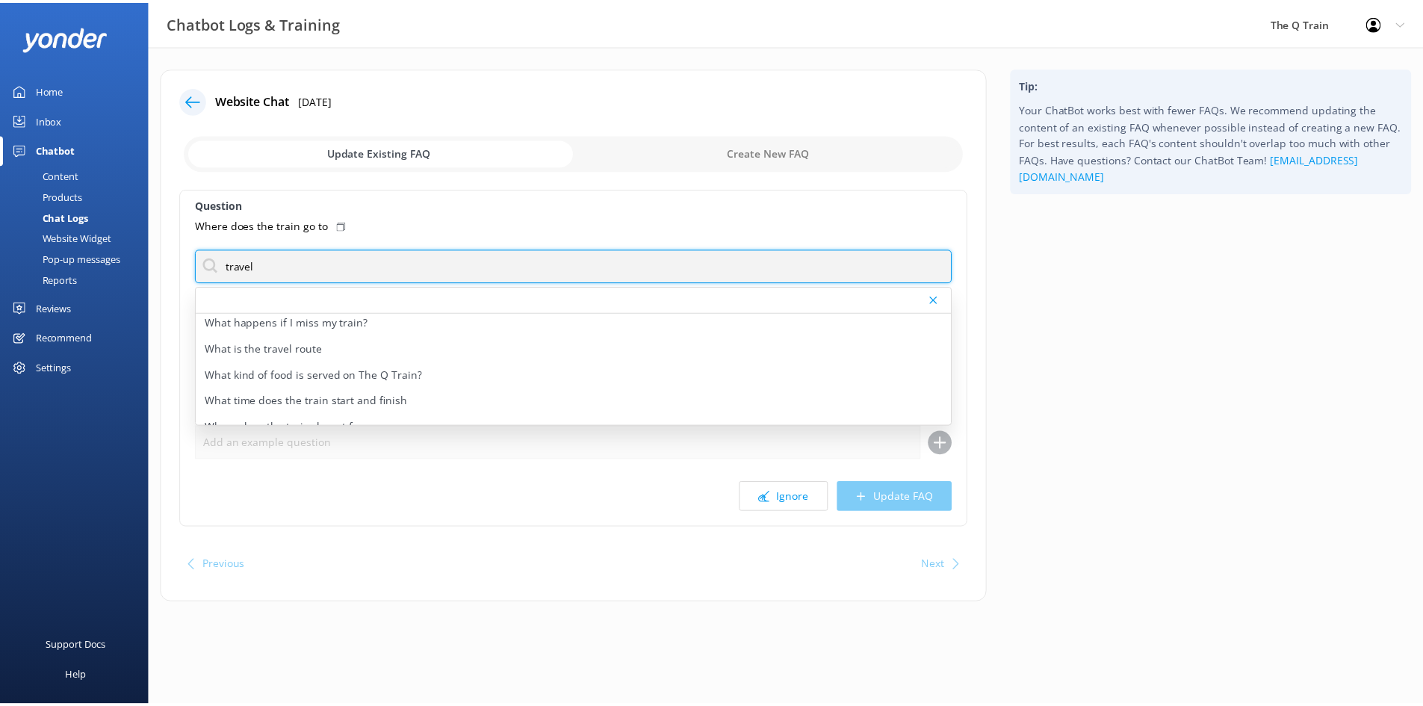
scroll to position [568, 0]
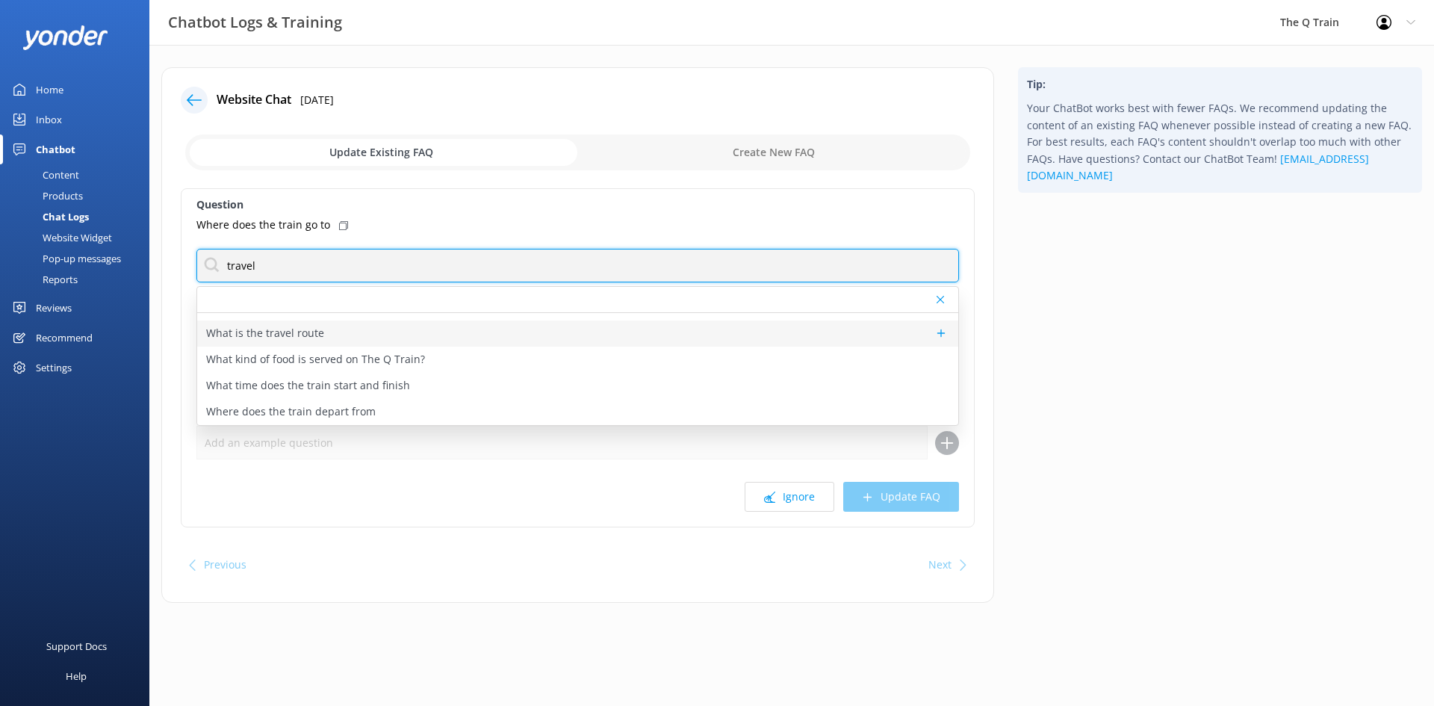
type input "travel"
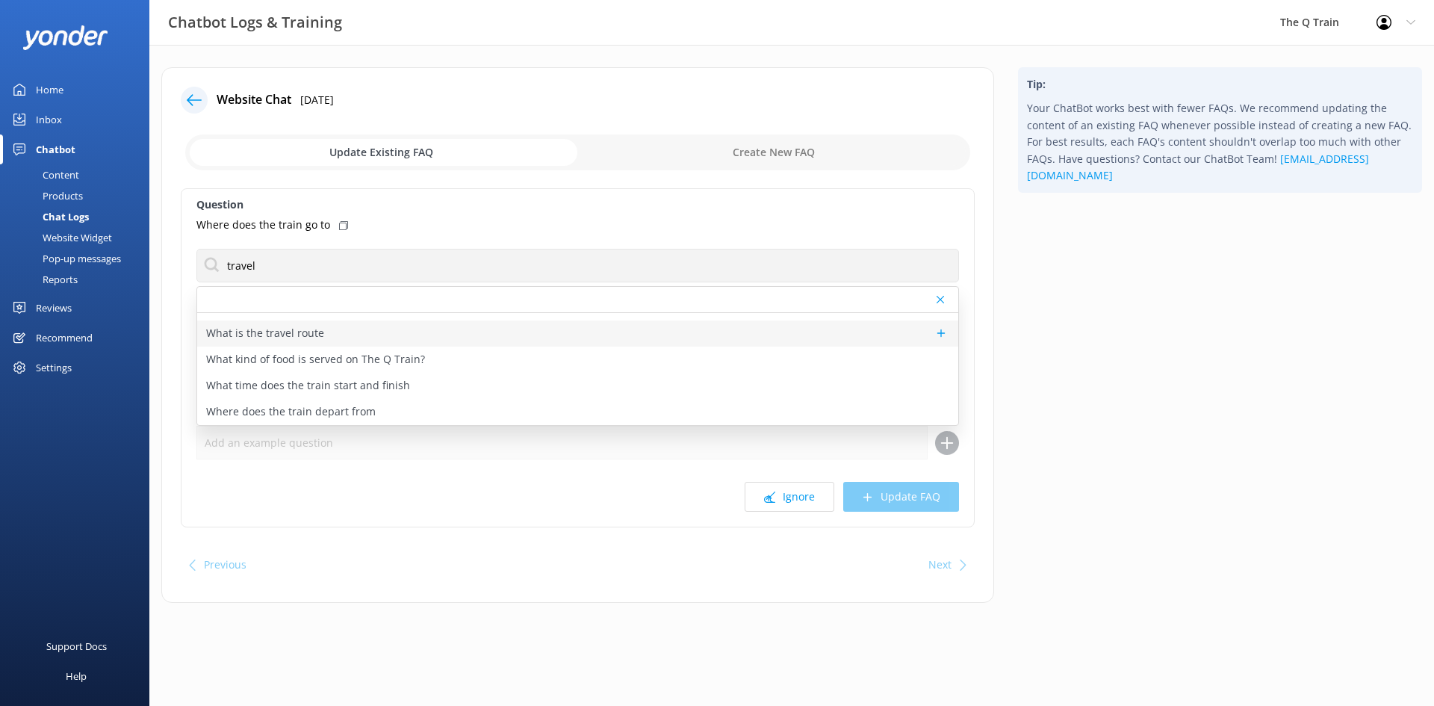
click at [309, 334] on p "What is the travel route" at bounding box center [265, 333] width 118 height 16
type textarea "The Q Train travels along the Bellarine Railway. We depart [GEOGRAPHIC_DATA], t…"
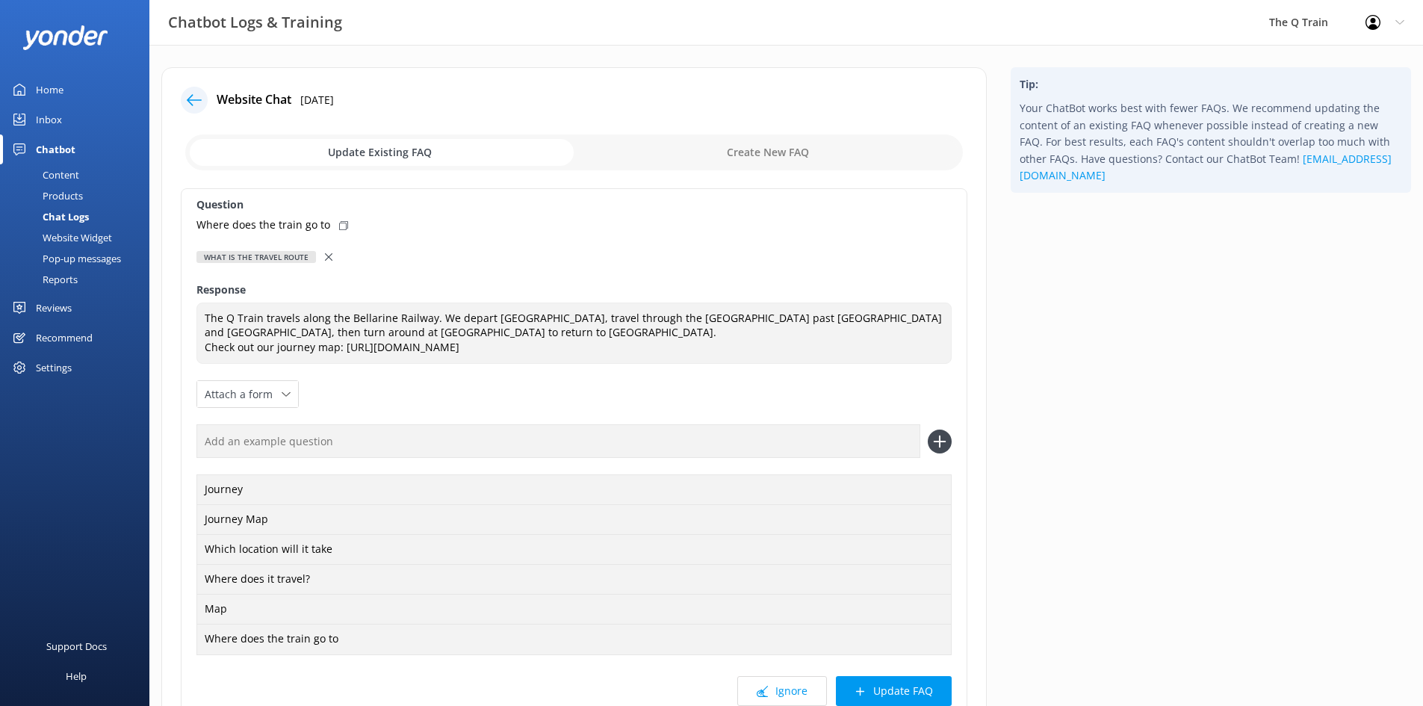
click at [341, 226] on icon at bounding box center [343, 225] width 9 height 9
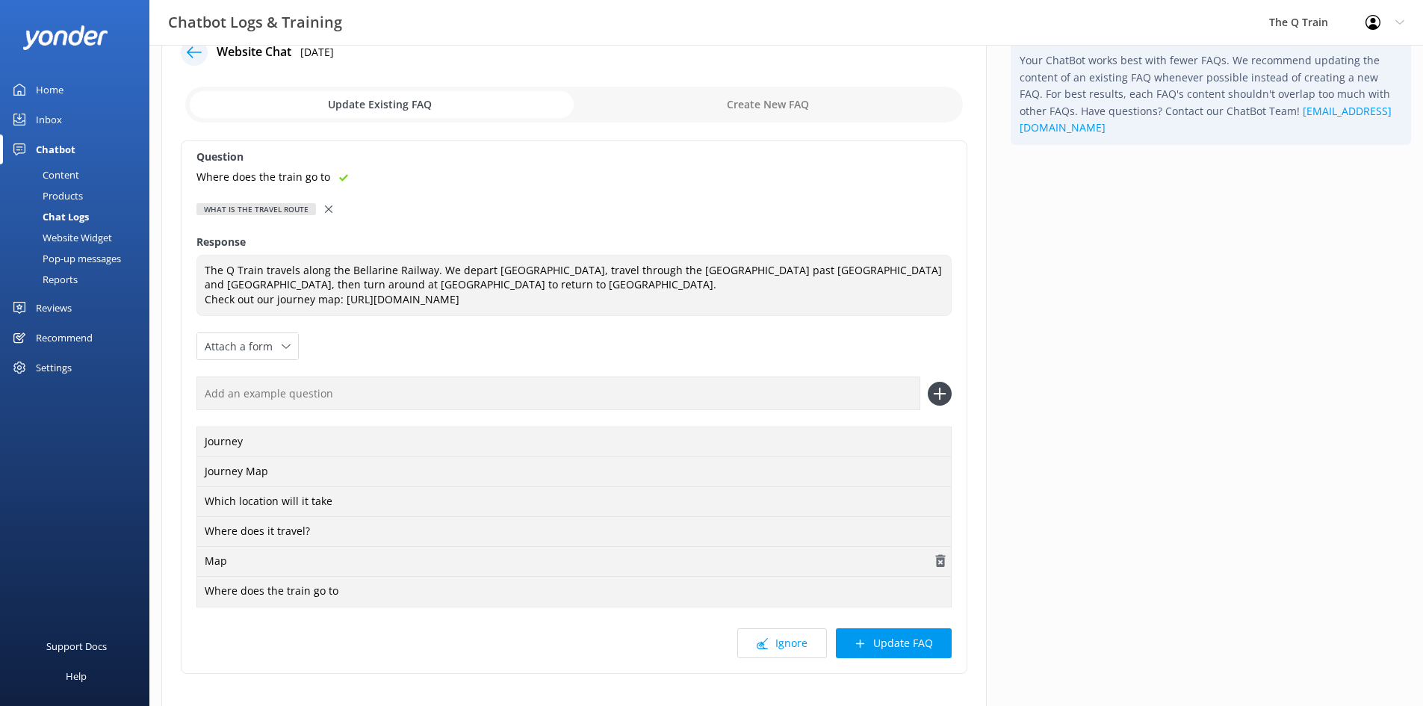
scroll to position [75, 0]
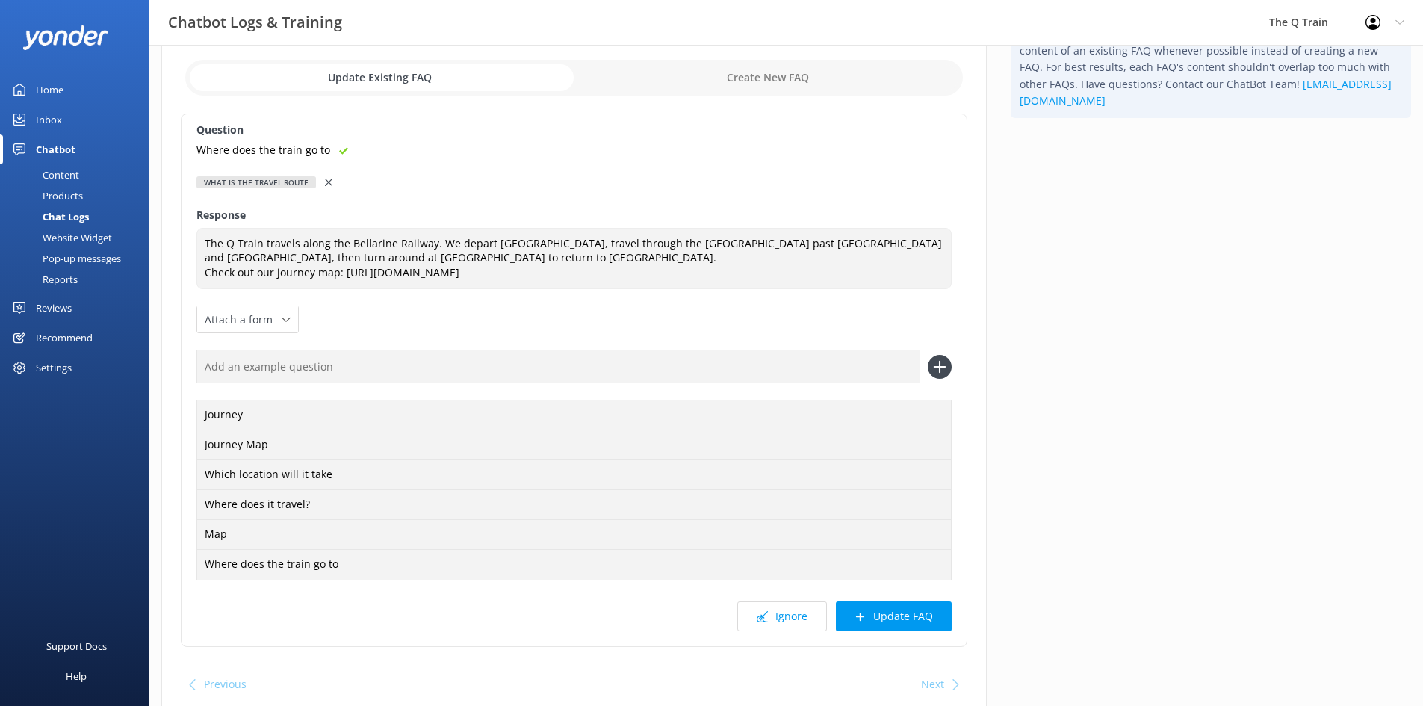
click at [758, 373] on input "text" at bounding box center [558, 367] width 724 height 34
paste input "Where does the train go to"
type input "Where does the train go to"
click at [950, 370] on icon at bounding box center [940, 367] width 24 height 24
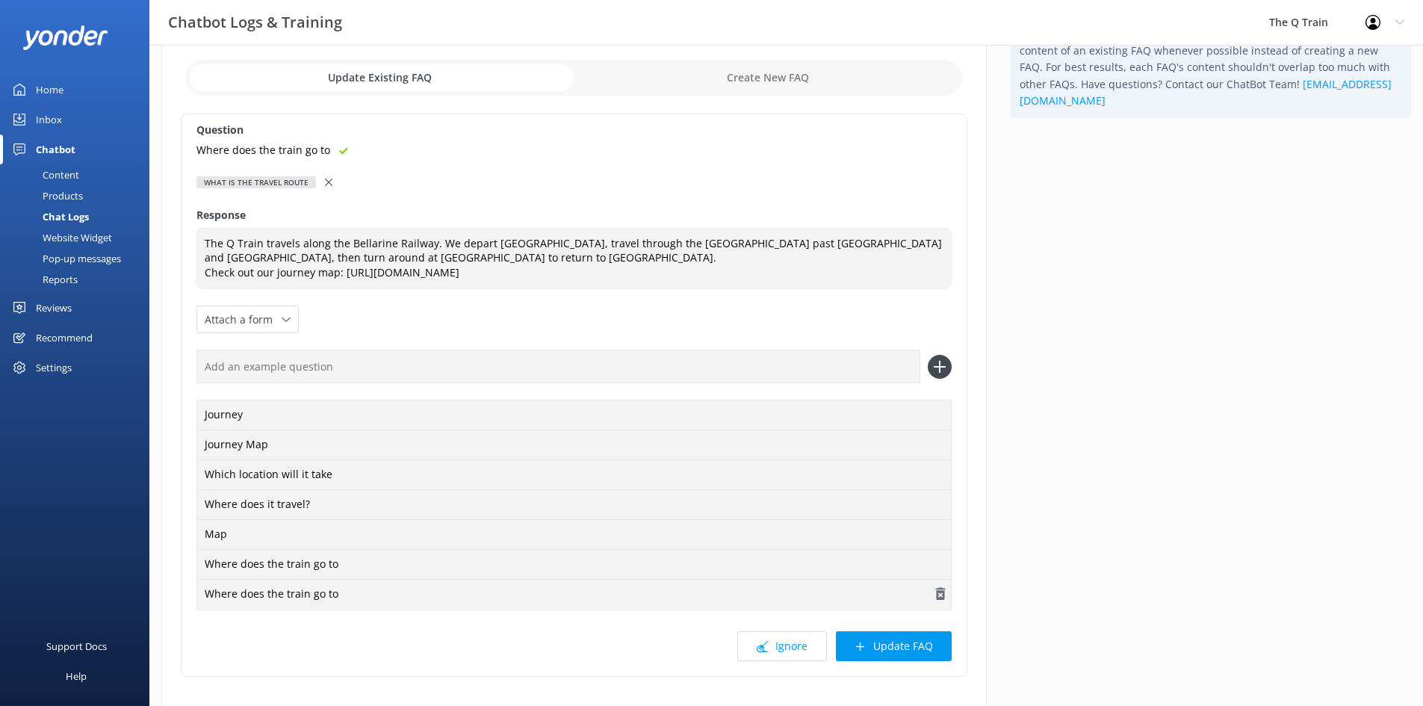
click at [937, 594] on use "button" at bounding box center [940, 594] width 10 height 13
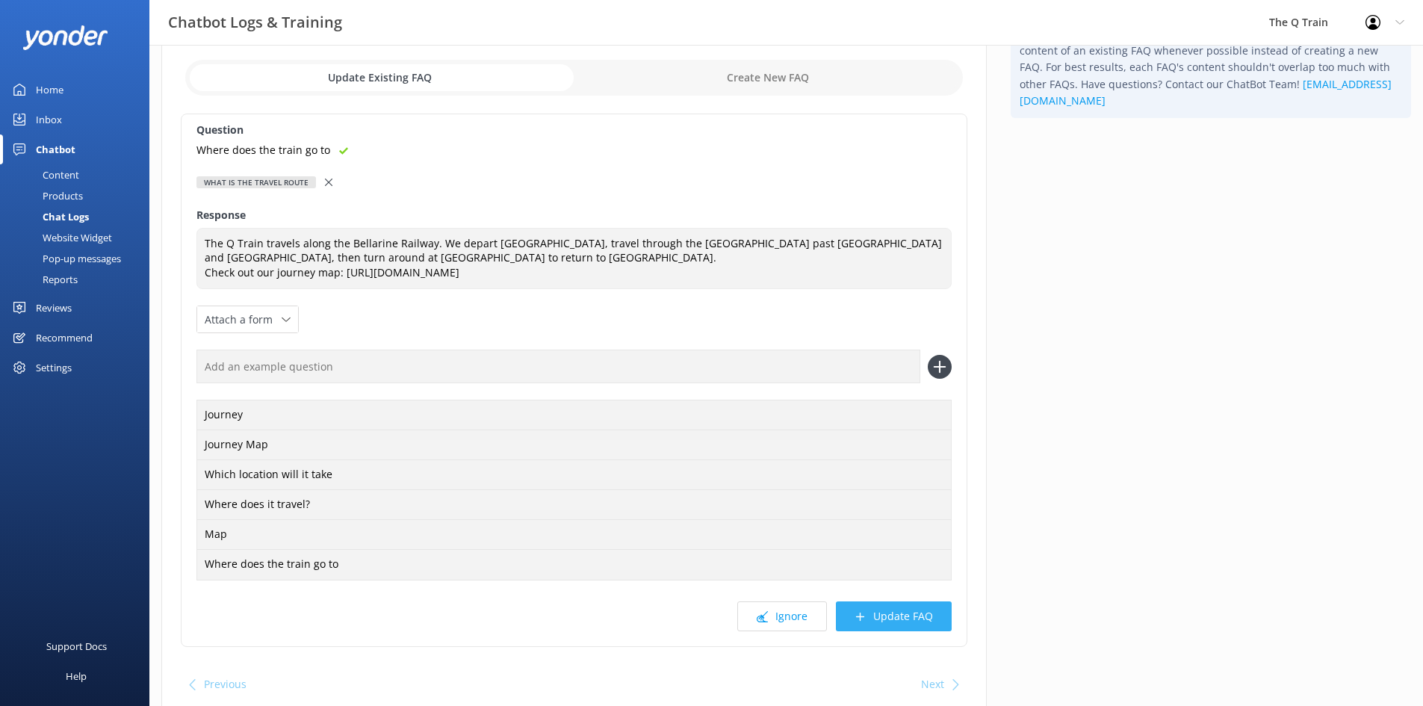
click at [916, 619] on button "Update FAQ" at bounding box center [894, 616] width 116 height 30
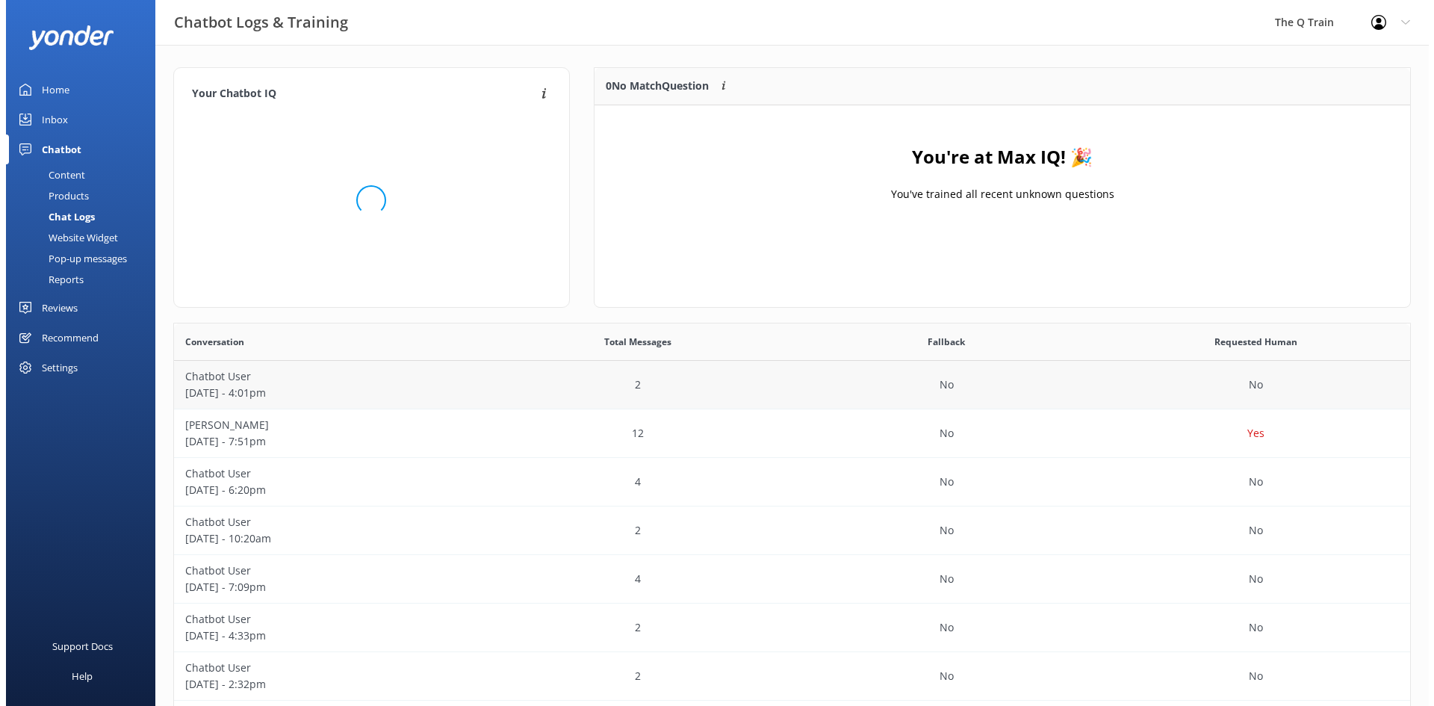
scroll to position [176, 805]
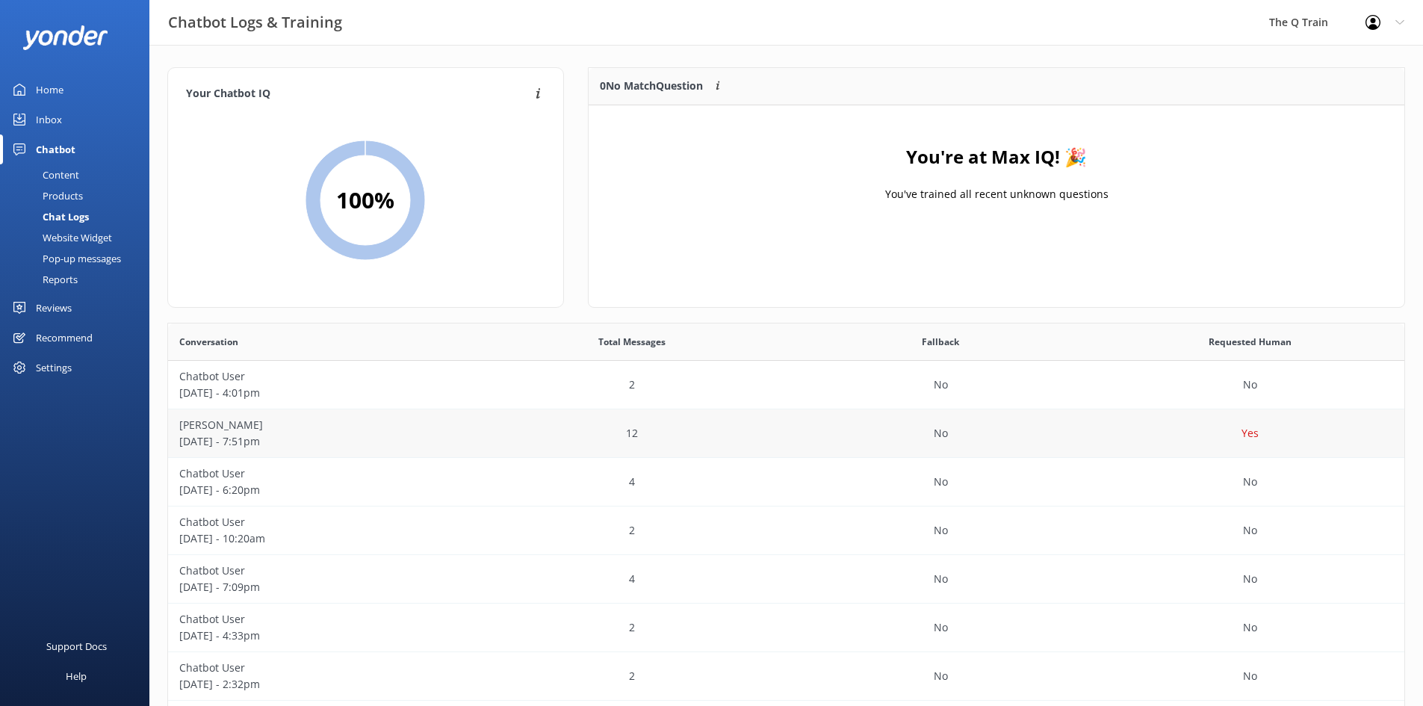
click at [200, 425] on p "[PERSON_NAME]" at bounding box center [322, 425] width 287 height 16
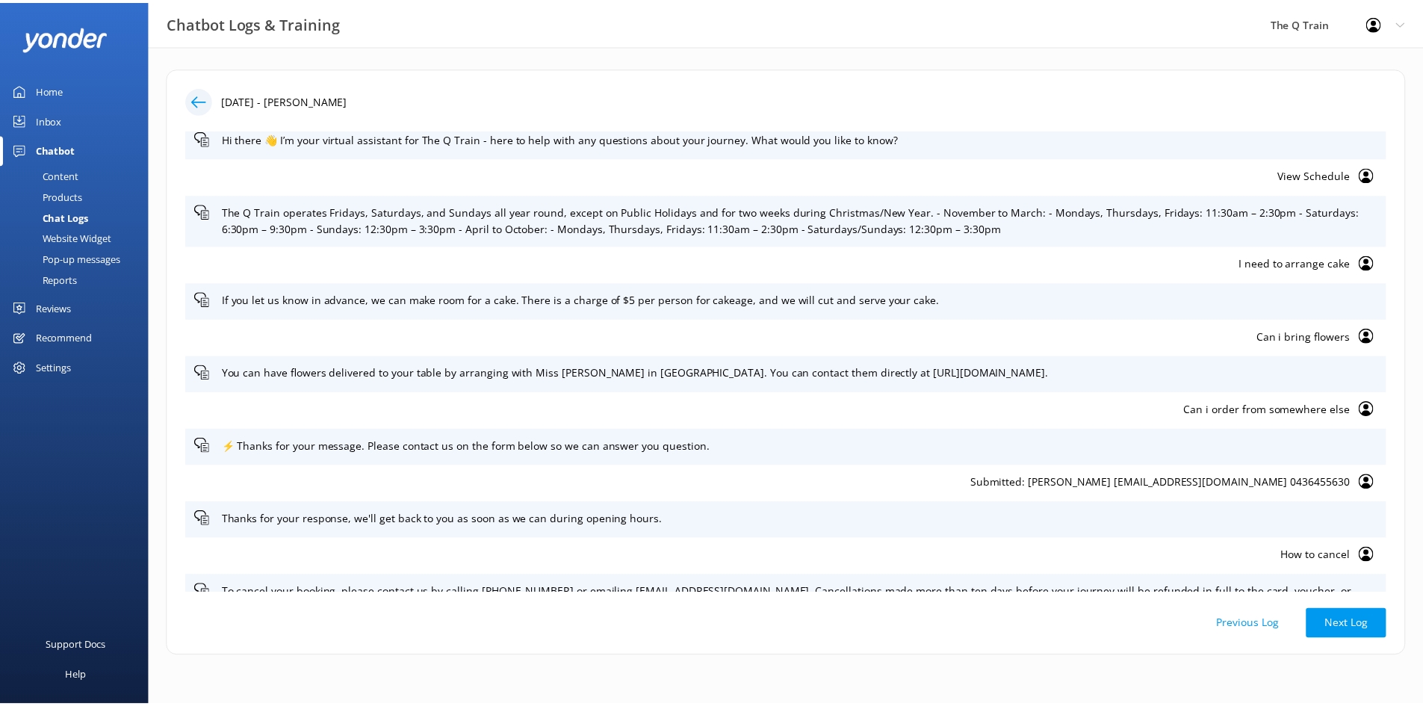
scroll to position [0, 0]
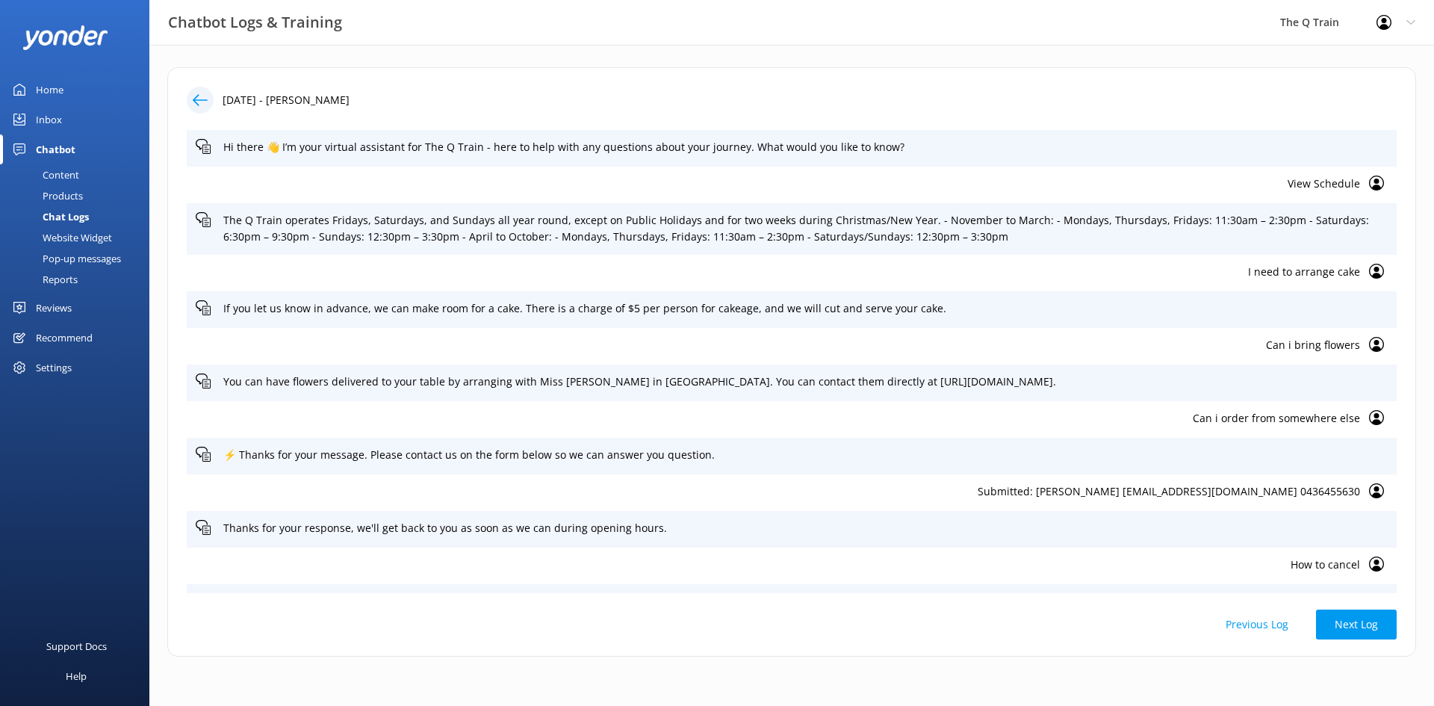
click at [52, 82] on div "Home" at bounding box center [50, 90] width 28 height 30
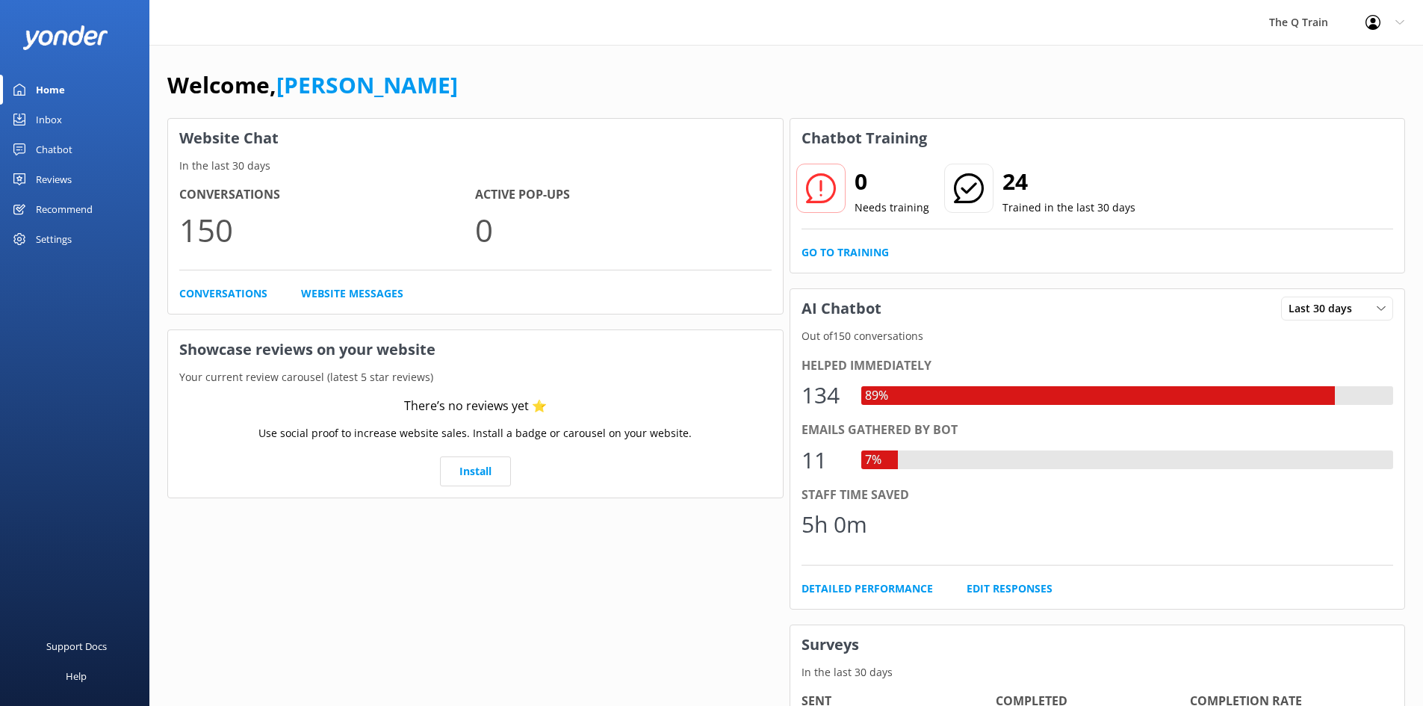
click at [66, 176] on div "Reviews" at bounding box center [54, 179] width 36 height 30
